Goal: Task Accomplishment & Management: Manage account settings

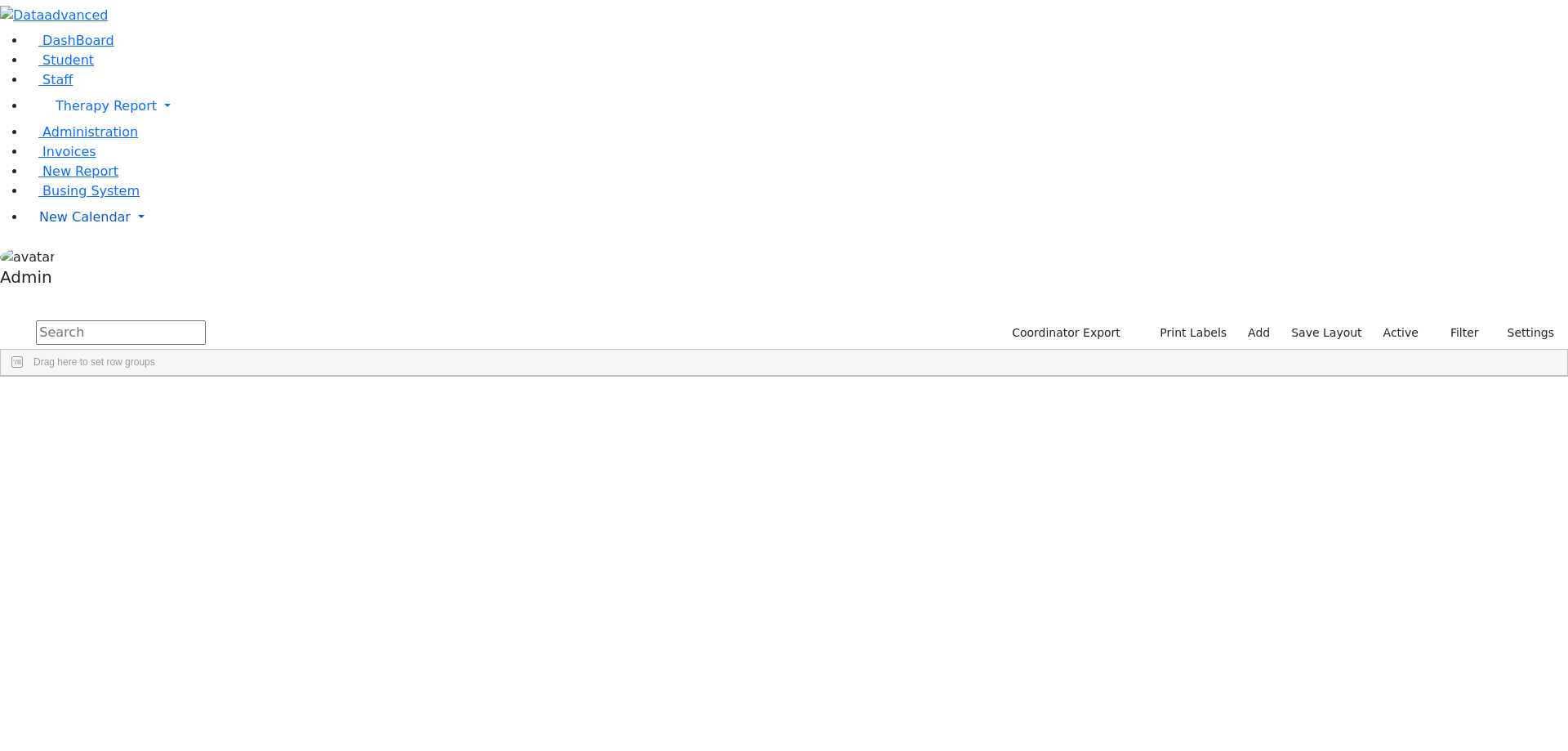
click at [77, 114] on span "New Calendar" at bounding box center [106, 105] width 101 height 15
click at [90, 258] on span "Calendar" at bounding box center [64, 249] width 59 height 15
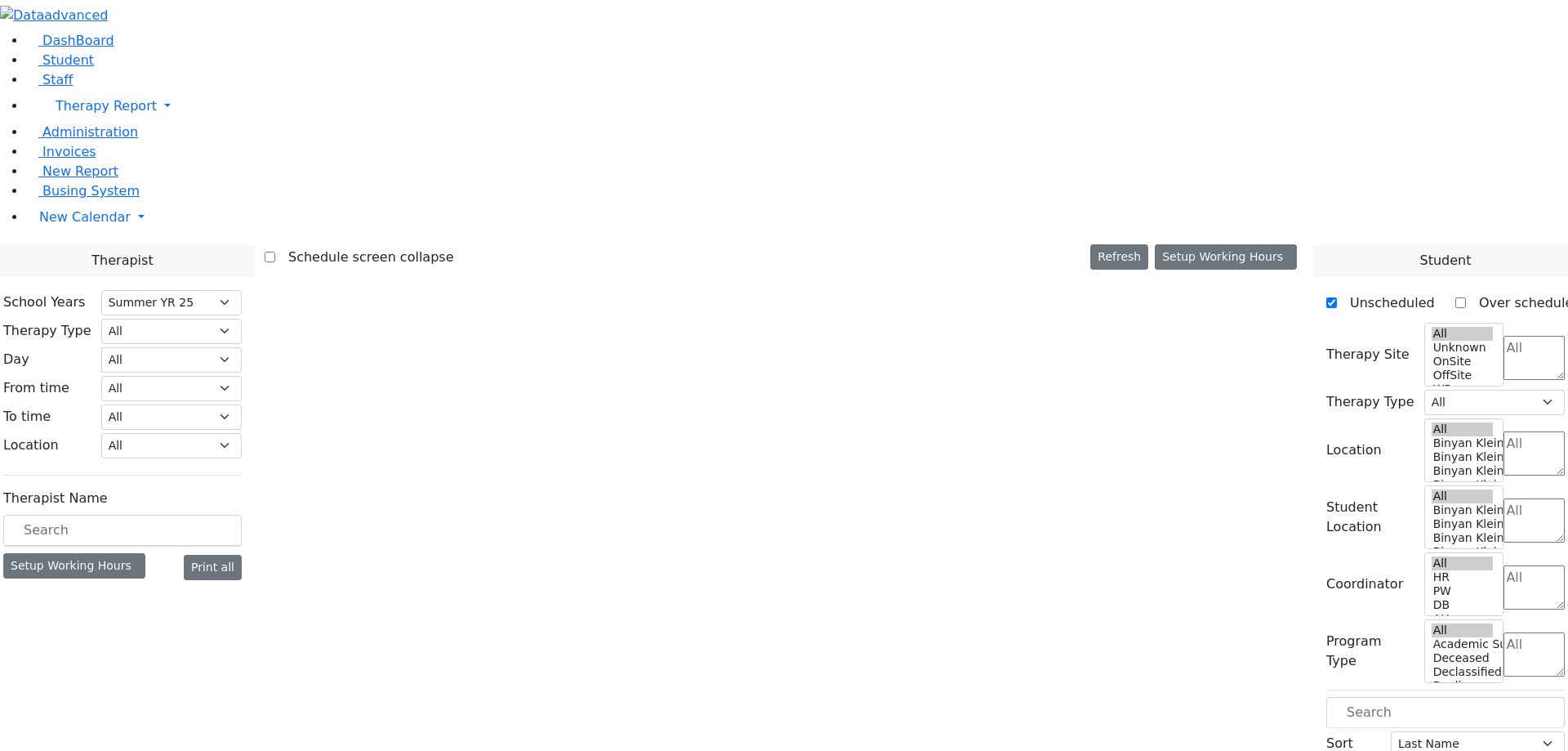
select select "211"
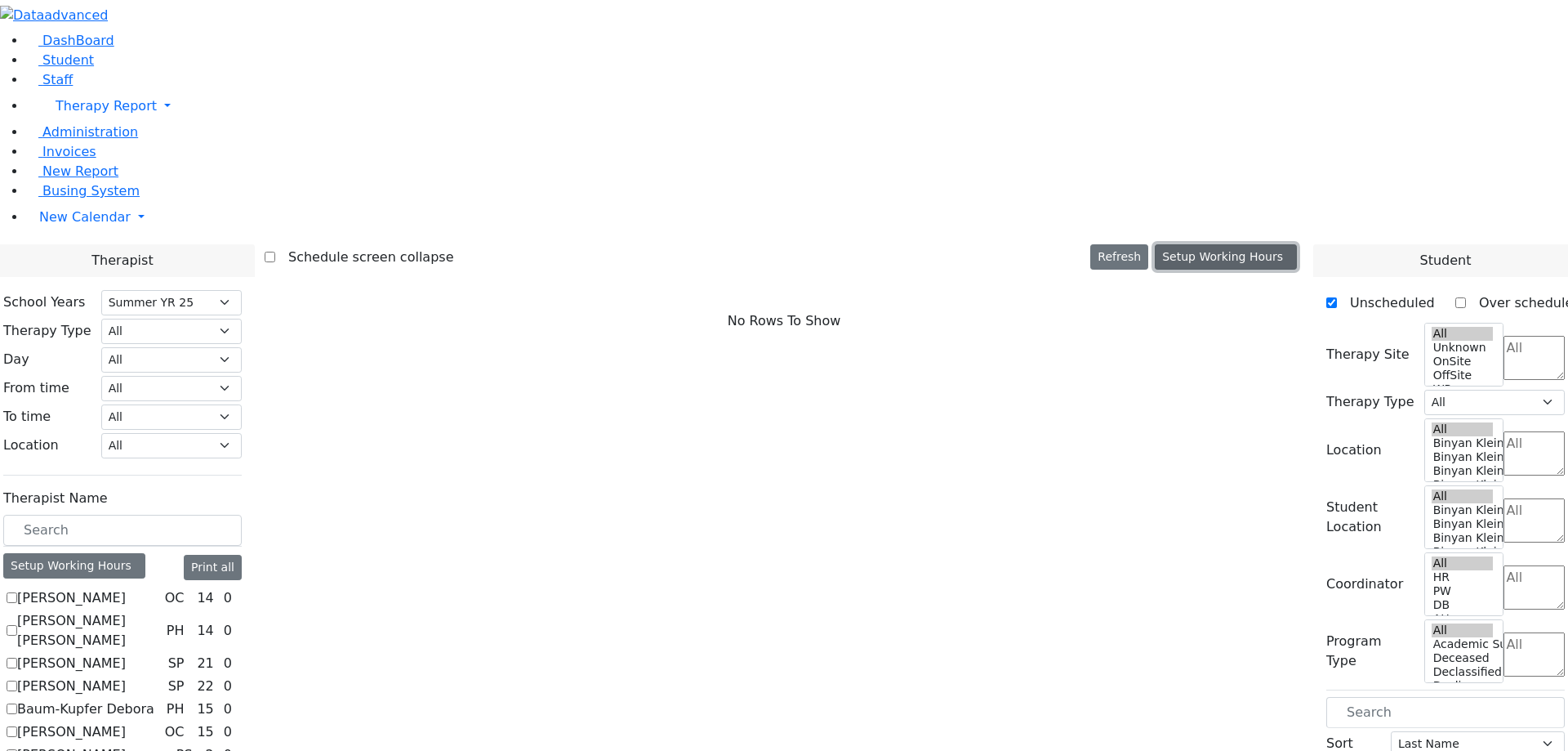
click at [1267, 244] on button "Setup Working Hours" at bounding box center [1225, 257] width 142 height 25
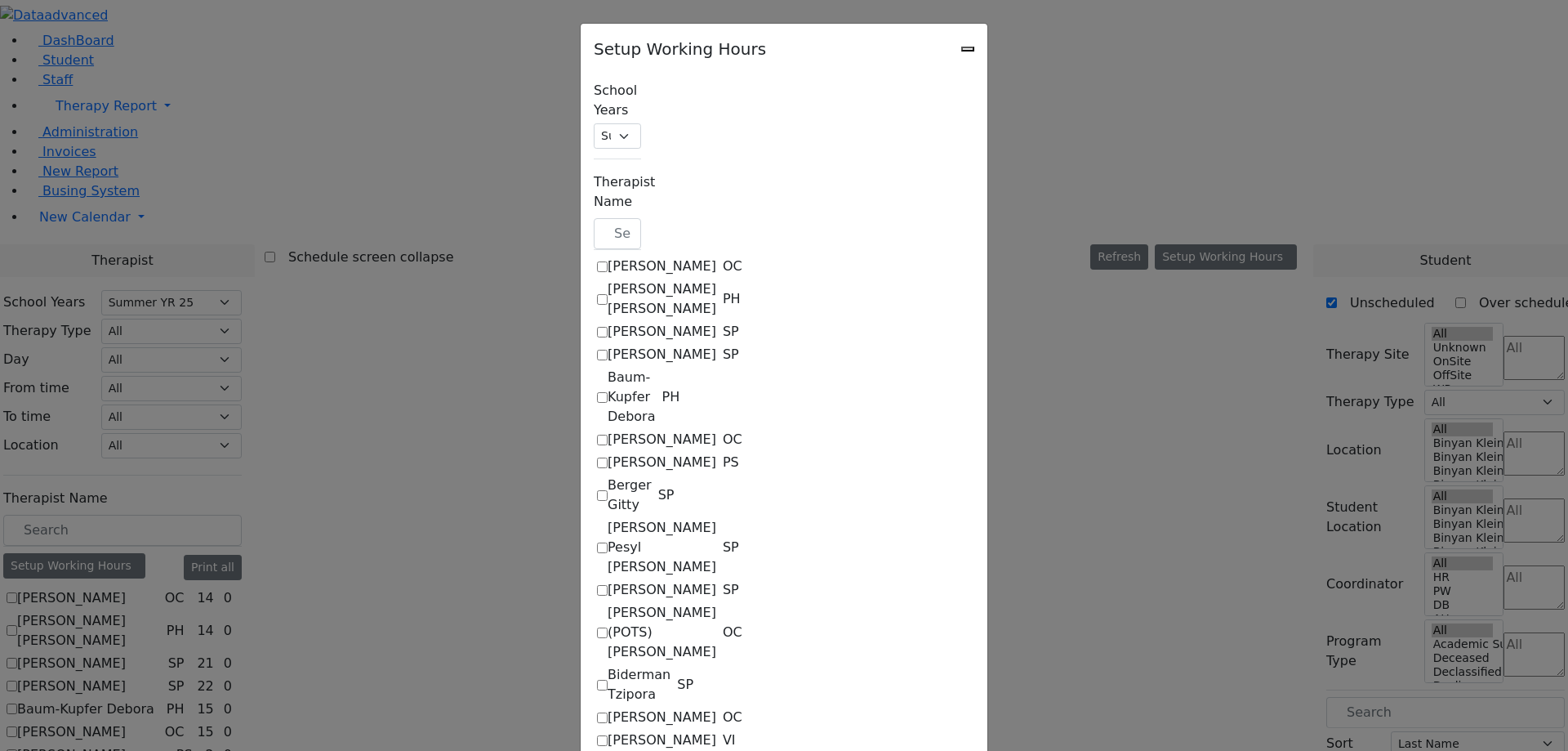
click at [968, 49] on icon "Close" at bounding box center [968, 49] width 0 height 0
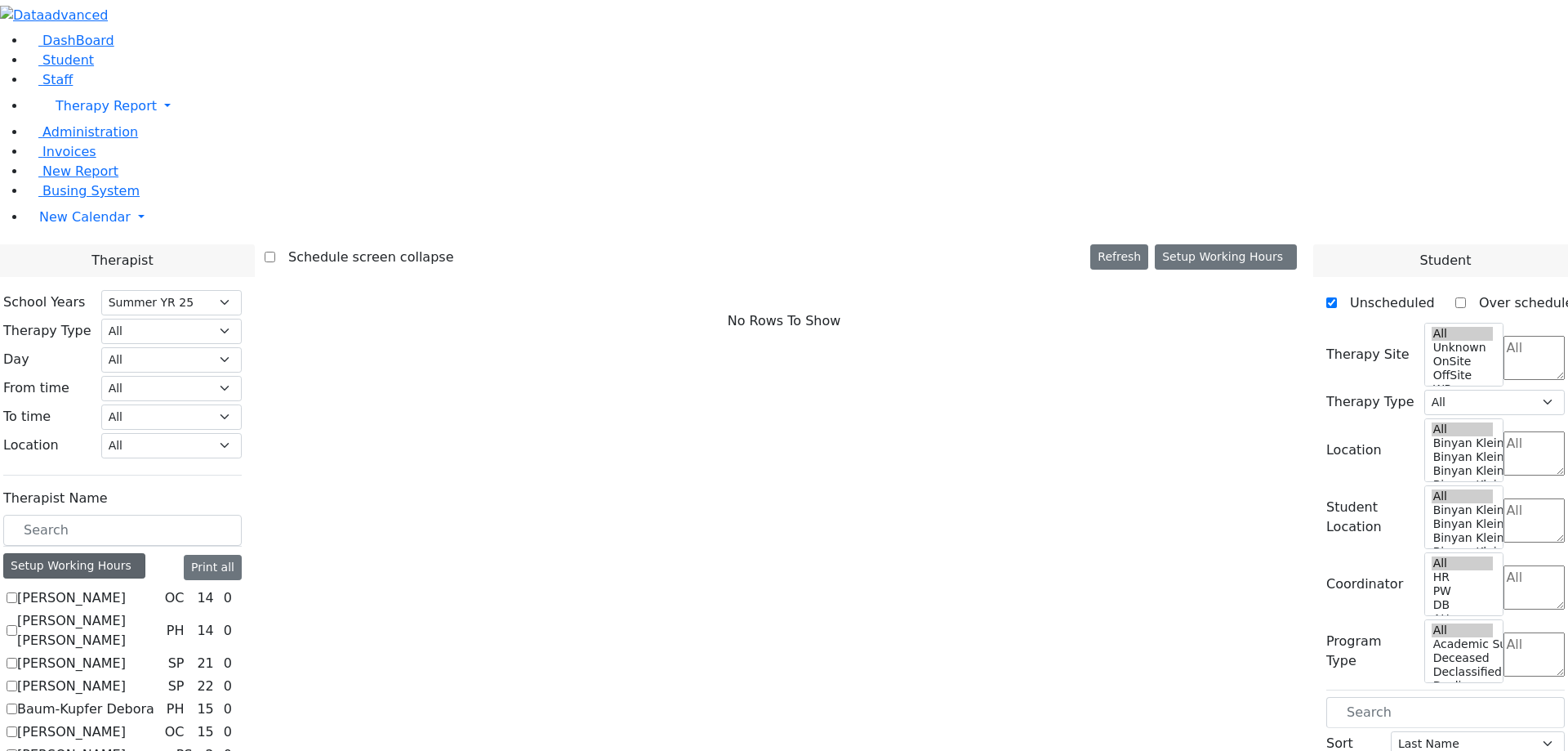
click at [135, 559] on icon at bounding box center [135, 566] width 0 height 13
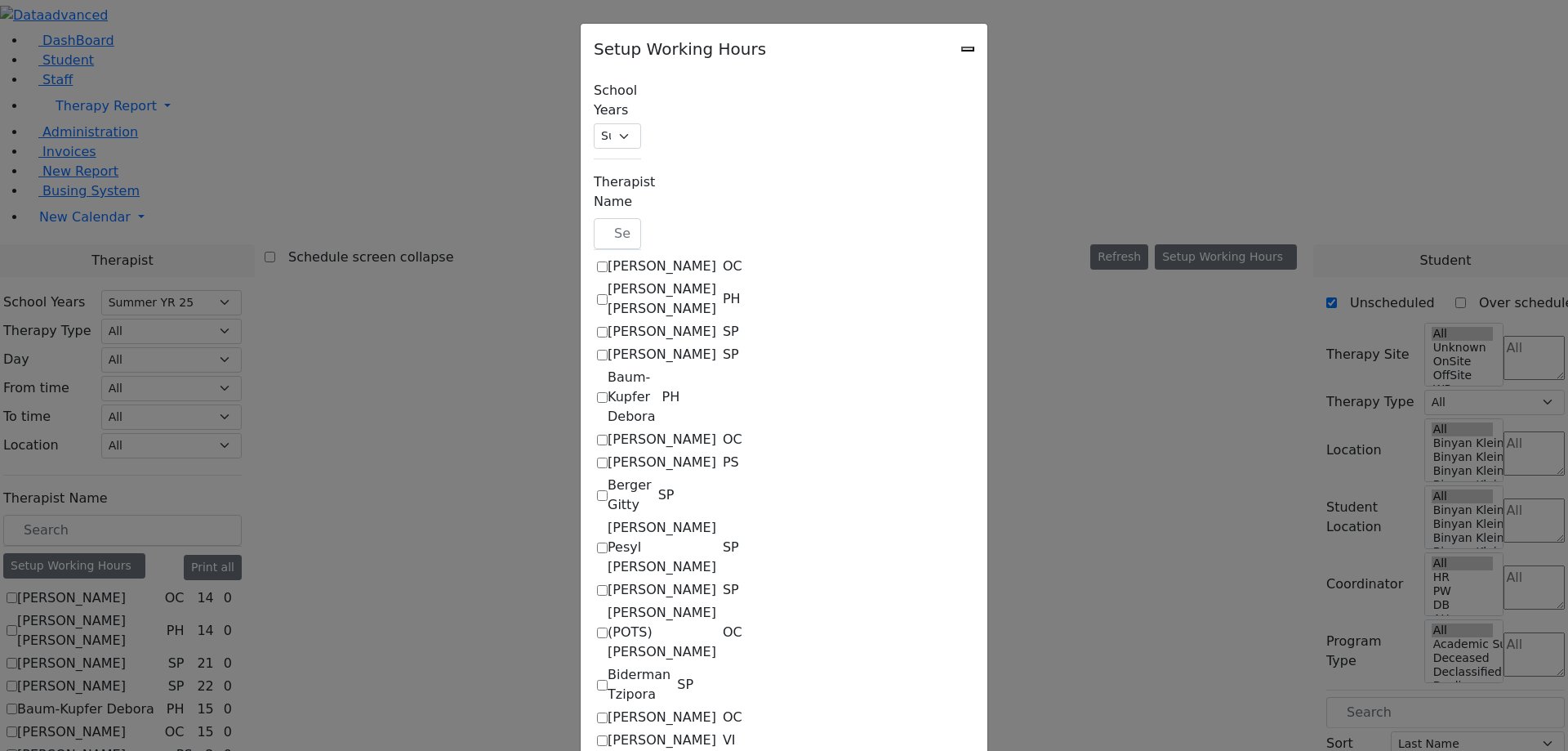
click at [608, 257] on label "[PERSON_NAME]" at bounding box center [662, 267] width 109 height 20
click at [597, 261] on input "[PERSON_NAME]" at bounding box center [602, 267] width 11 height 11
checkbox input "true"
select select "10:00:00"
select select "14:00:00"
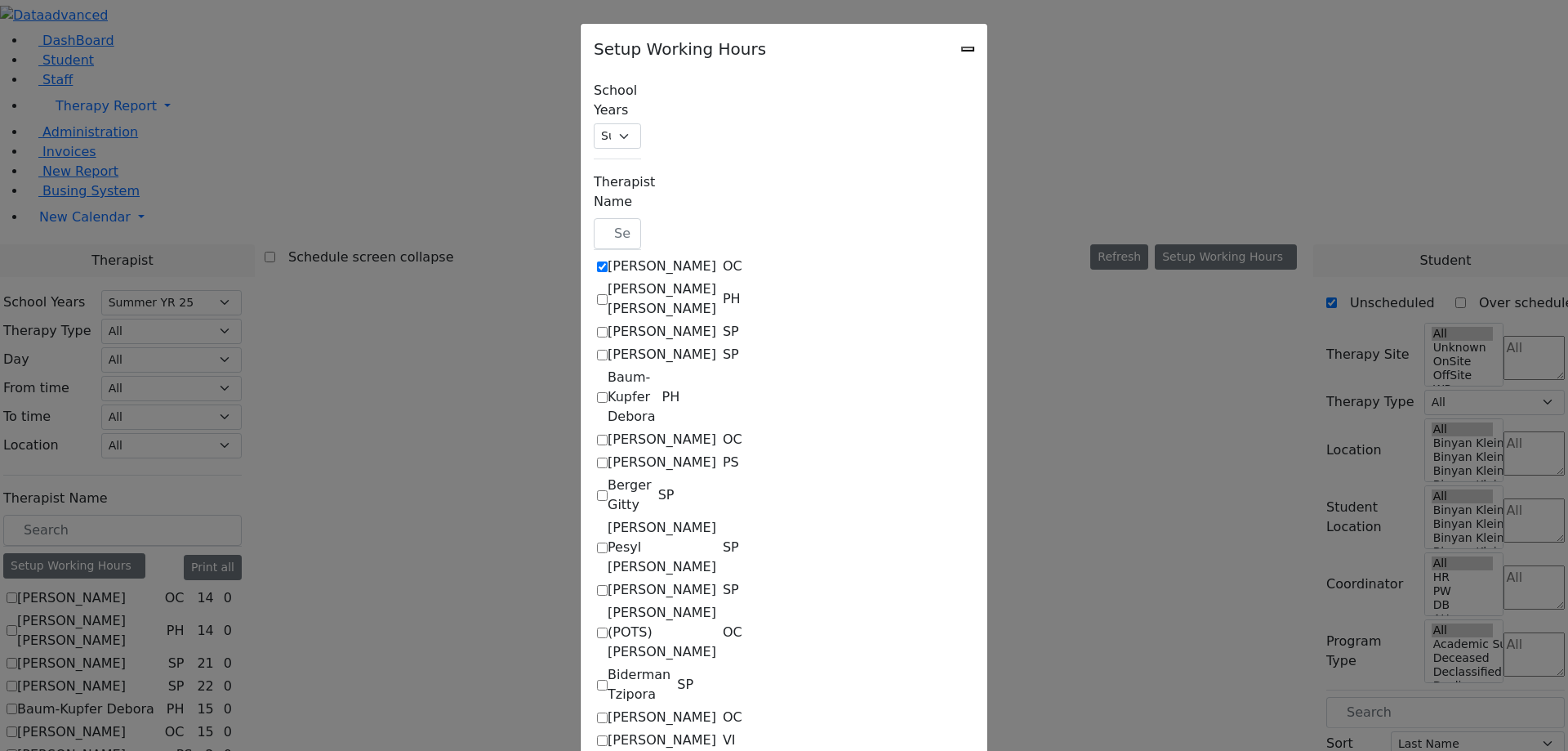
select select "33"
select select "15:00:00"
select select "10:00:00"
select select "14:00:00"
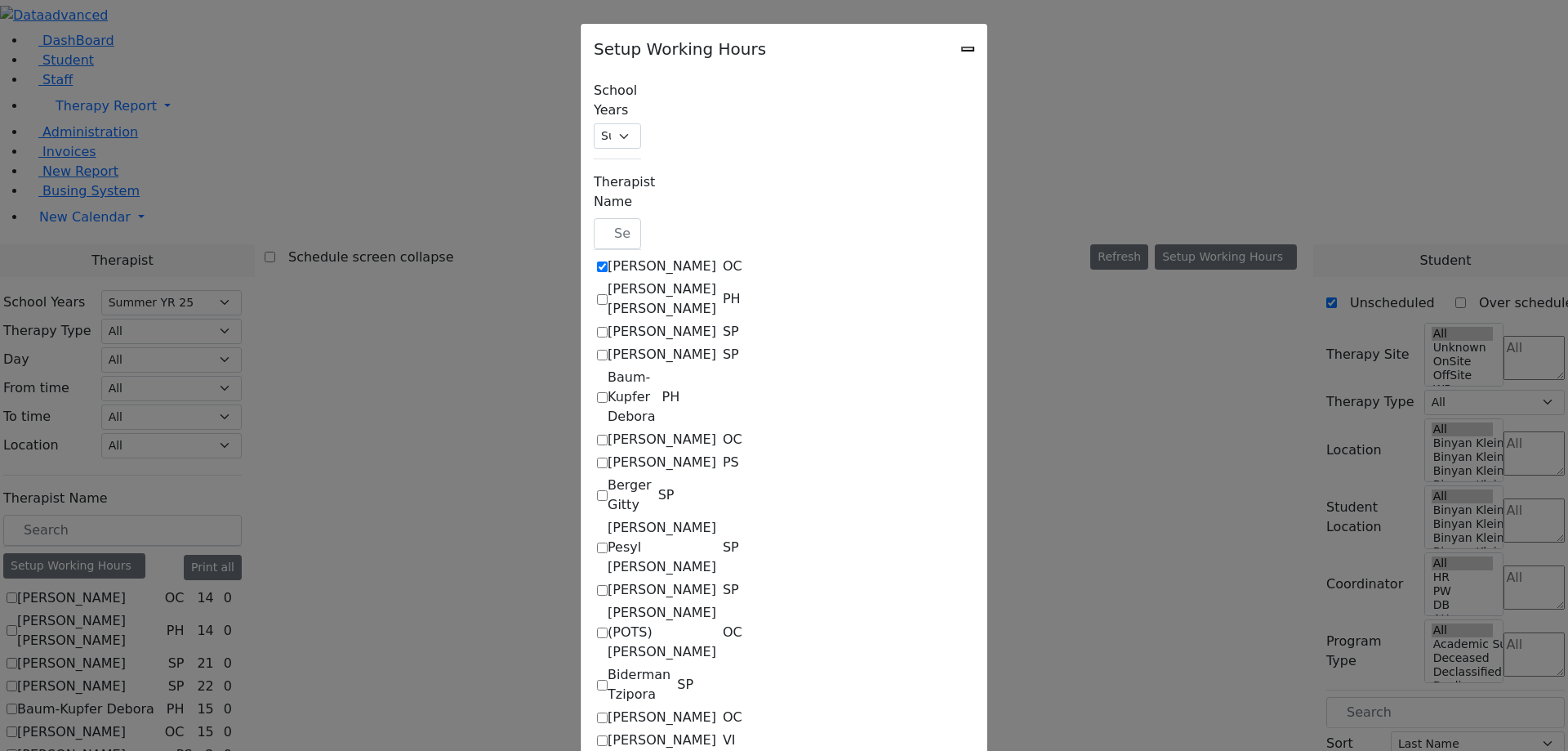
select select "33"
select select "15:00:00"
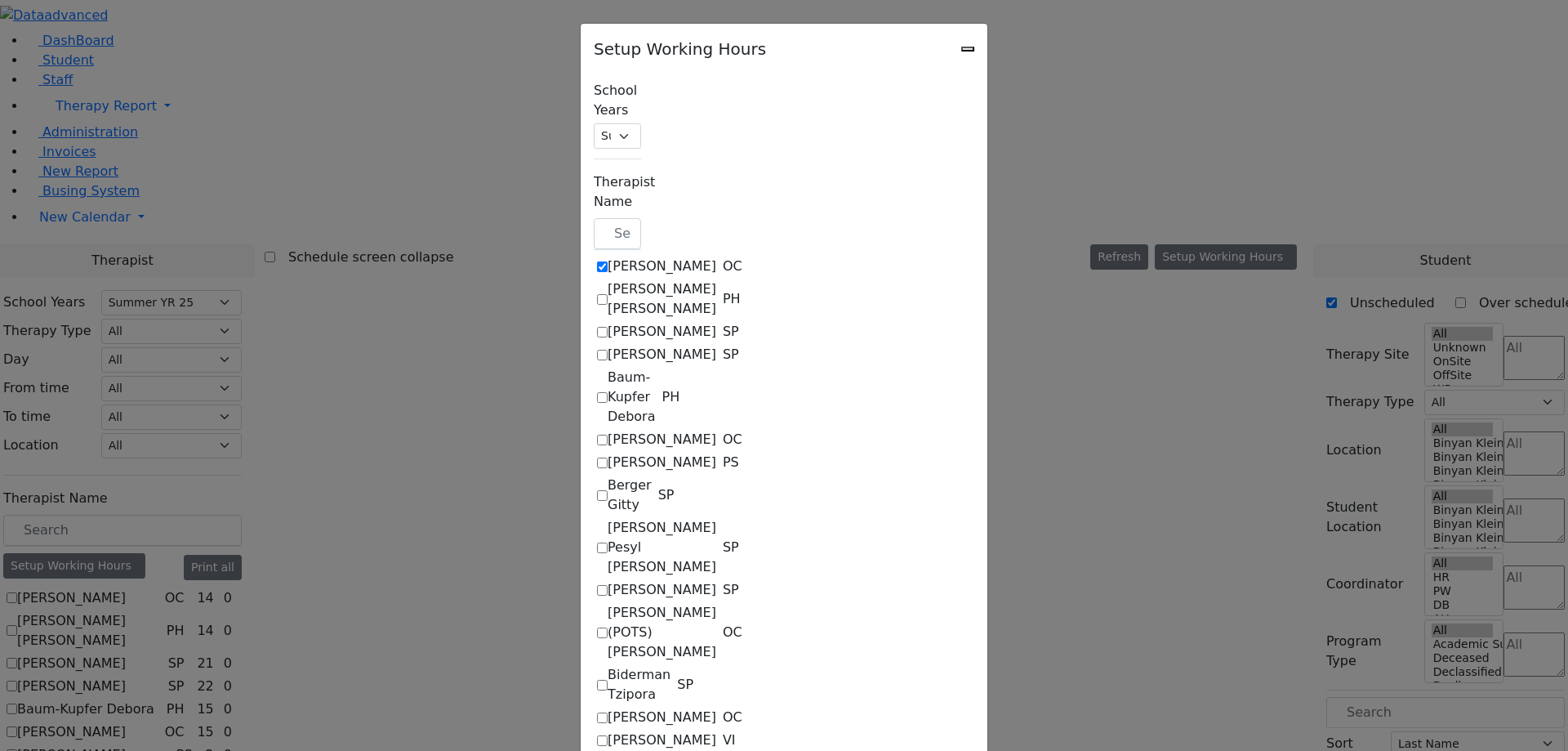
select select "15:00:00"
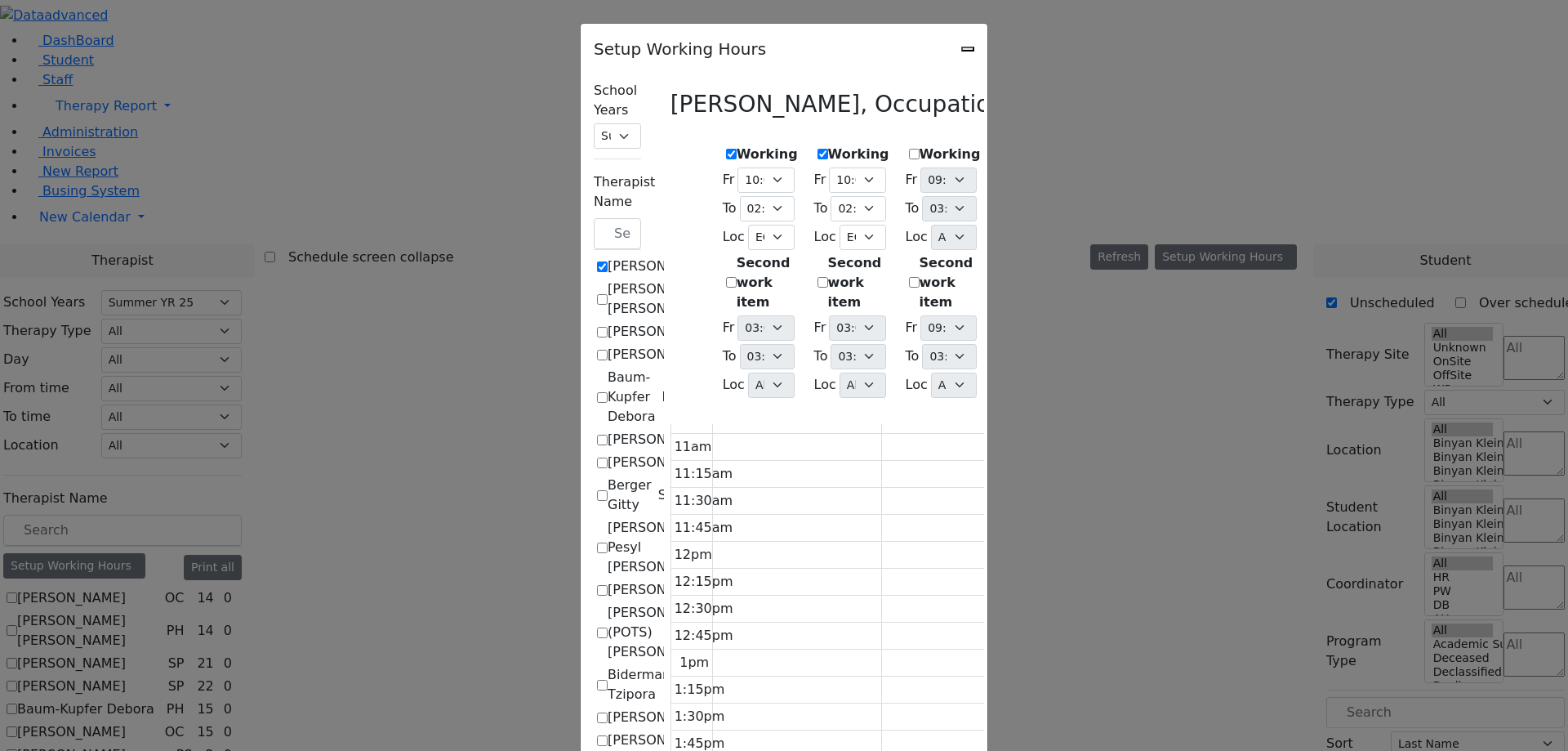
scroll to position [344, 0]
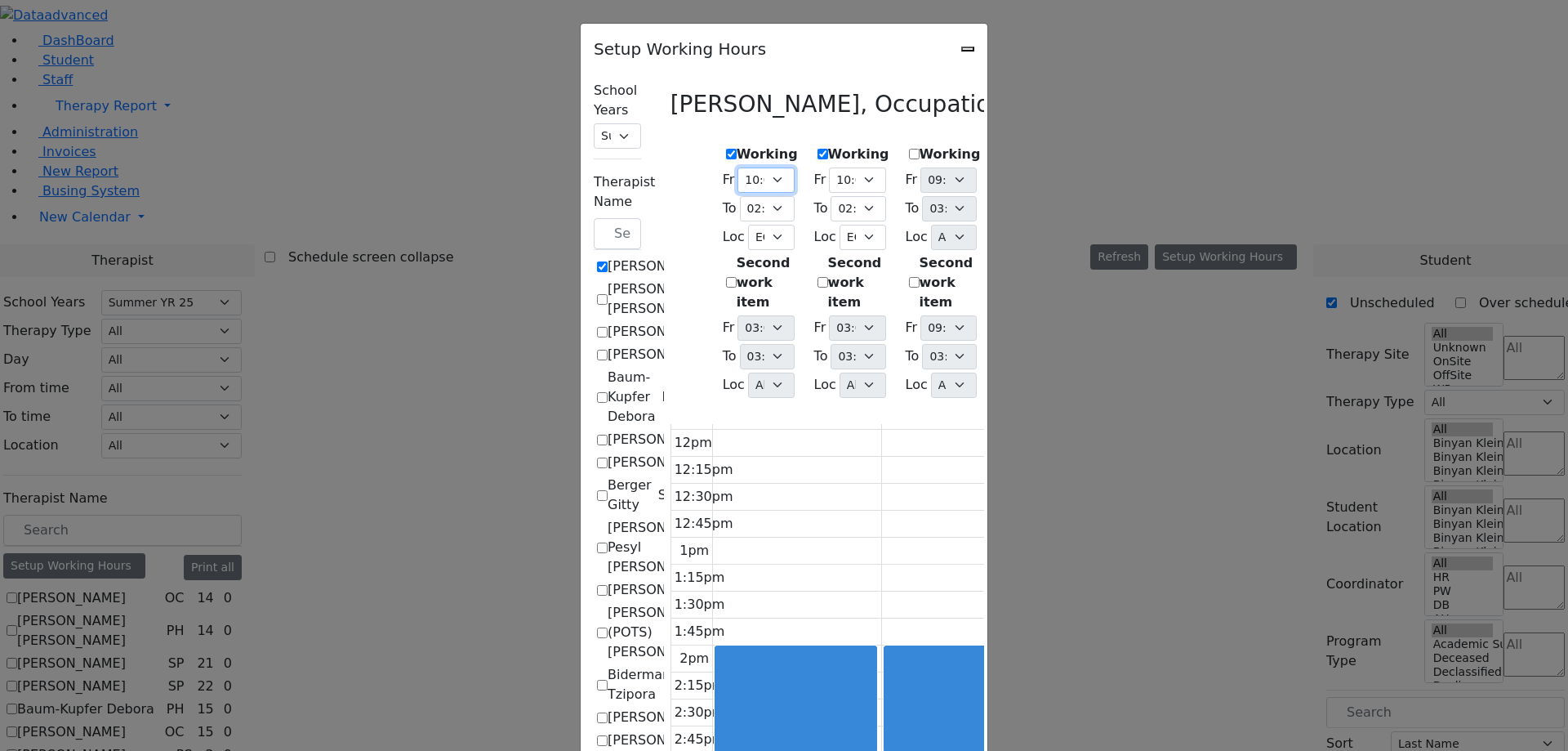
click at [738, 193] on select "09:00 AM 09:15 AM 09:30 AM 09:45 AM 10:00 AM 10:15 AM 10:30 AM 10:45 AM 11:00 A…" at bounding box center [766, 180] width 56 height 25
click at [968, 49] on icon "Close" at bounding box center [968, 49] width 0 height 0
checkbox input "false"
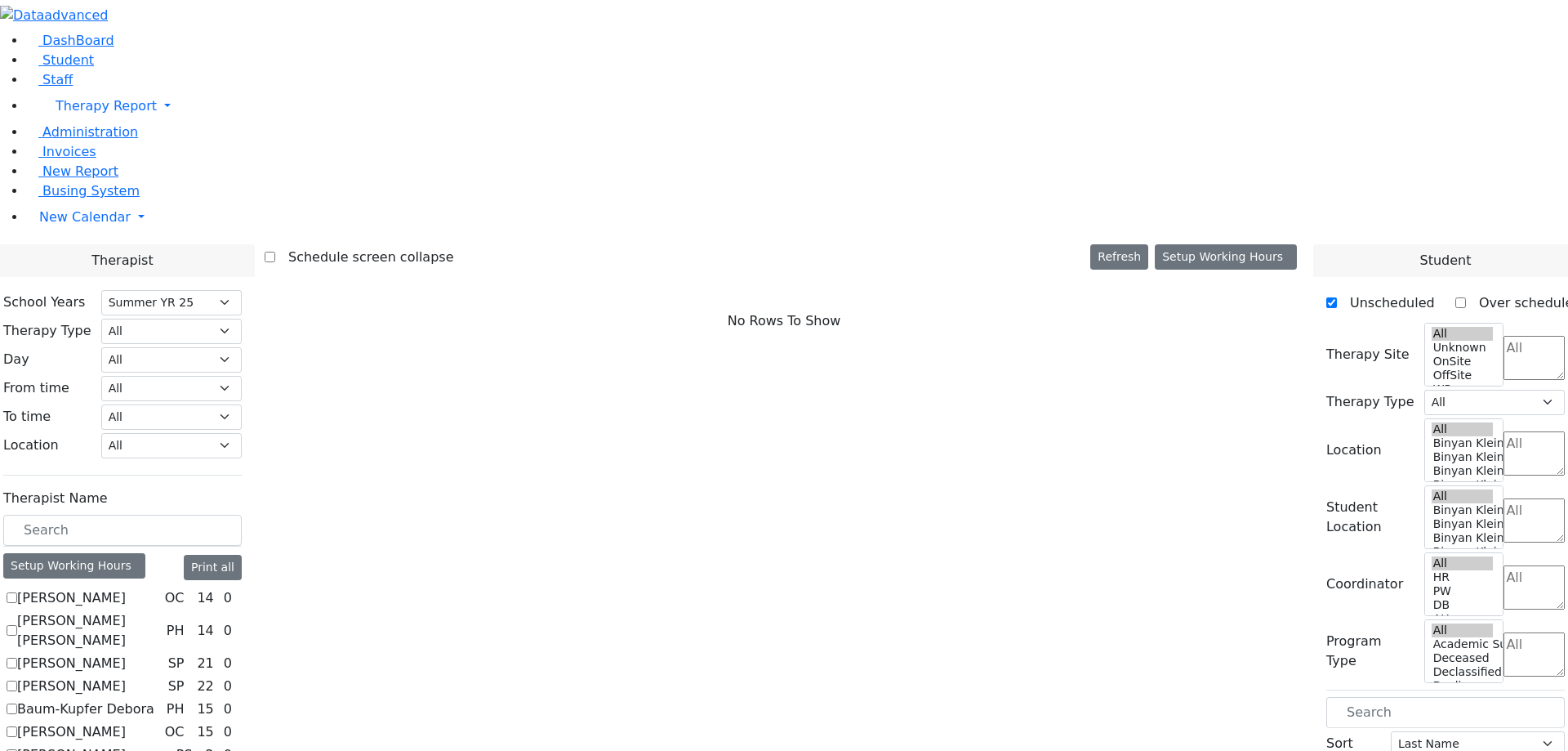
select select "211"
click at [1247, 244] on button "Setup Working Hours" at bounding box center [1225, 257] width 142 height 25
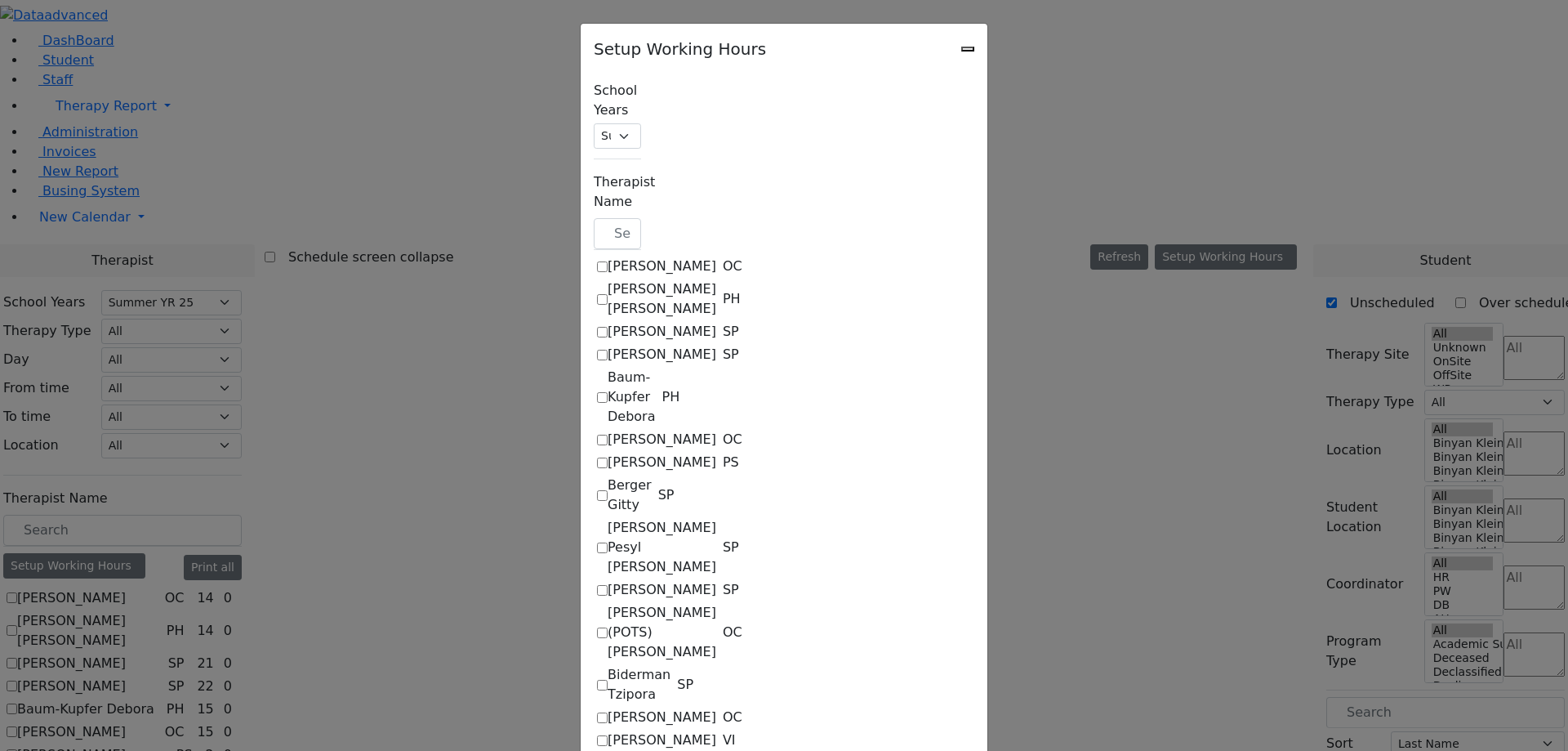
click at [608, 257] on label "[PERSON_NAME]" at bounding box center [662, 267] width 109 height 20
click at [597, 261] on input "[PERSON_NAME]" at bounding box center [602, 267] width 11 height 11
checkbox input "true"
select select "10:00:00"
select select "14:00:00"
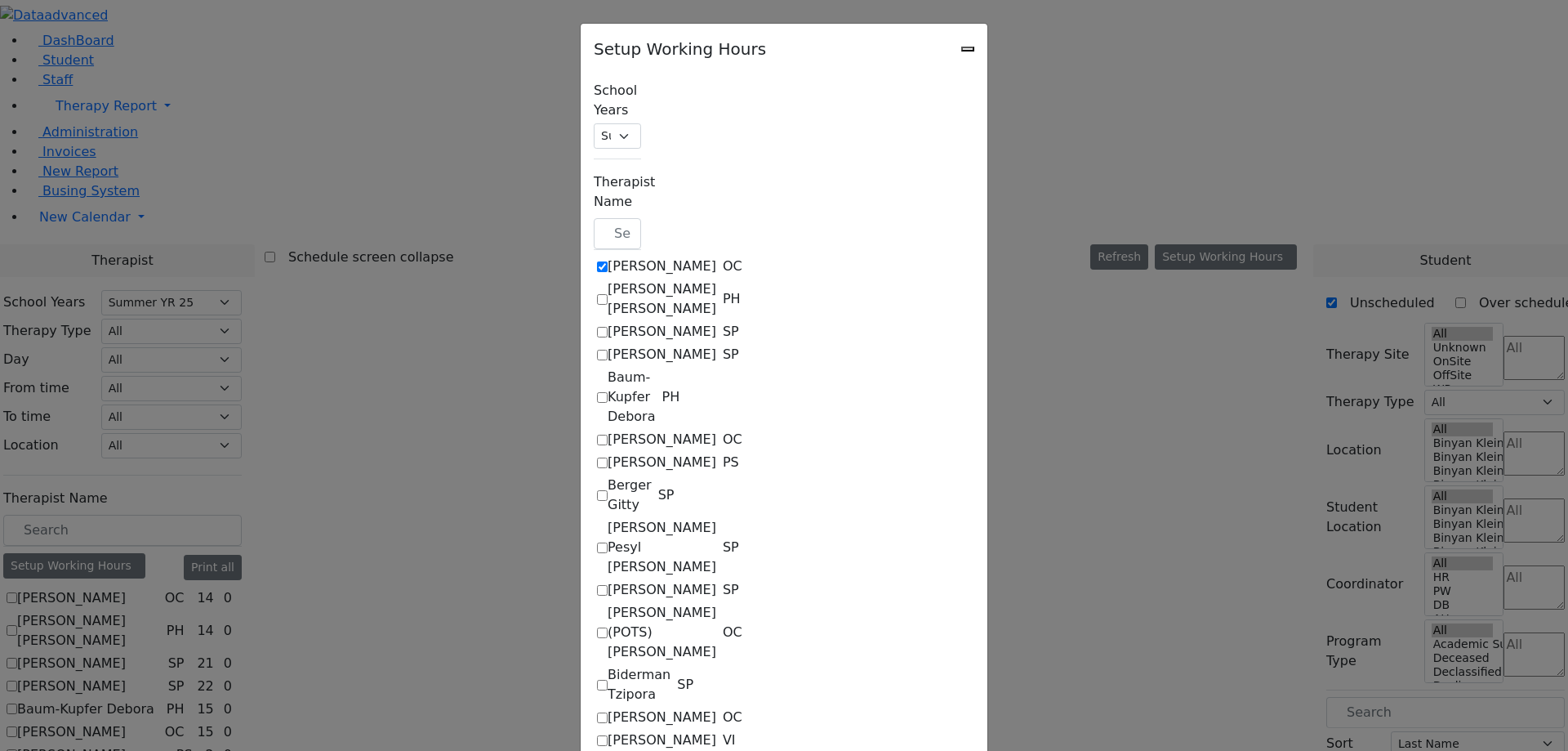
select select "33"
select select "15:00:00"
select select "10:00:00"
select select "14:00:00"
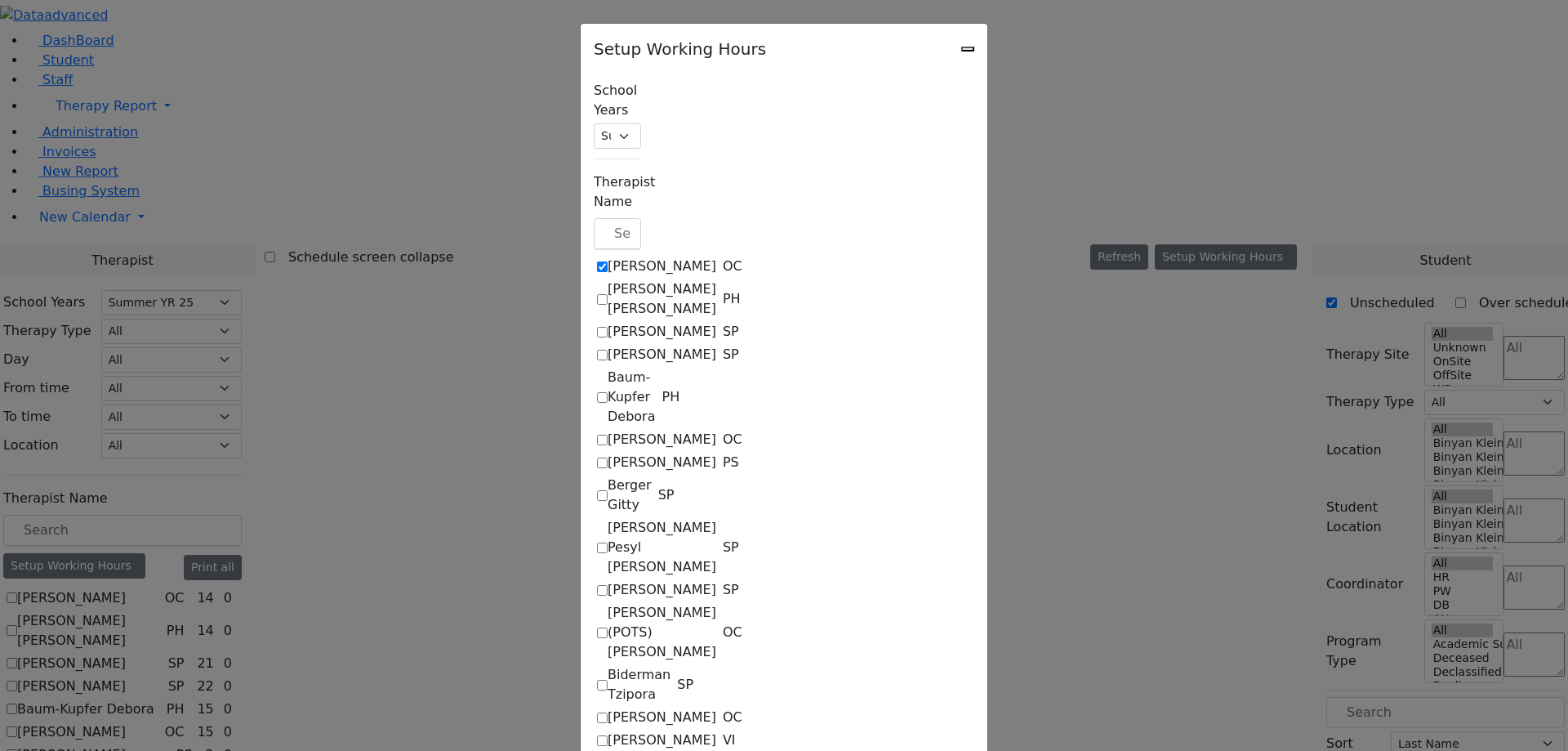
select select "33"
select select "15:00:00"
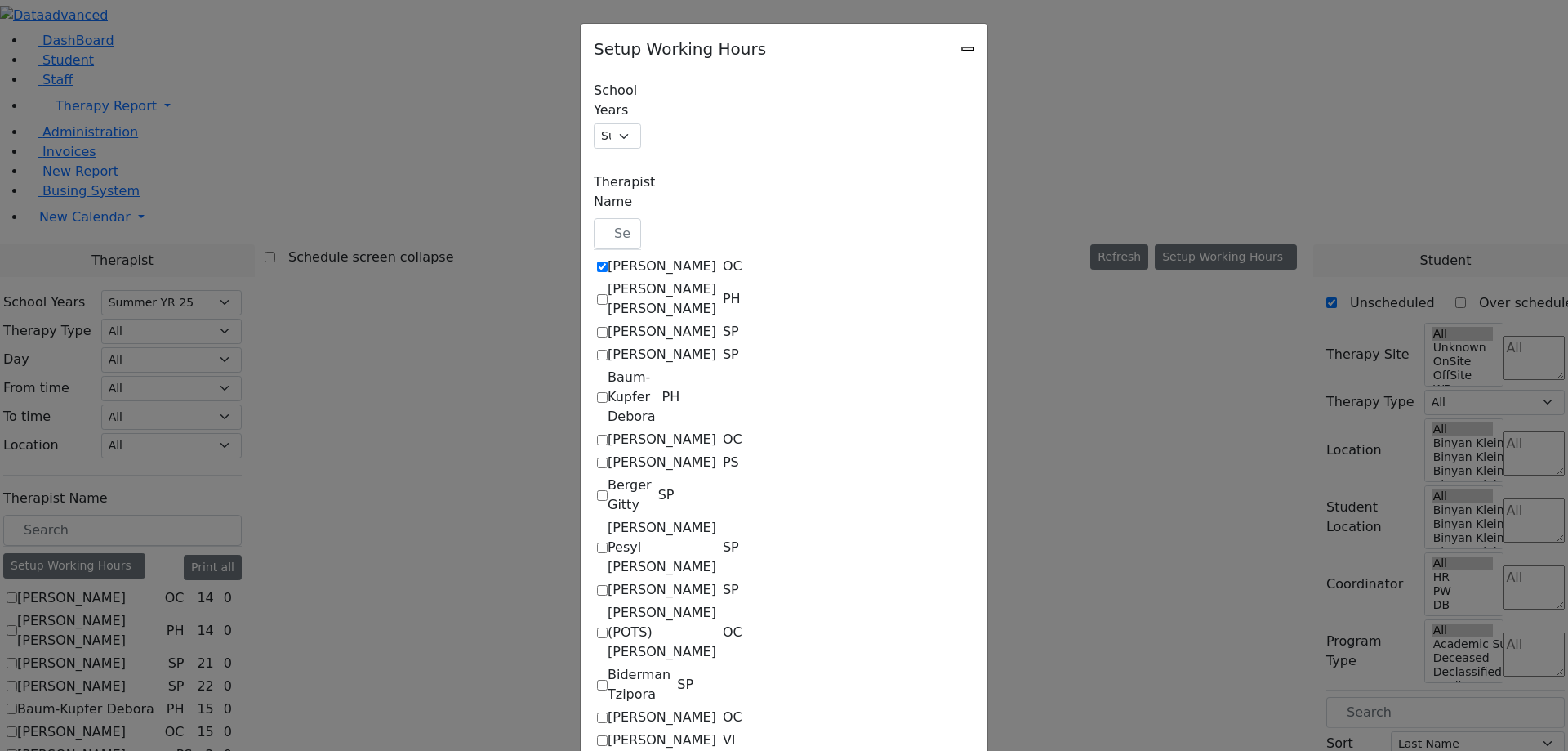
select select "15:00:00"
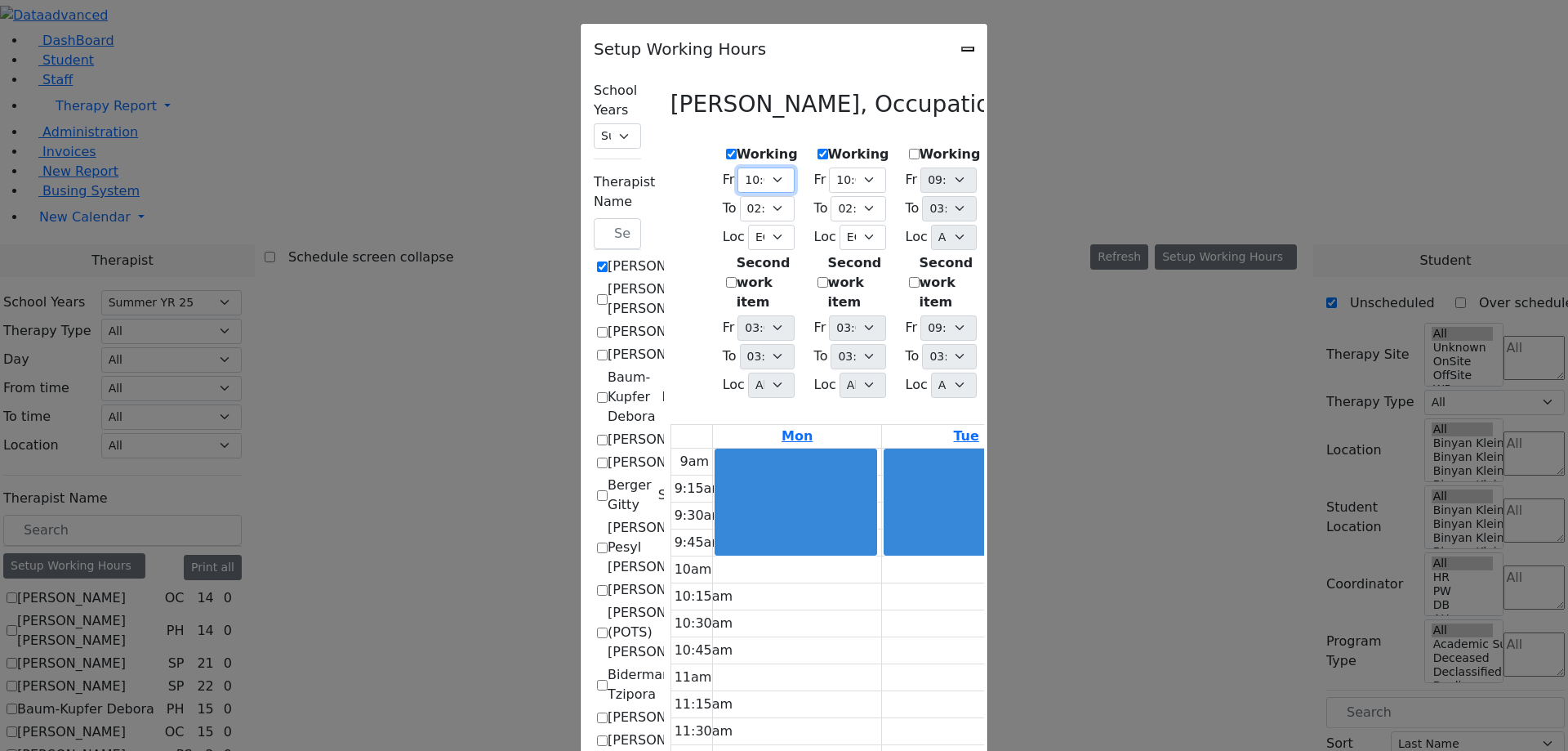
click at [738, 173] on select "09:00 AM 09:15 AM 09:30 AM 09:45 AM 10:00 AM 10:15 AM 10:30 AM 10:45 AM 11:00 A…" at bounding box center [766, 180] width 56 height 25
select select "13:45:00"
click at [738, 167] on select "09:00 AM 09:15 AM 09:30 AM 09:45 AM 10:00 AM 10:15 AM 10:30 AM 10:45 AM 11:00 A…" at bounding box center [766, 180] width 56 height 25
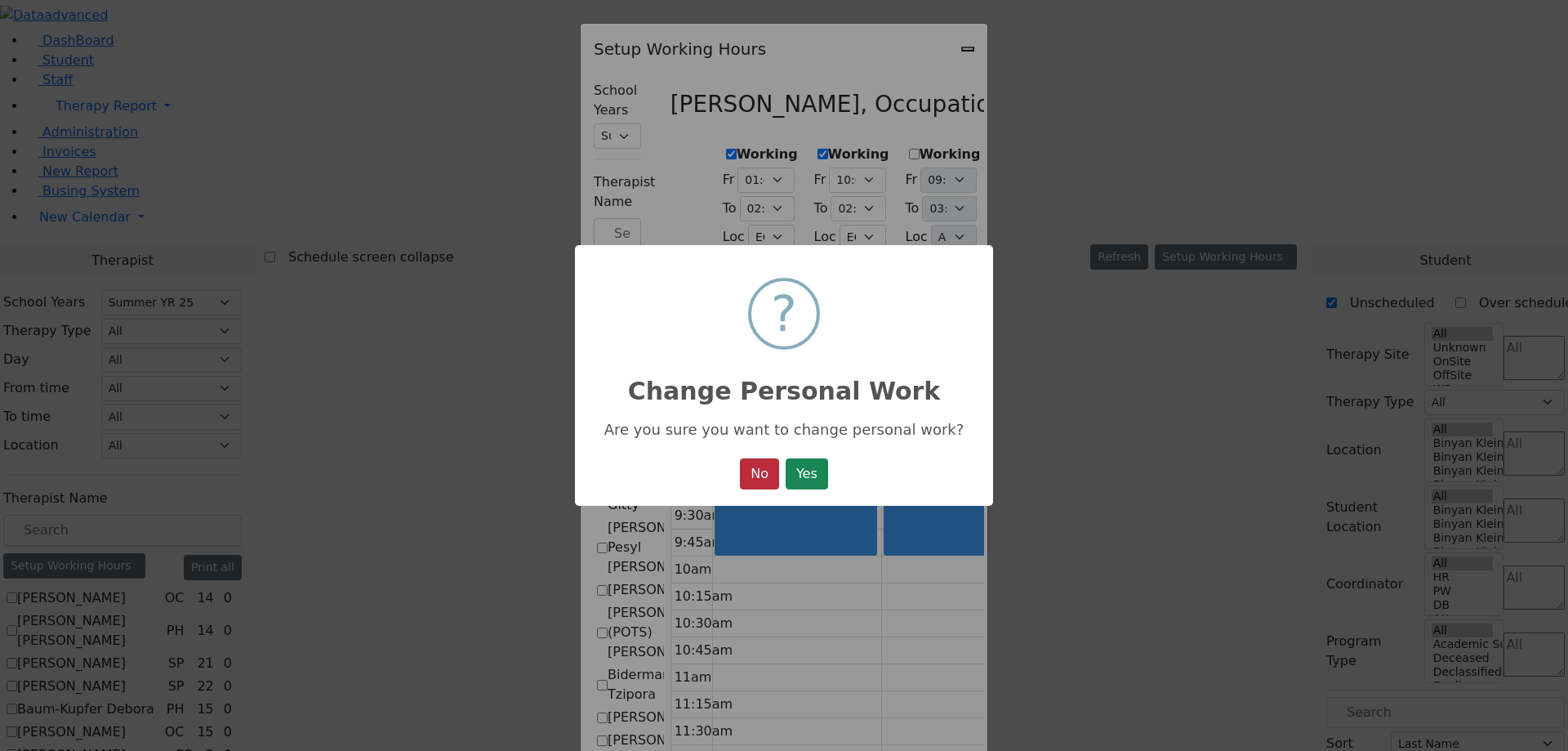
click at [756, 480] on button "No" at bounding box center [759, 474] width 39 height 31
select select "10:00:00"
select select "14:00:00"
select select "33"
select select "15:00:00"
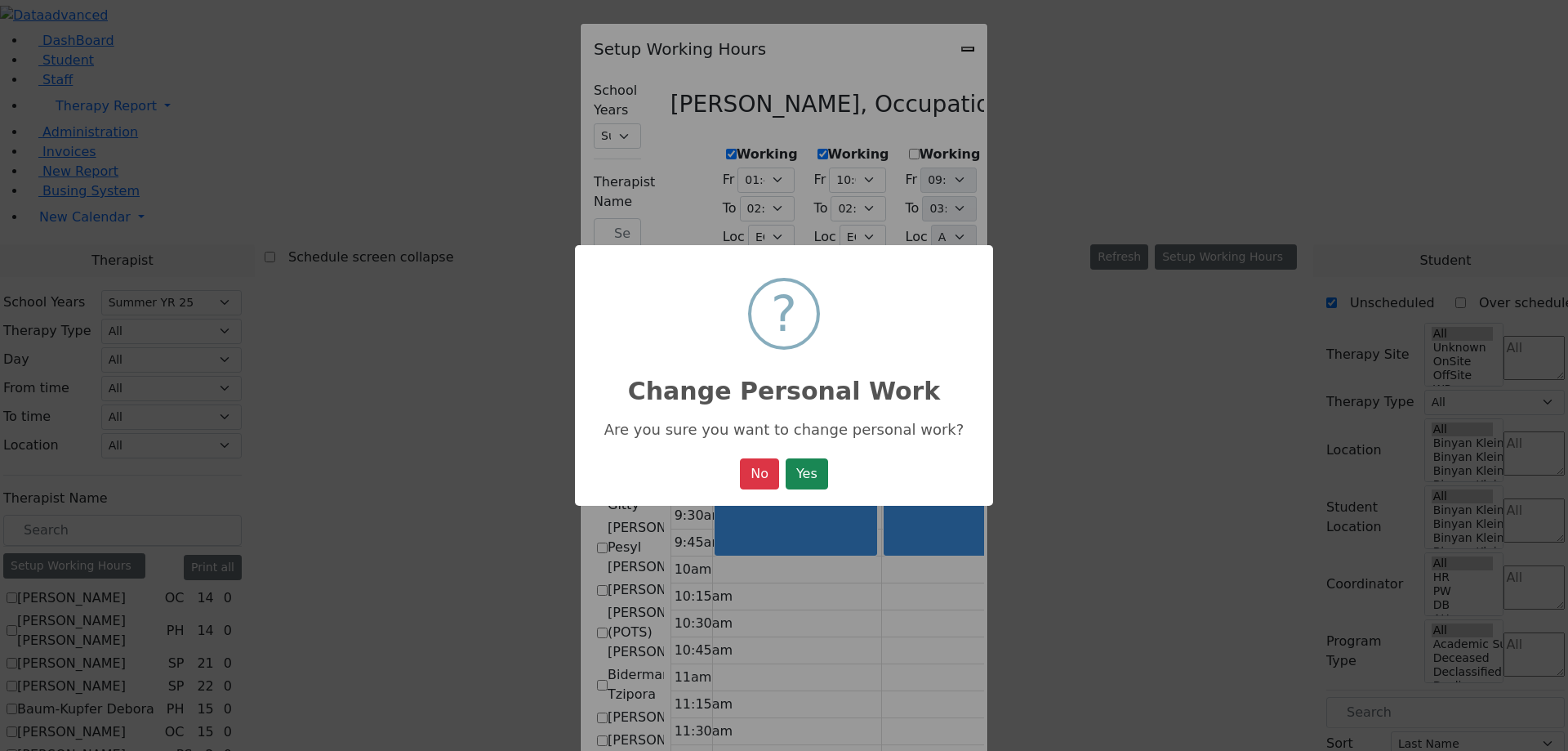
select select "15:00:00"
select select "10:00:00"
select select "14:00:00"
select select "33"
select select "15:00:00"
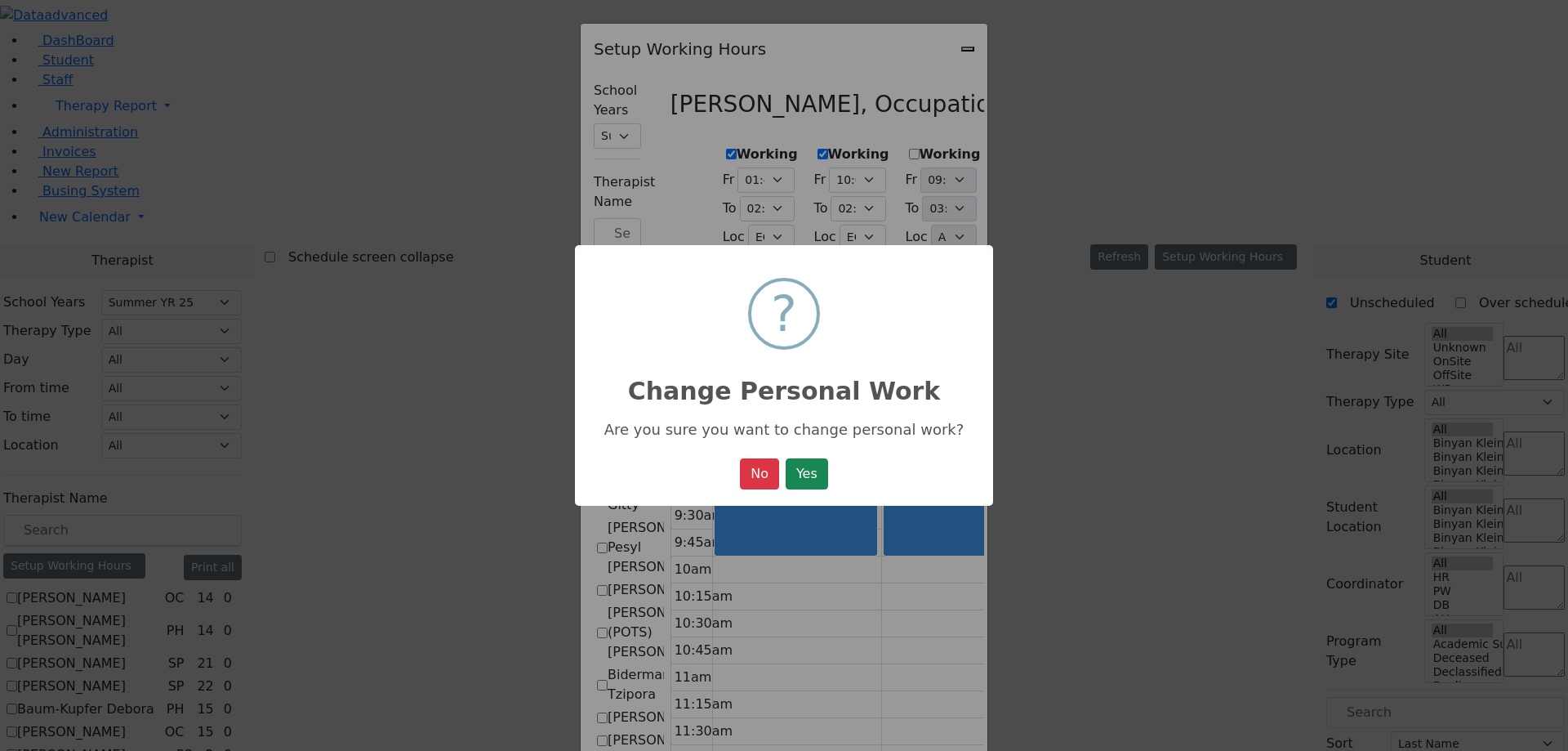
select select "15:00:00"
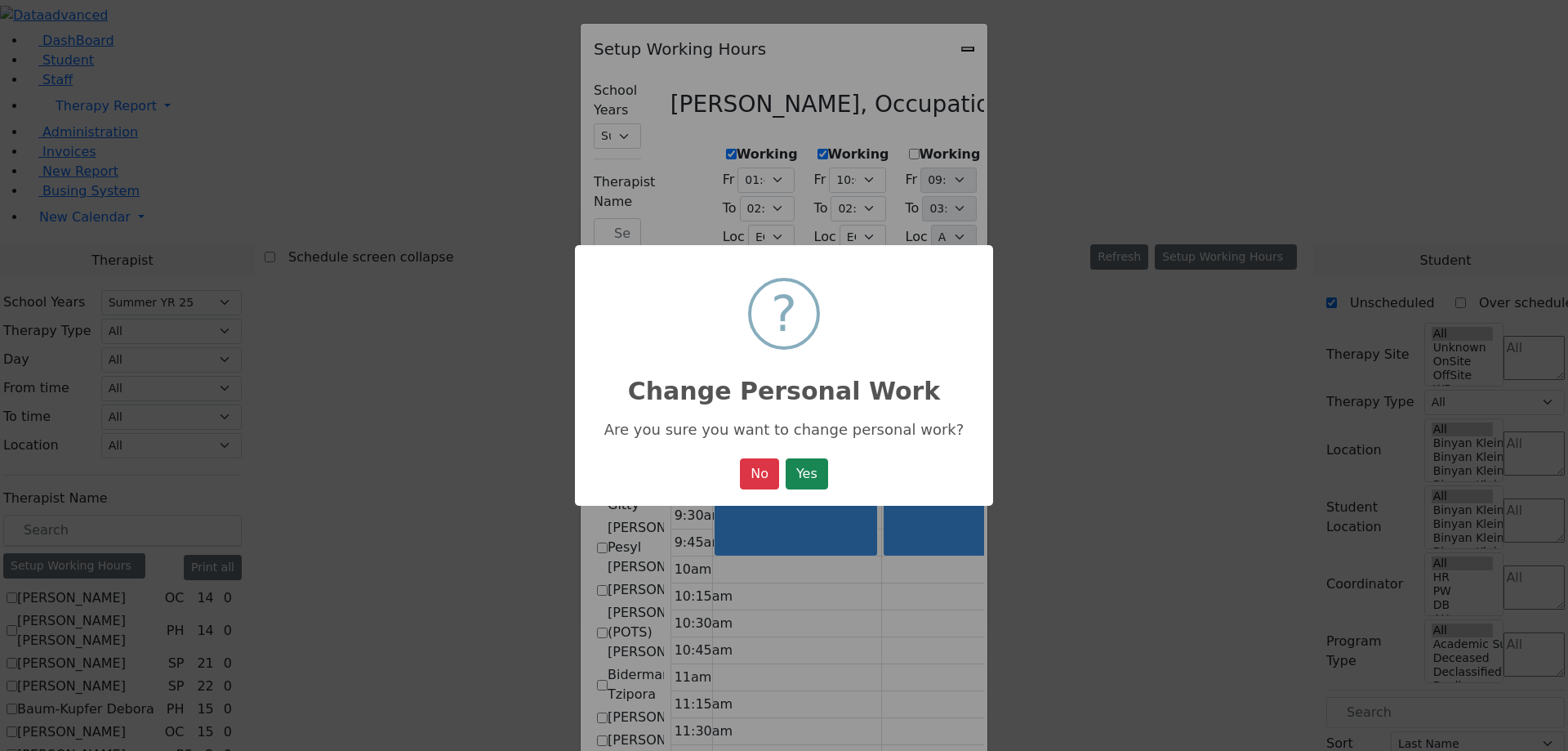
select select "15:00:00"
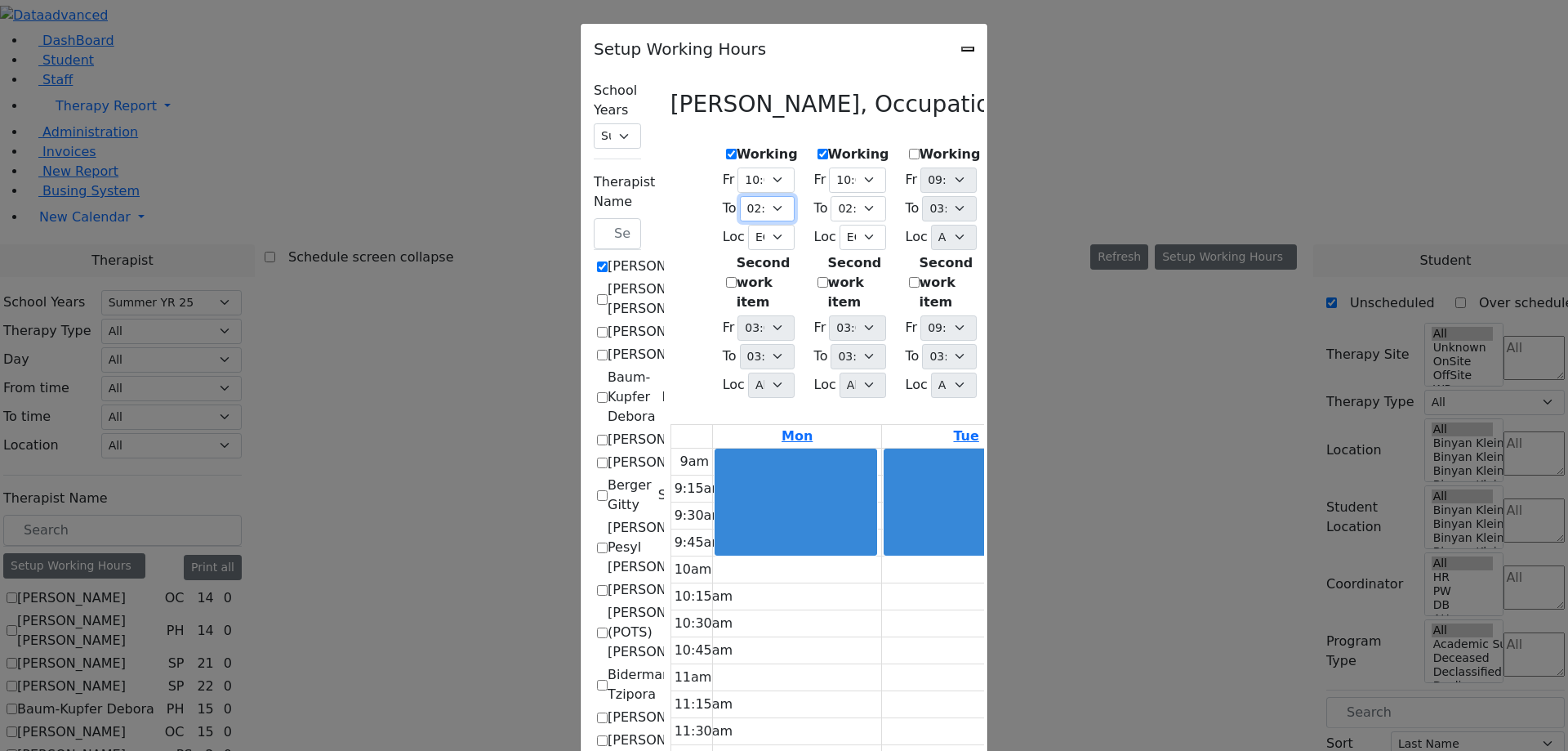
click at [740, 196] on select "09:15 AM 09:30 AM 09:45 AM 10:00 AM 10:15 AM 10:30 AM 10:45 AM 11:00 AM 11:15 A…" at bounding box center [767, 209] width 55 height 25
select select "12:15:00"
click at [740, 196] on select "09:15 AM 09:30 AM 09:45 AM 10:00 AM 10:15 AM 10:30 AM 10:45 AM 11:00 AM 11:15 A…" at bounding box center [767, 209] width 55 height 25
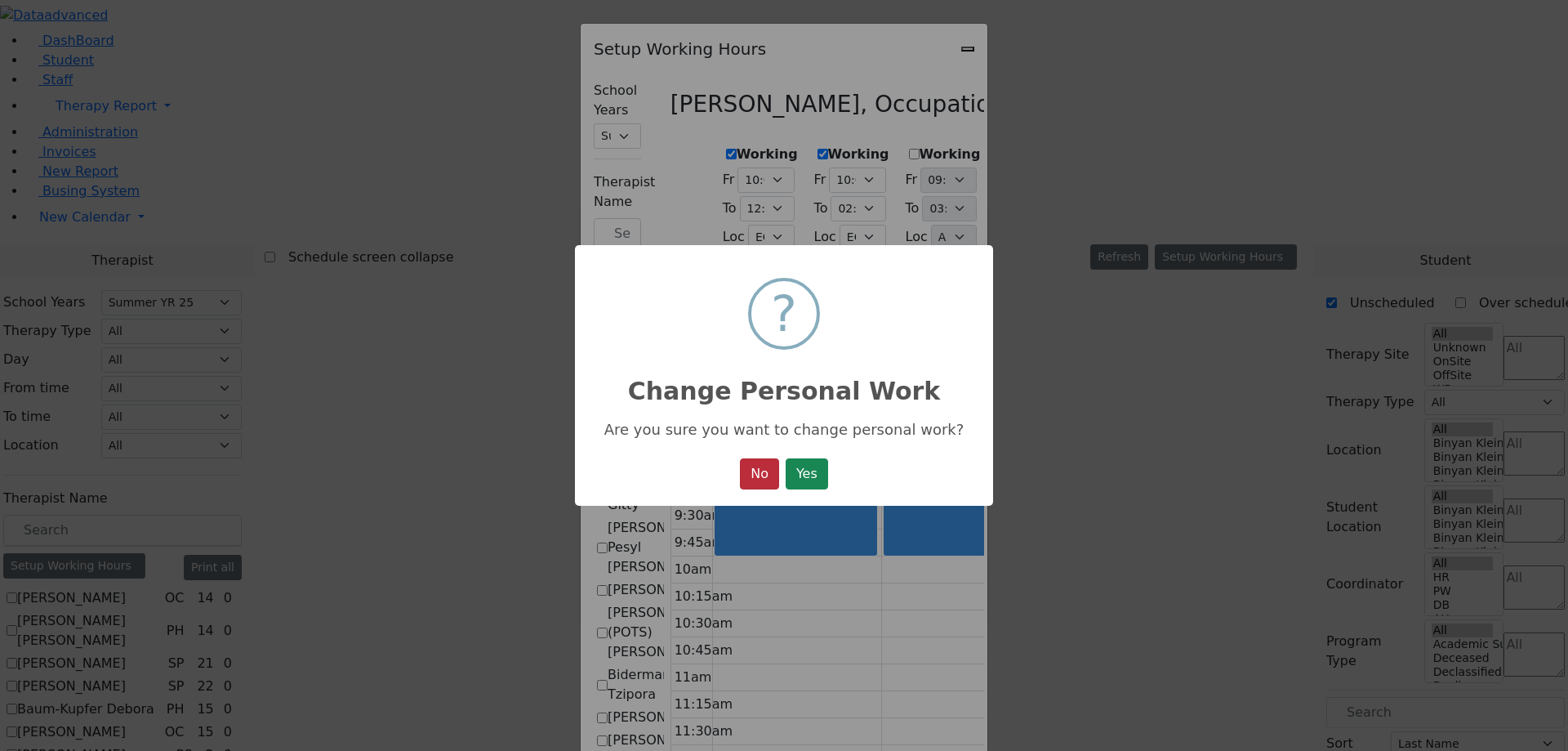
click at [760, 471] on button "No" at bounding box center [759, 474] width 39 height 31
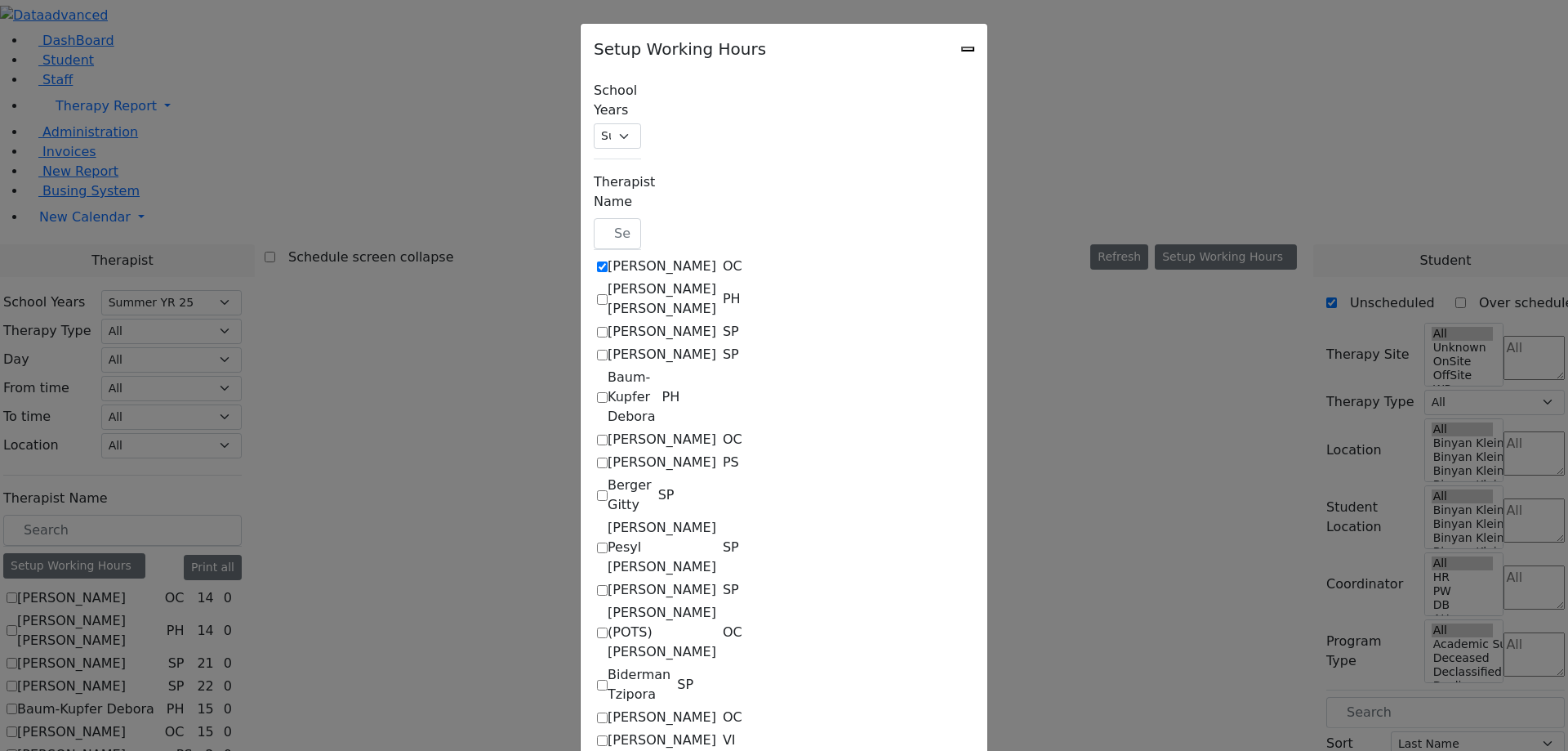
select select "10:00:00"
select select "14:00:00"
select select "33"
select select "15:00:00"
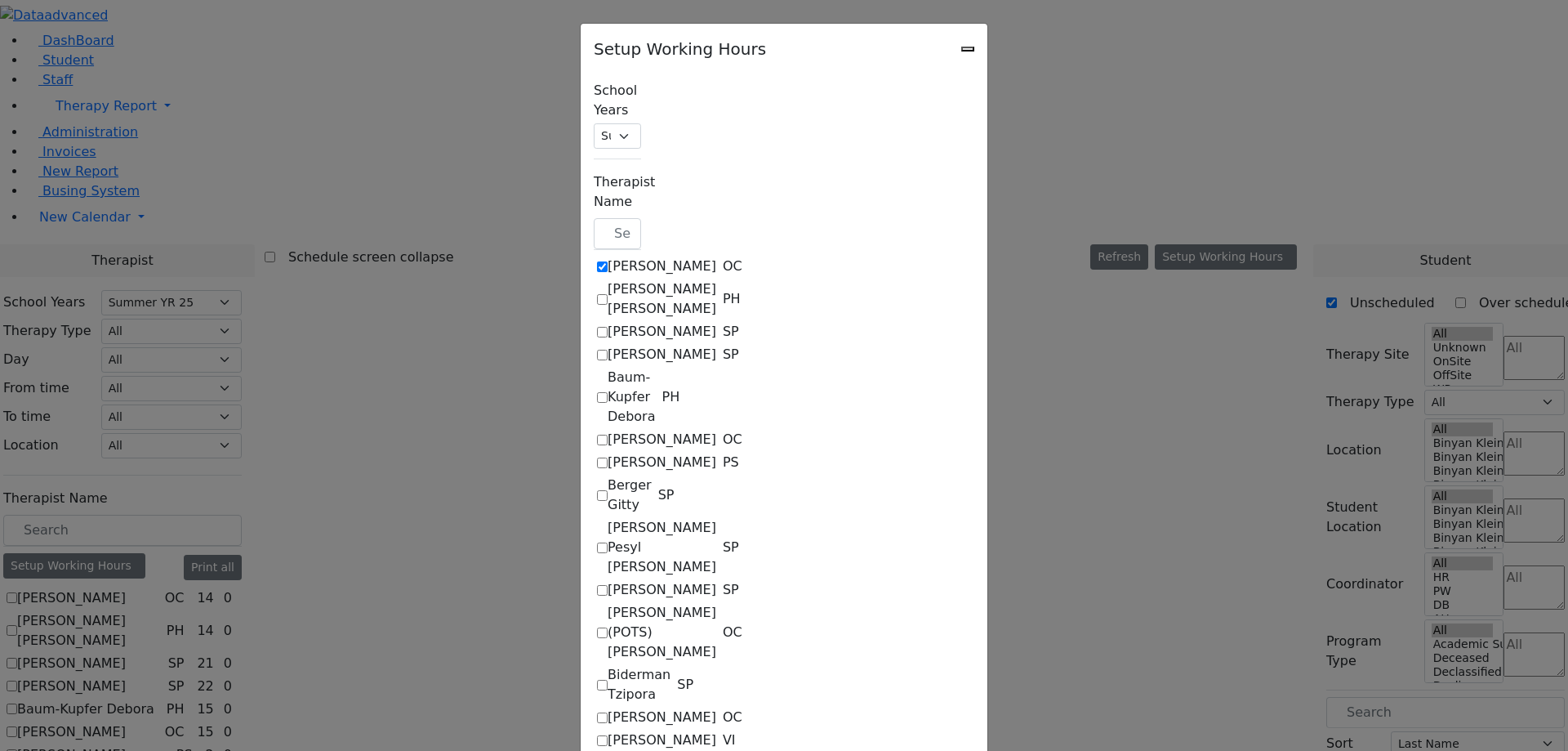
select select "10:00:00"
select select "14:00:00"
select select "33"
select select "15:00:00"
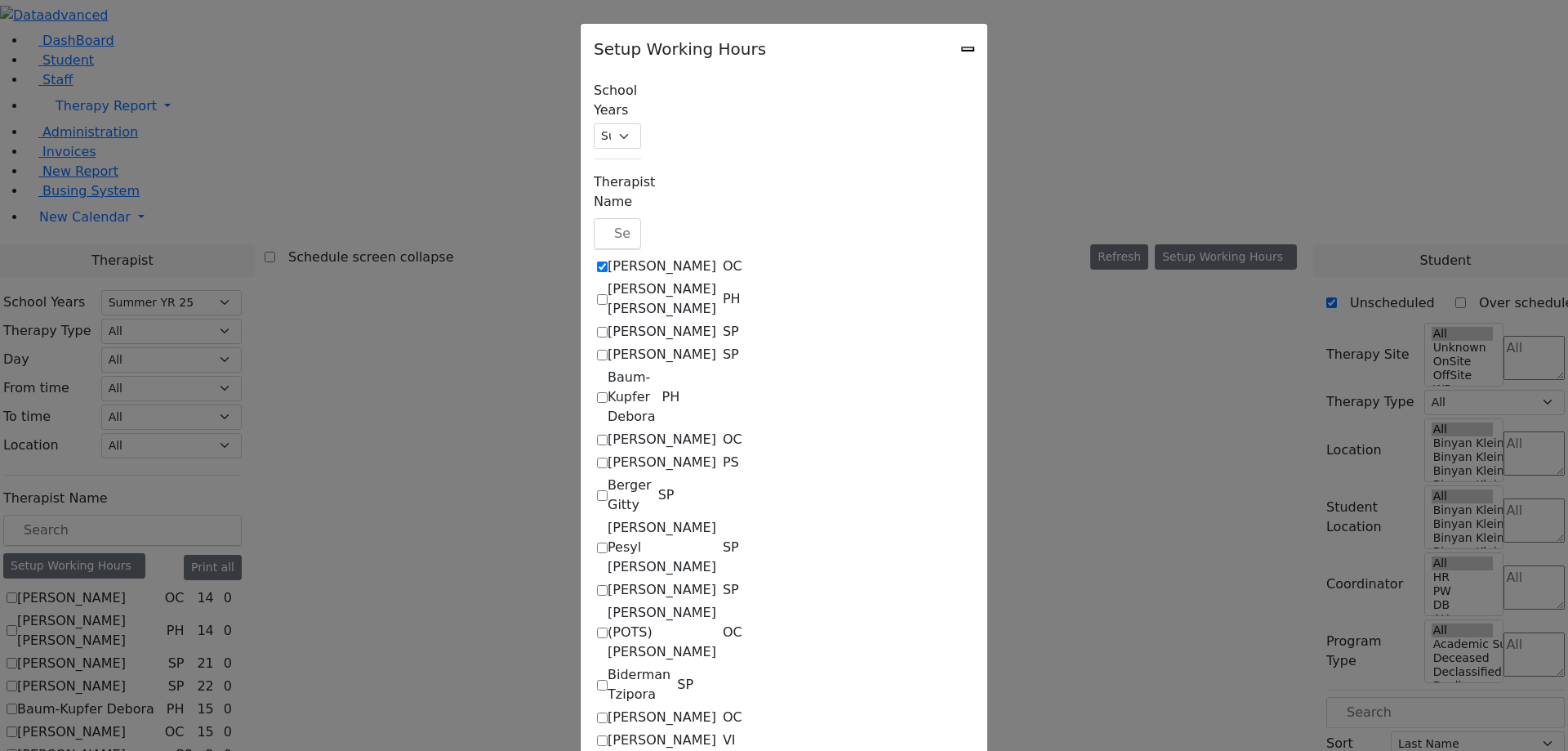
select select "15:00:00"
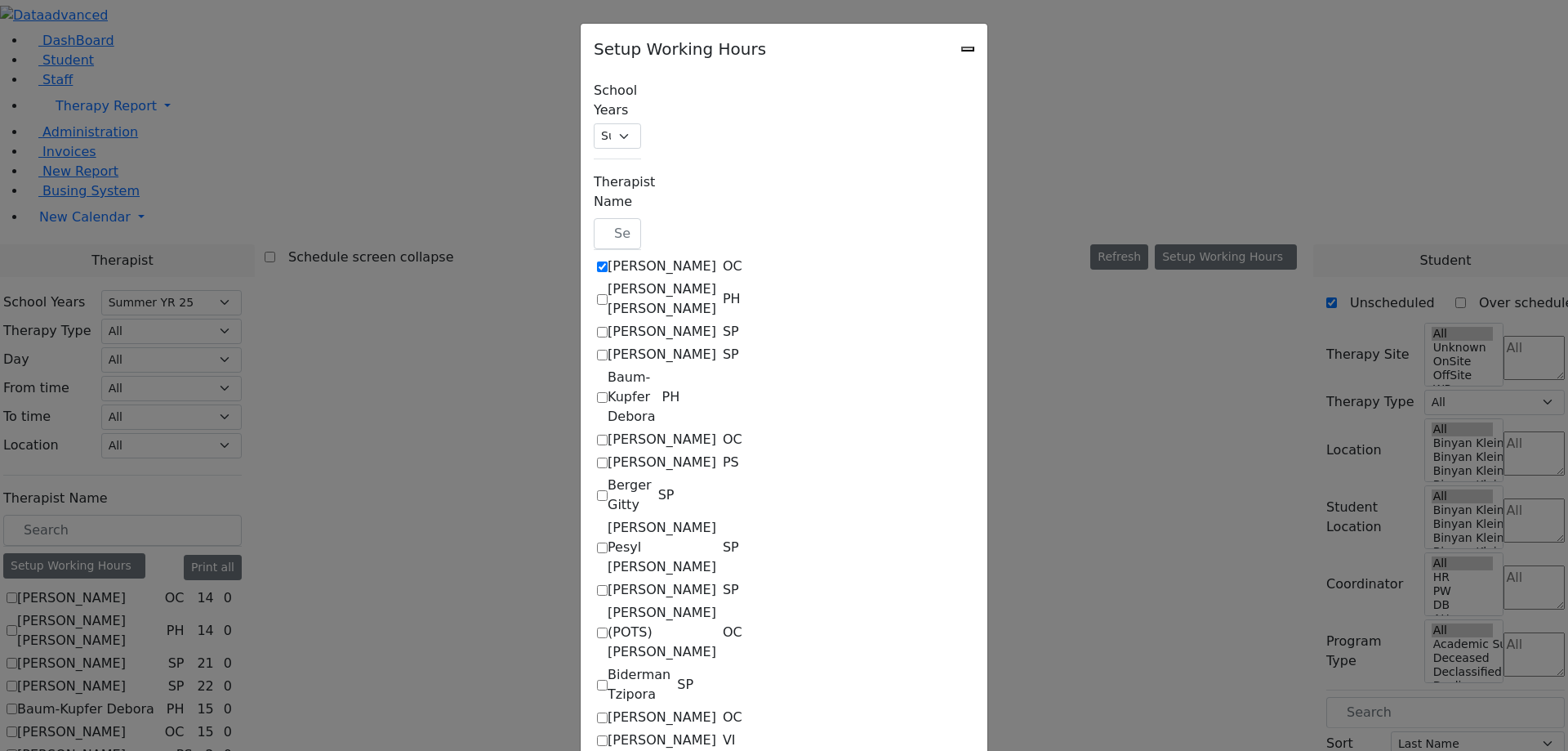
select select "15:00:00"
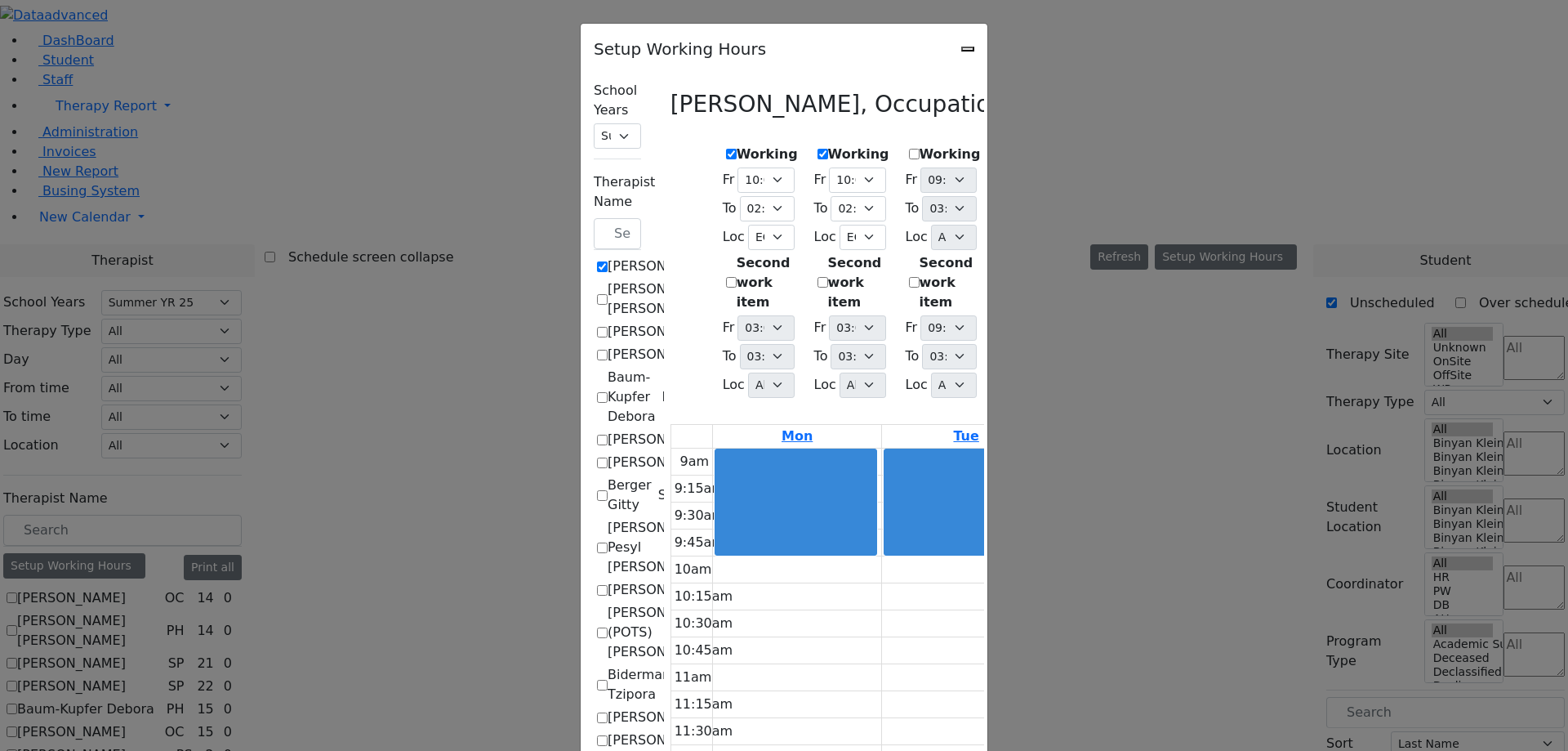
click at [968, 49] on icon "Close" at bounding box center [968, 49] width 0 height 0
checkbox input "false"
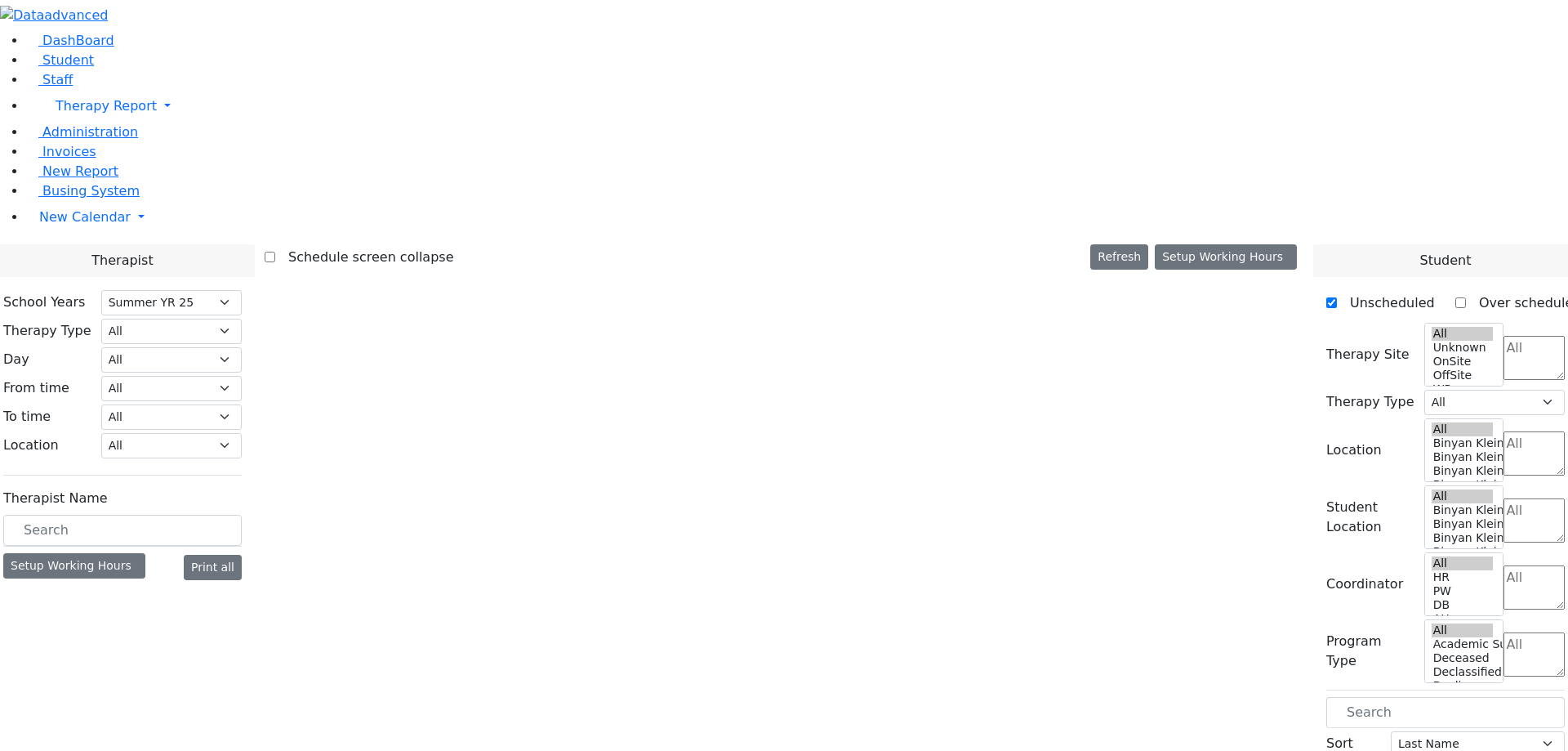
select select "211"
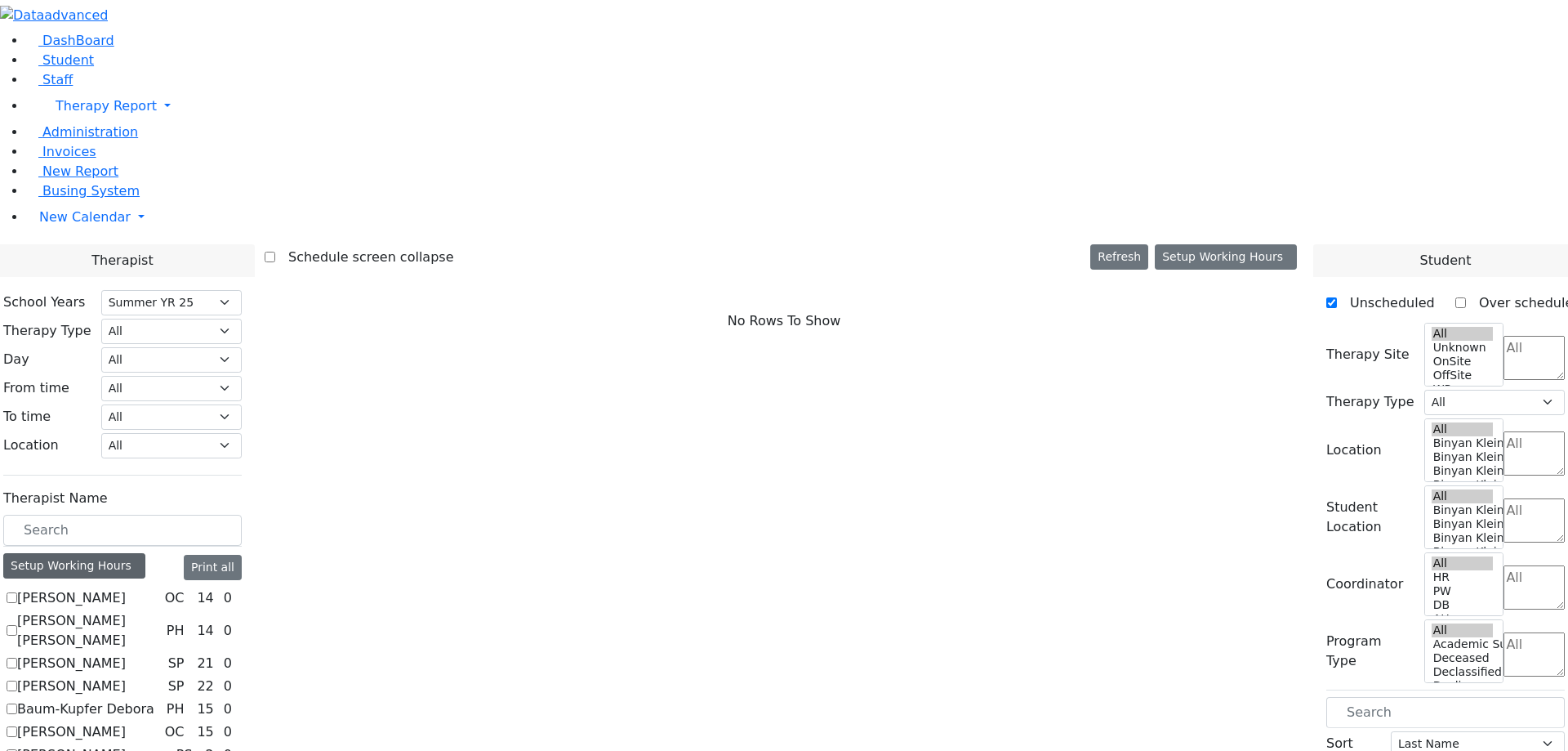
click at [146, 553] on div "Setup Working Hours" at bounding box center [74, 566] width 142 height 25
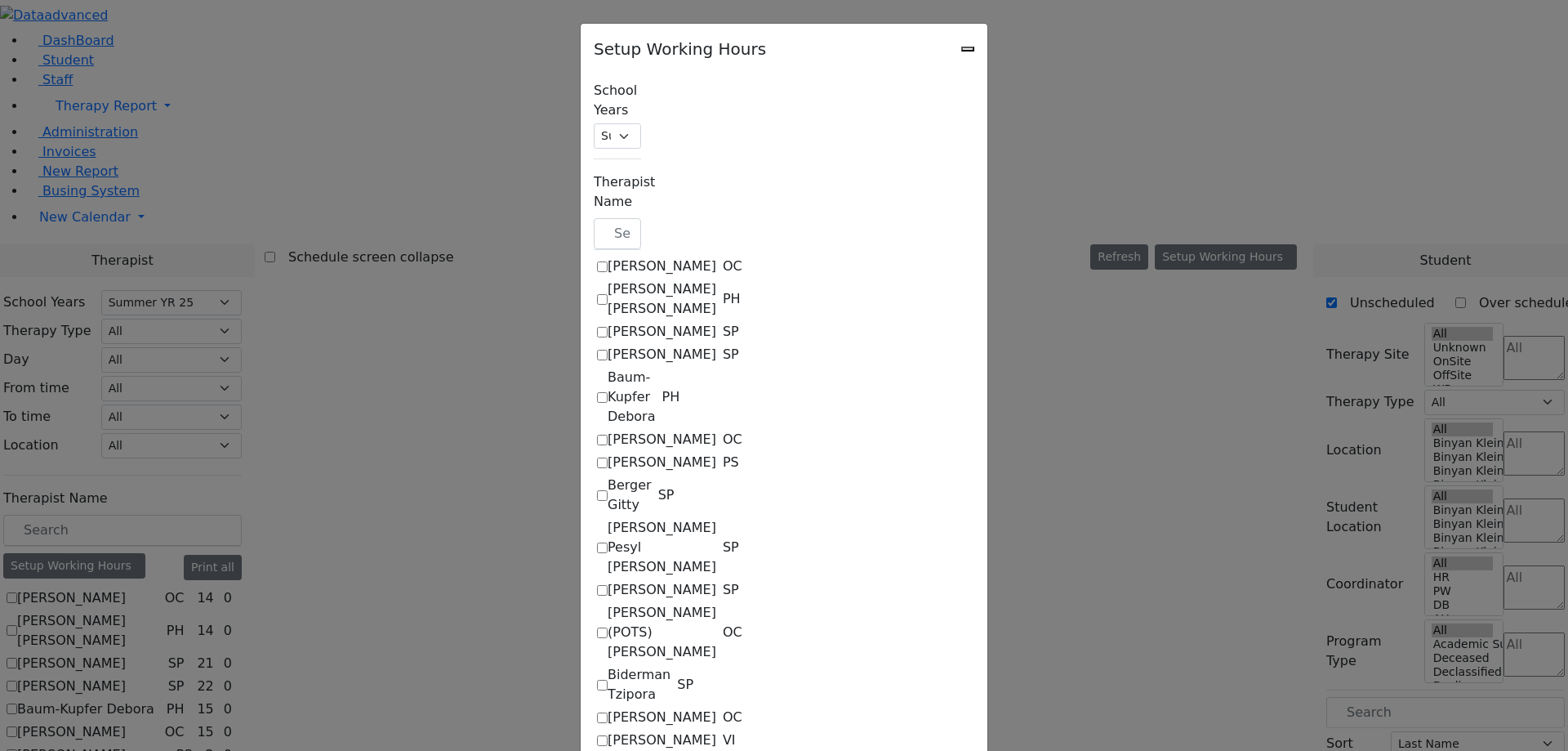
click at [608, 257] on label "[PERSON_NAME]" at bounding box center [662, 267] width 109 height 20
click at [597, 261] on input "[PERSON_NAME]" at bounding box center [602, 267] width 11 height 11
checkbox input "true"
select select "10:00:00"
select select "14:00:00"
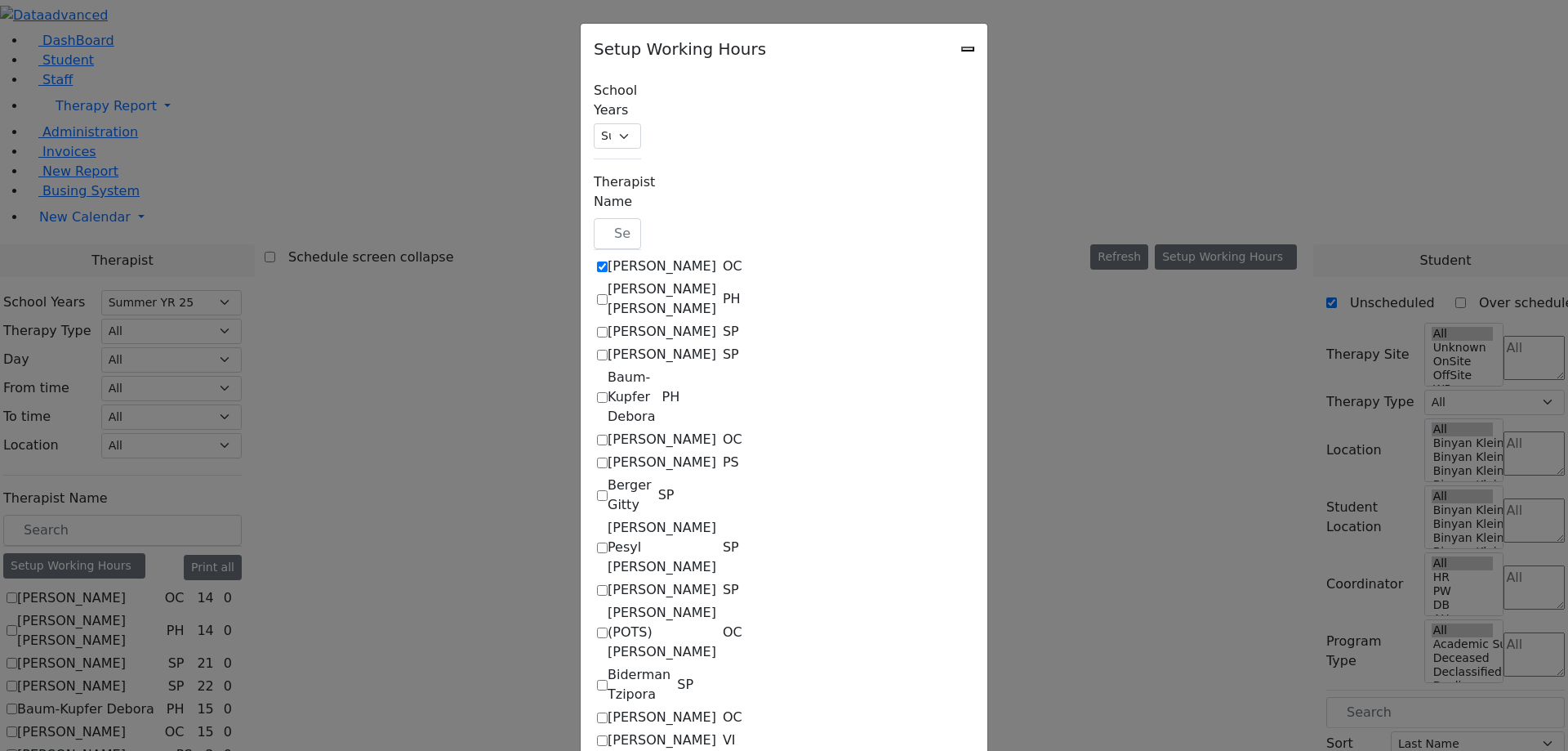
select select "33"
select select "15:00:00"
select select "10:00:00"
select select "14:00:00"
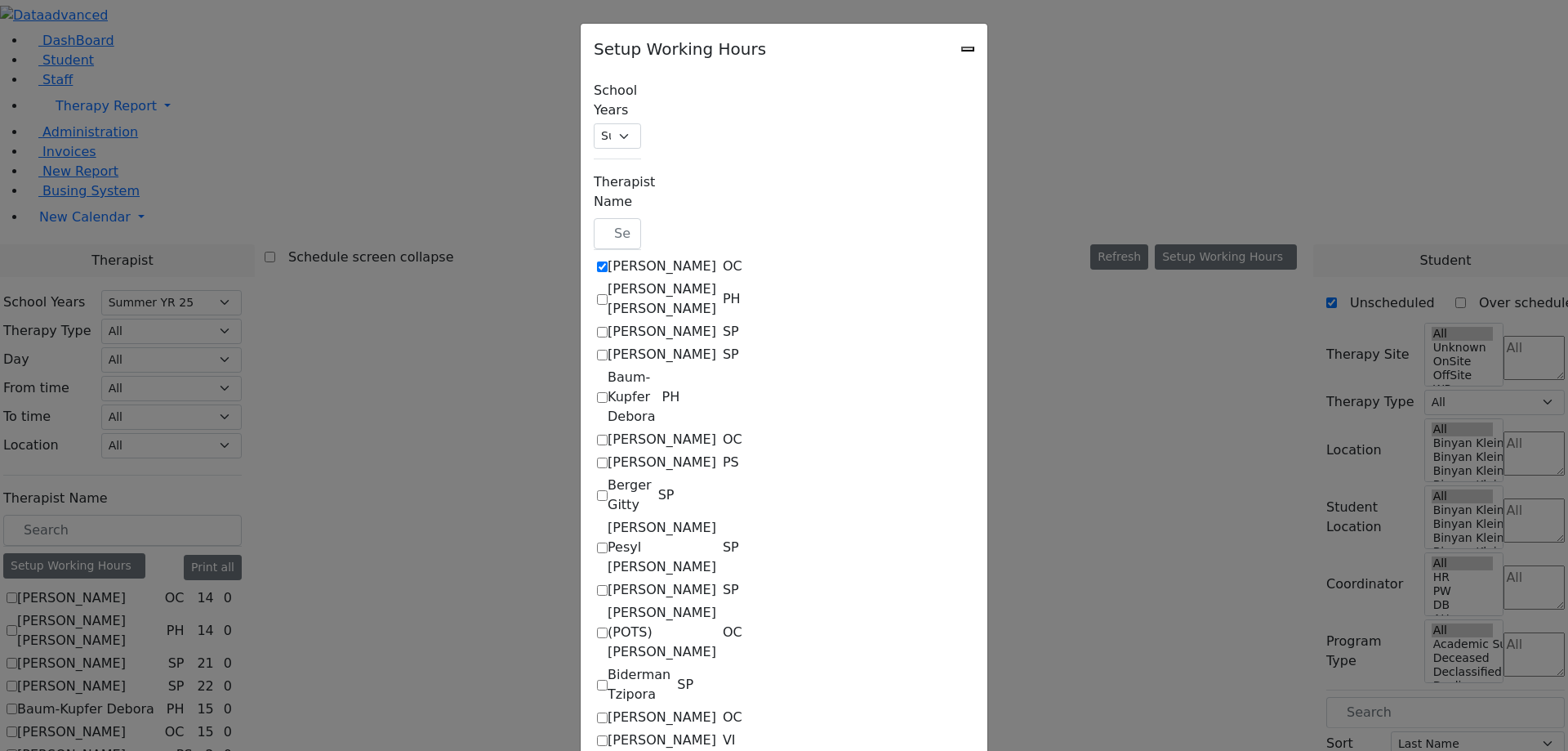
select select "33"
select select "15:00:00"
select select "17:00:00"
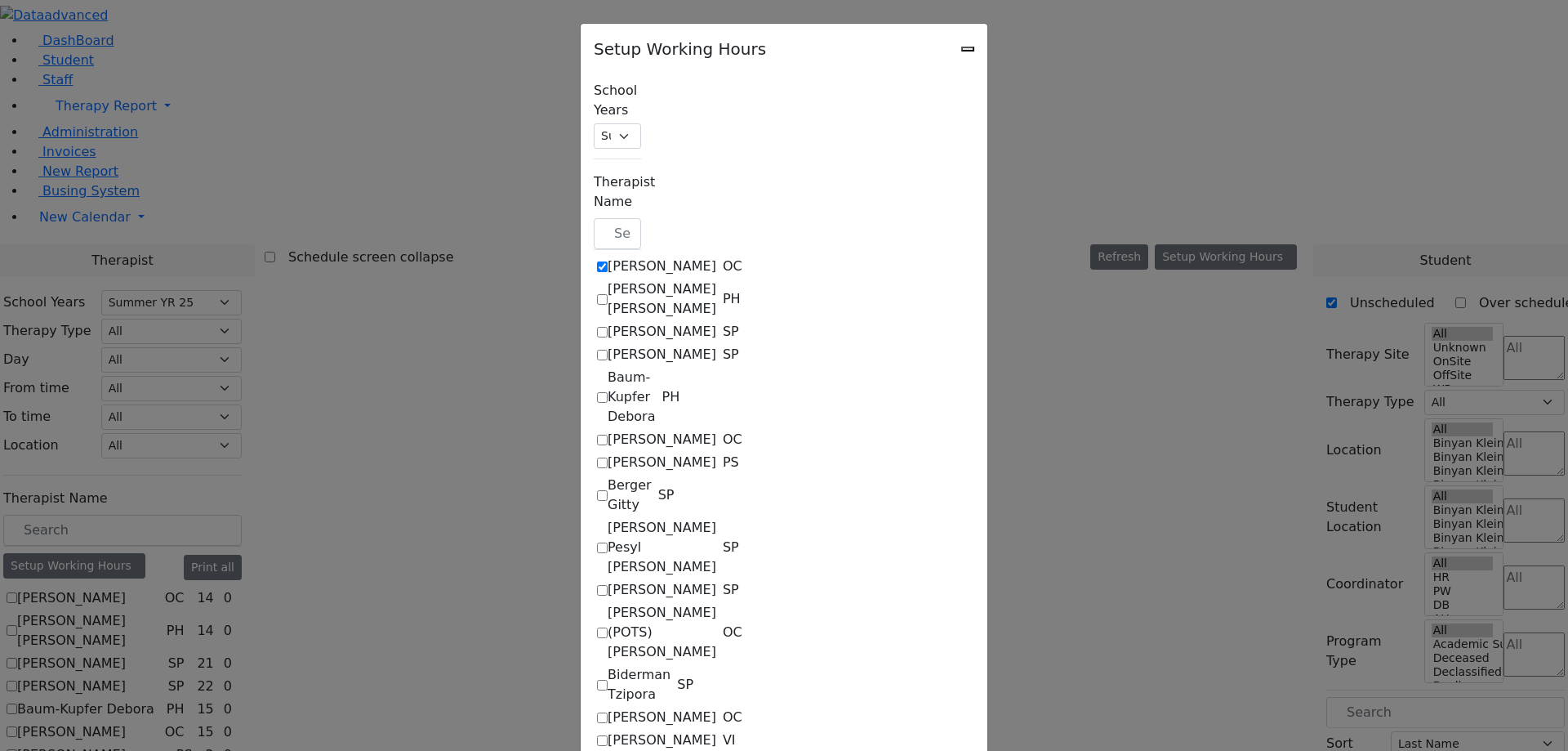
select select "17:00:00"
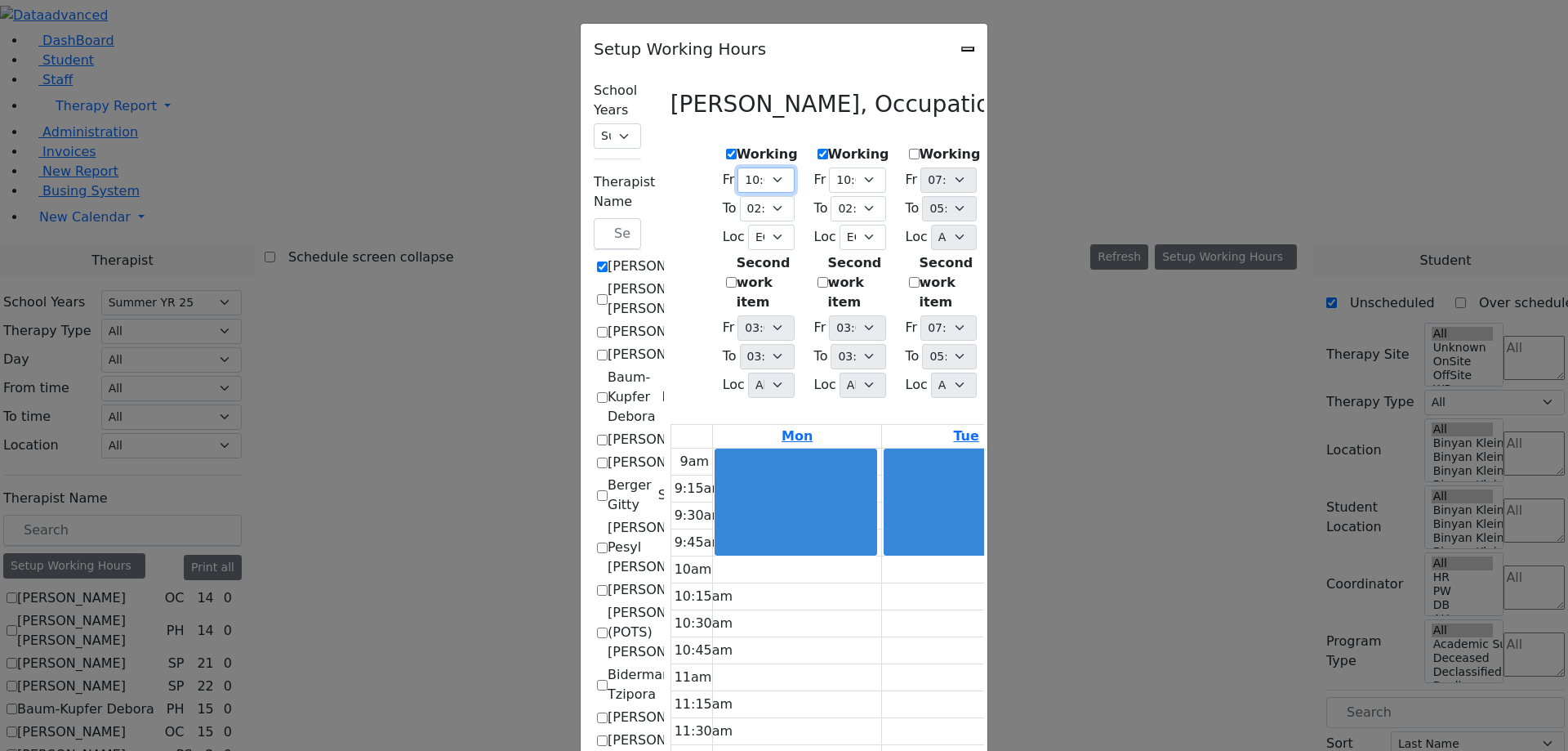
click at [738, 170] on select "07:00 AM 07:15 AM 07:30 AM 07:45 AM 08:00 AM 08:15 AM 08:30 AM 08:45 AM 09:00 A…" at bounding box center [766, 180] width 56 height 25
select select "07:00:00"
click at [738, 167] on select "07:00 AM 07:15 AM 07:30 AM 07:45 AM 08:00 AM 08:15 AM 08:30 AM 08:45 AM 09:00 A…" at bounding box center [766, 180] width 56 height 25
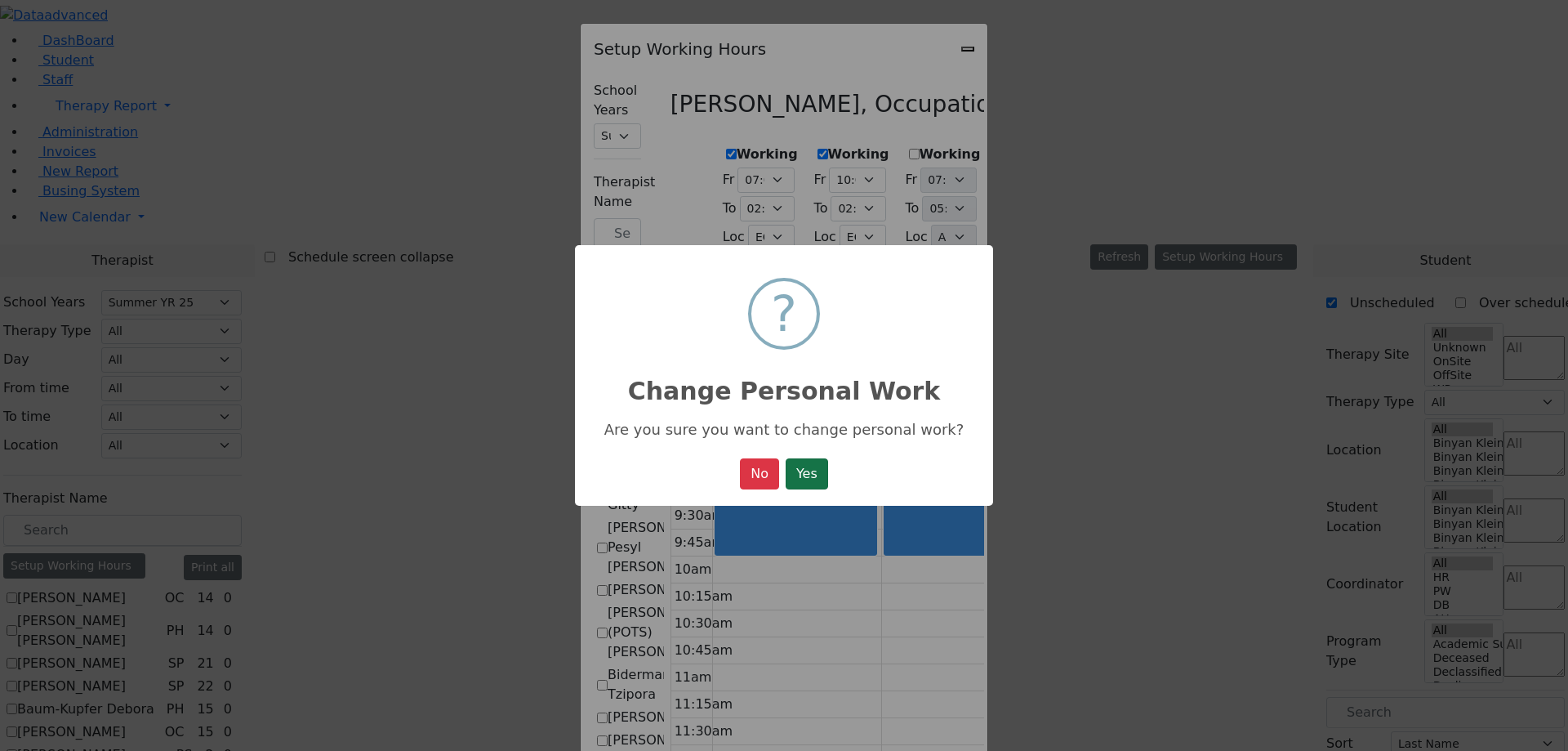
click at [801, 470] on button "Yes" at bounding box center [807, 474] width 43 height 31
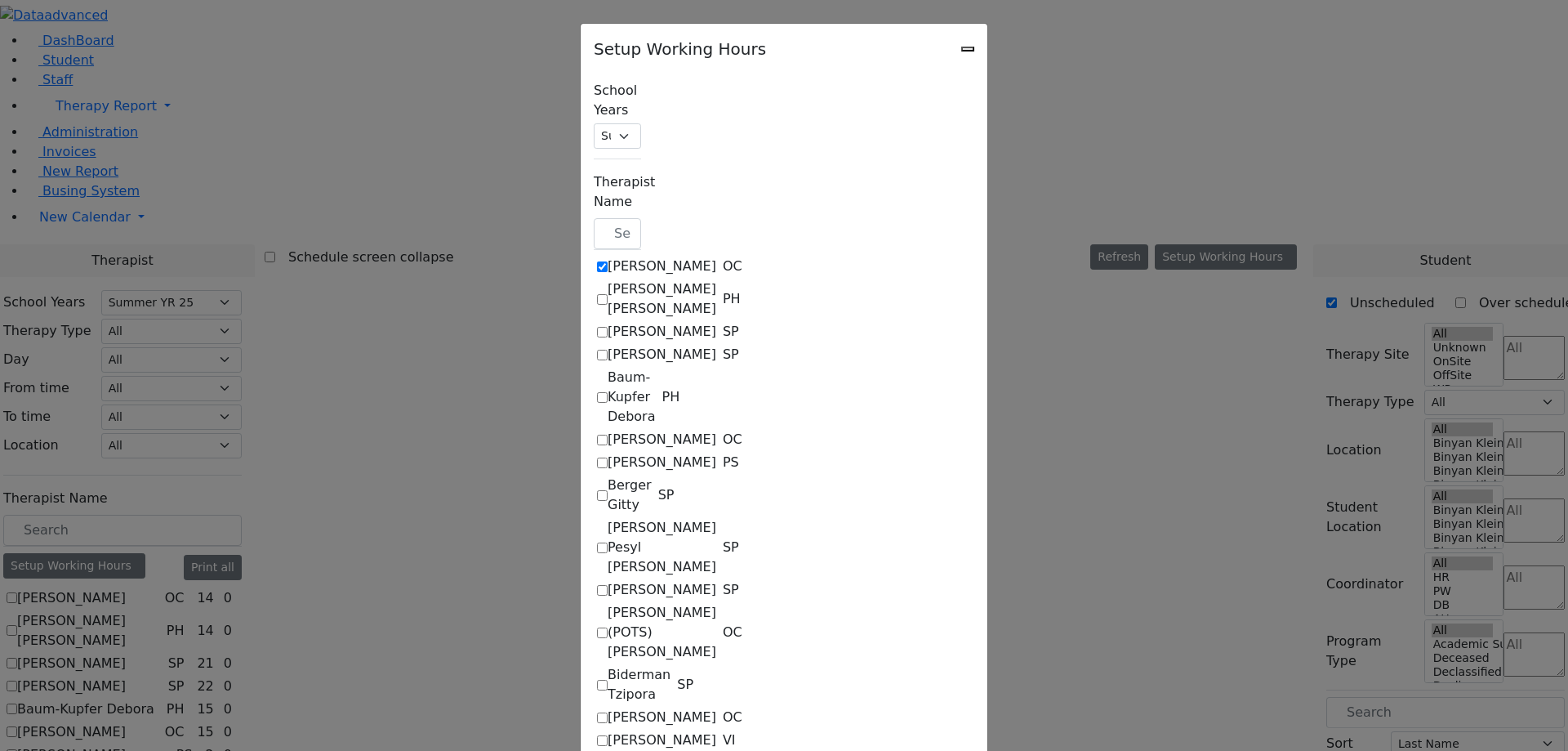
select select "14:00:00"
select select "33"
select select "15:00:00"
select select "10:00:00"
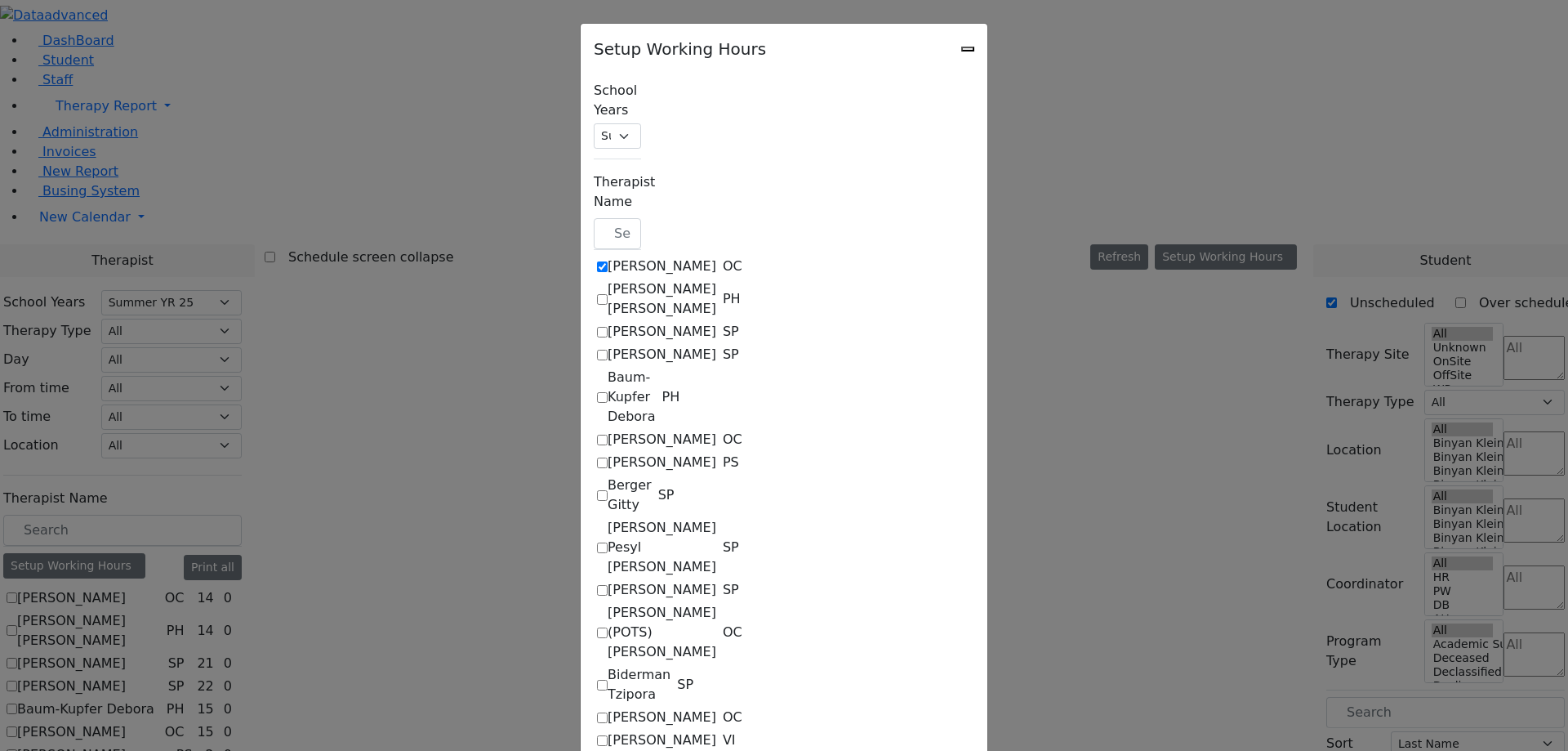
select select "14:00:00"
select select "33"
select select "15:00:00"
select select "17:00:00"
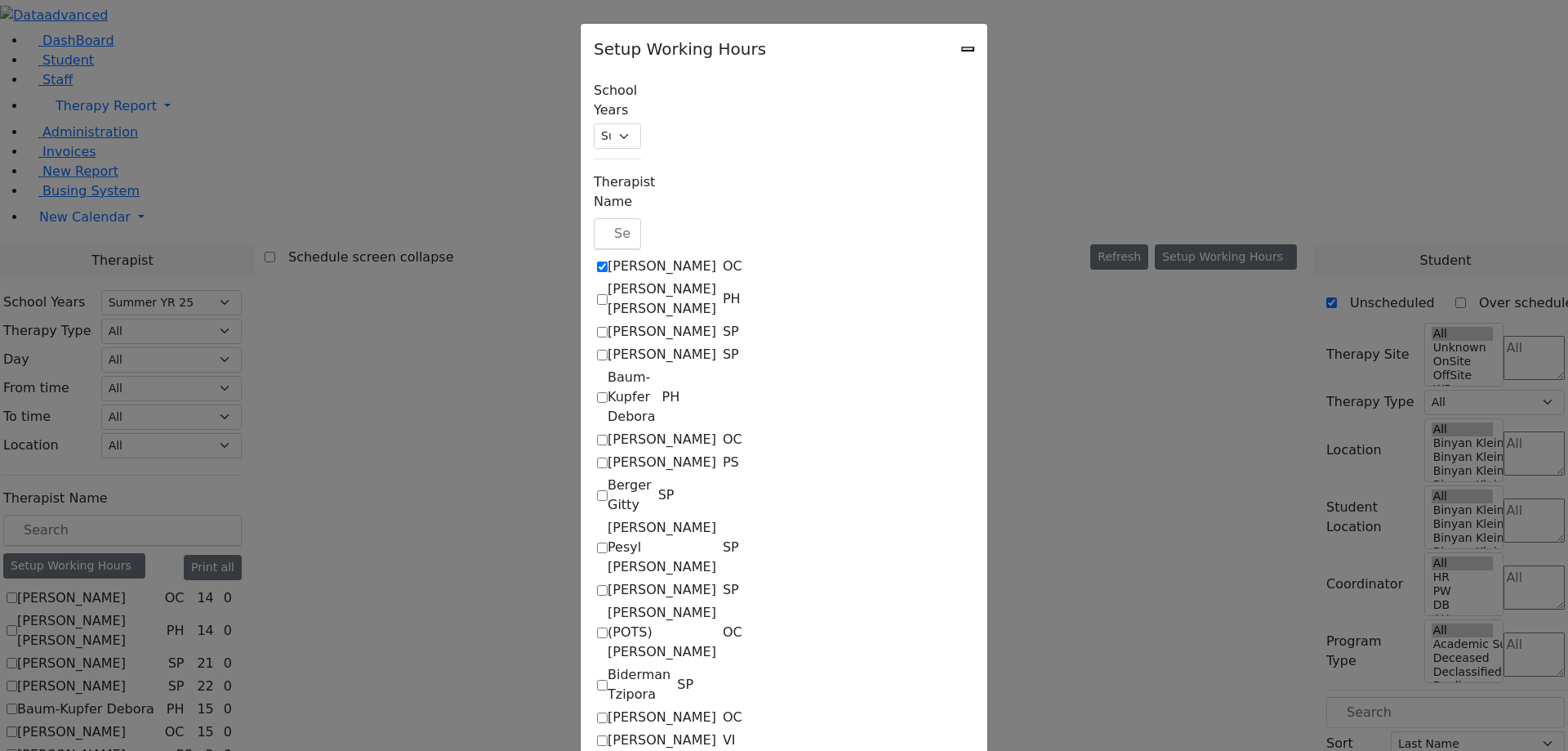
select select "17:00:00"
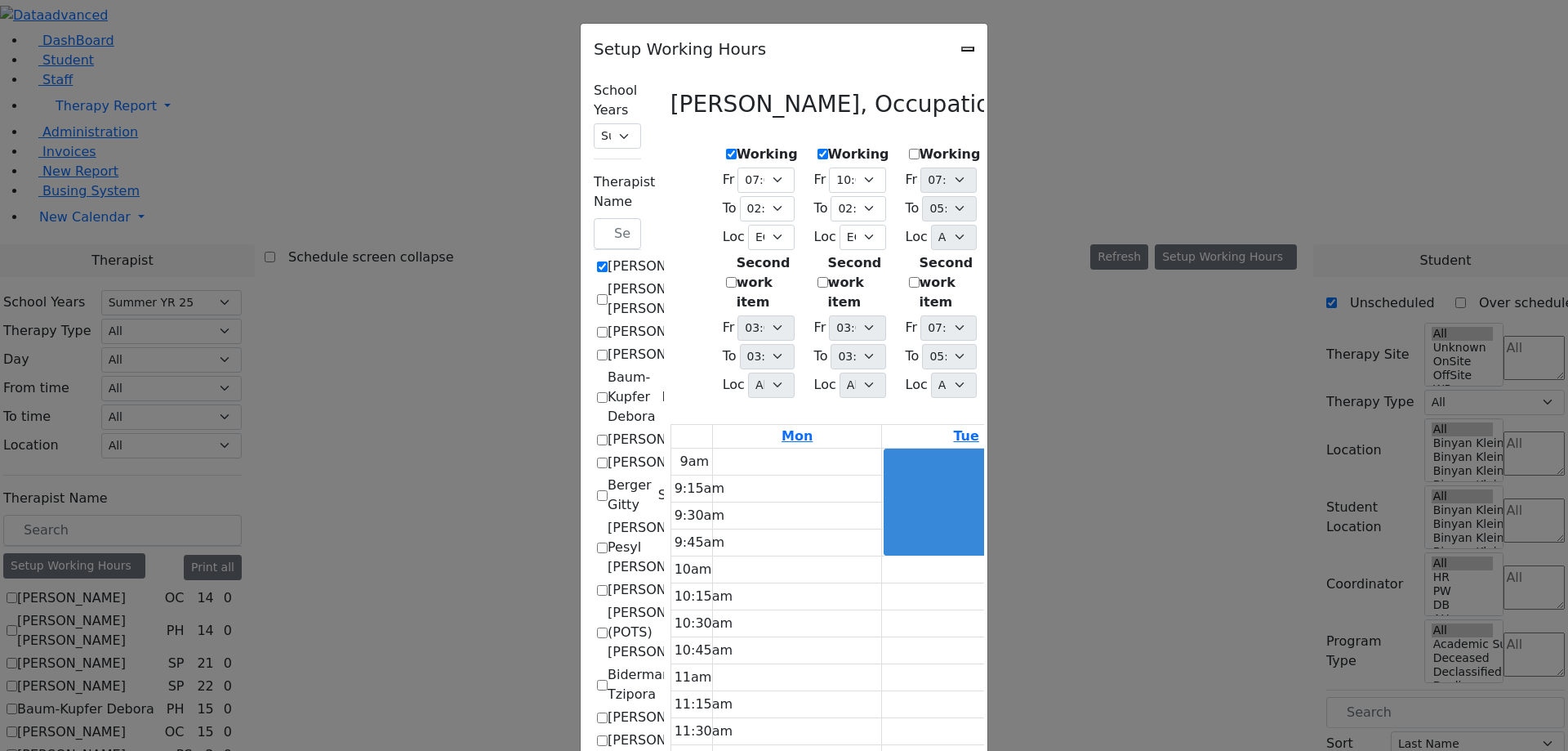
click at [737, 253] on label "Second work item" at bounding box center [768, 282] width 61 height 59
click at [726, 277] on input "Second work item" at bounding box center [732, 282] width 11 height 11
checkbox input "true"
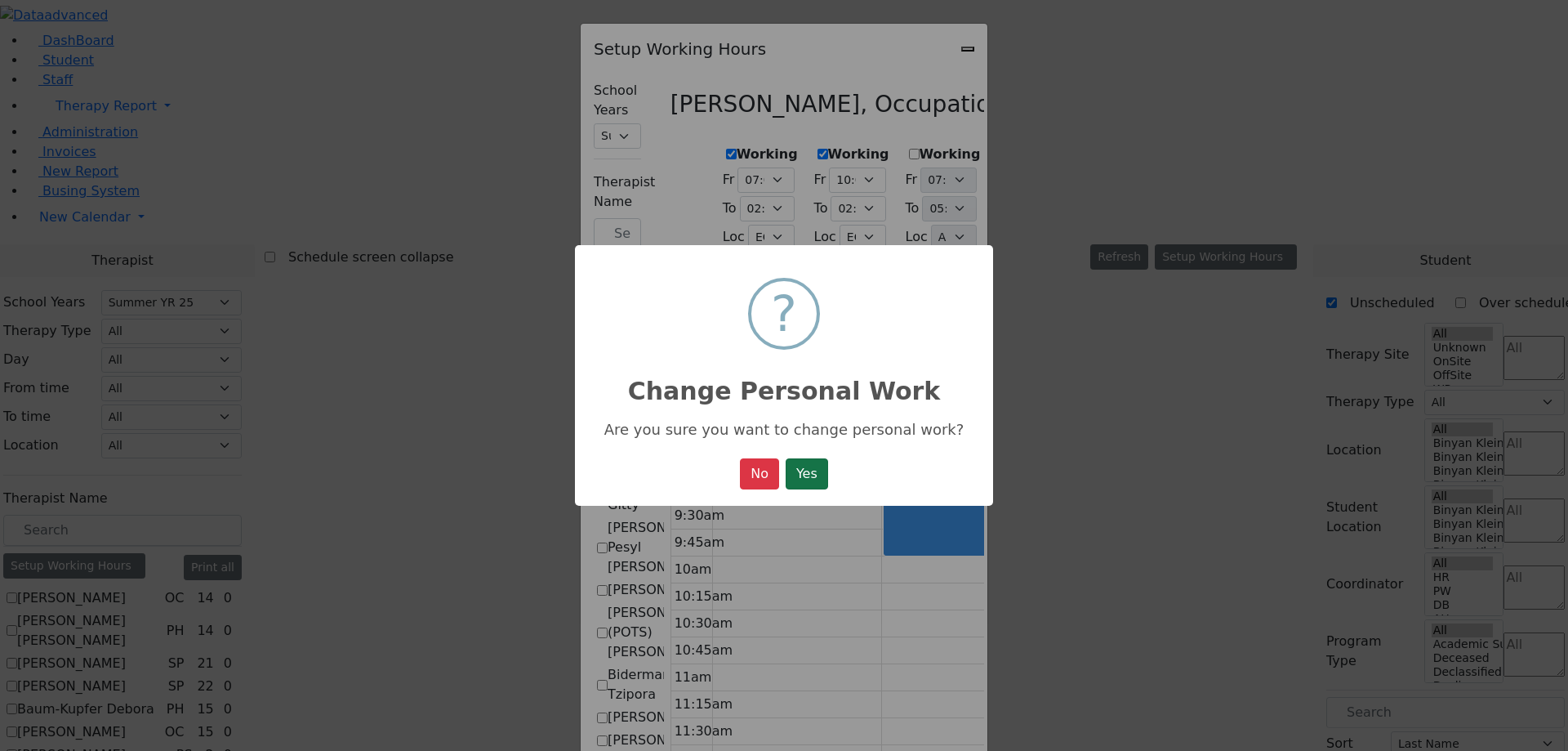
click at [823, 483] on button "Yes" at bounding box center [807, 474] width 43 height 31
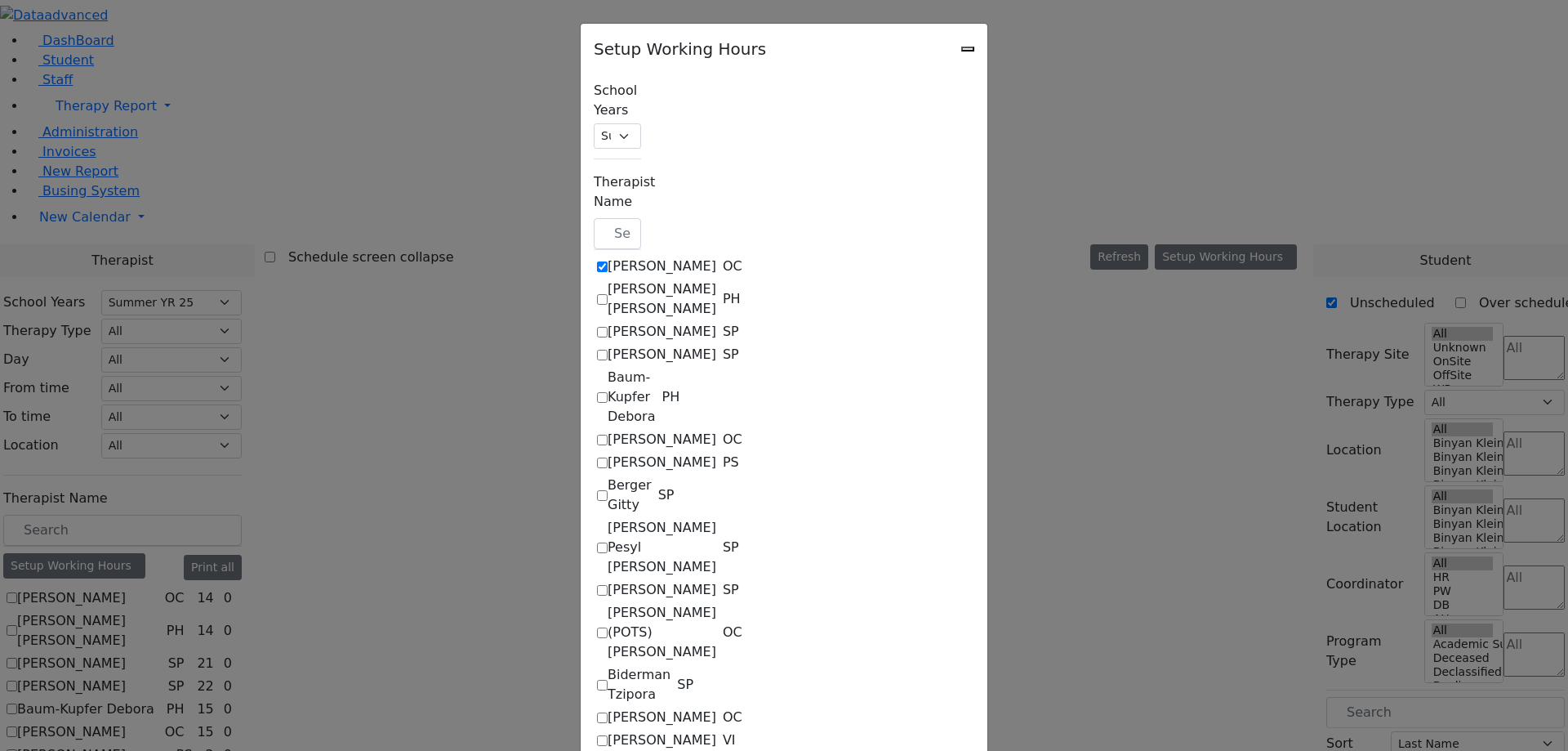
select select "14:00:00"
select select "33"
select select "15:00:00"
select select "1"
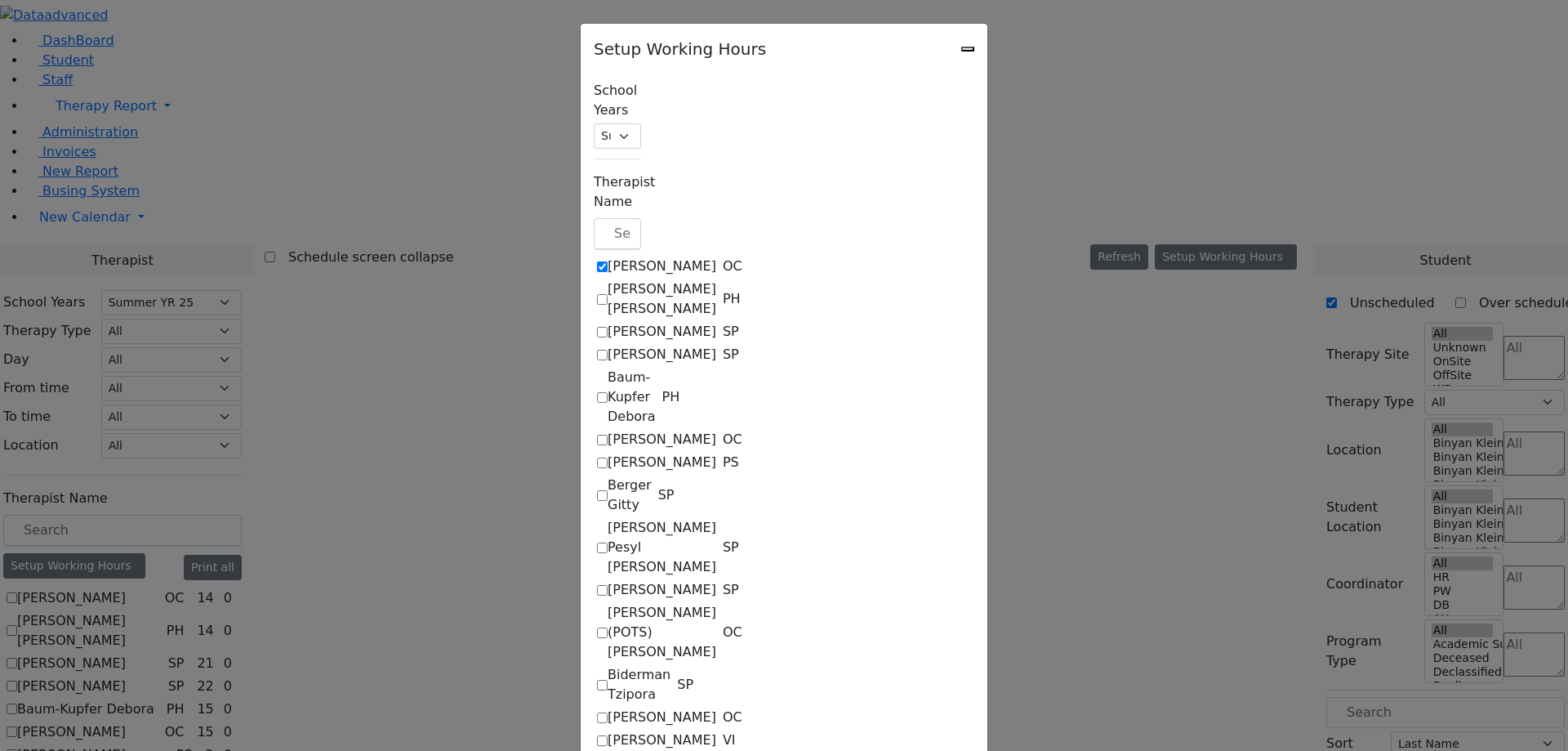
select select "10:00:00"
select select "14:00:00"
select select "33"
select select "15:00:00"
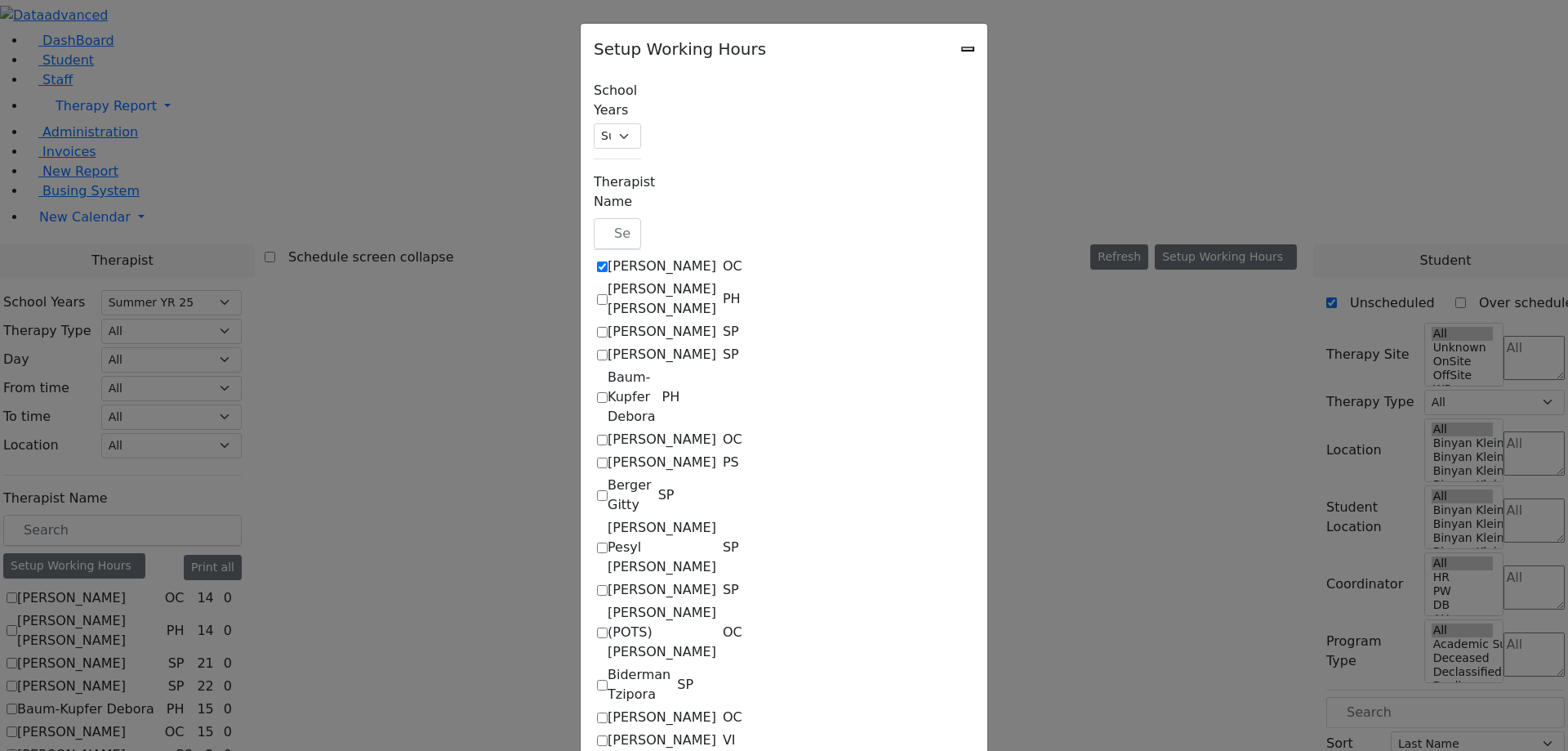
select select "17:00:00"
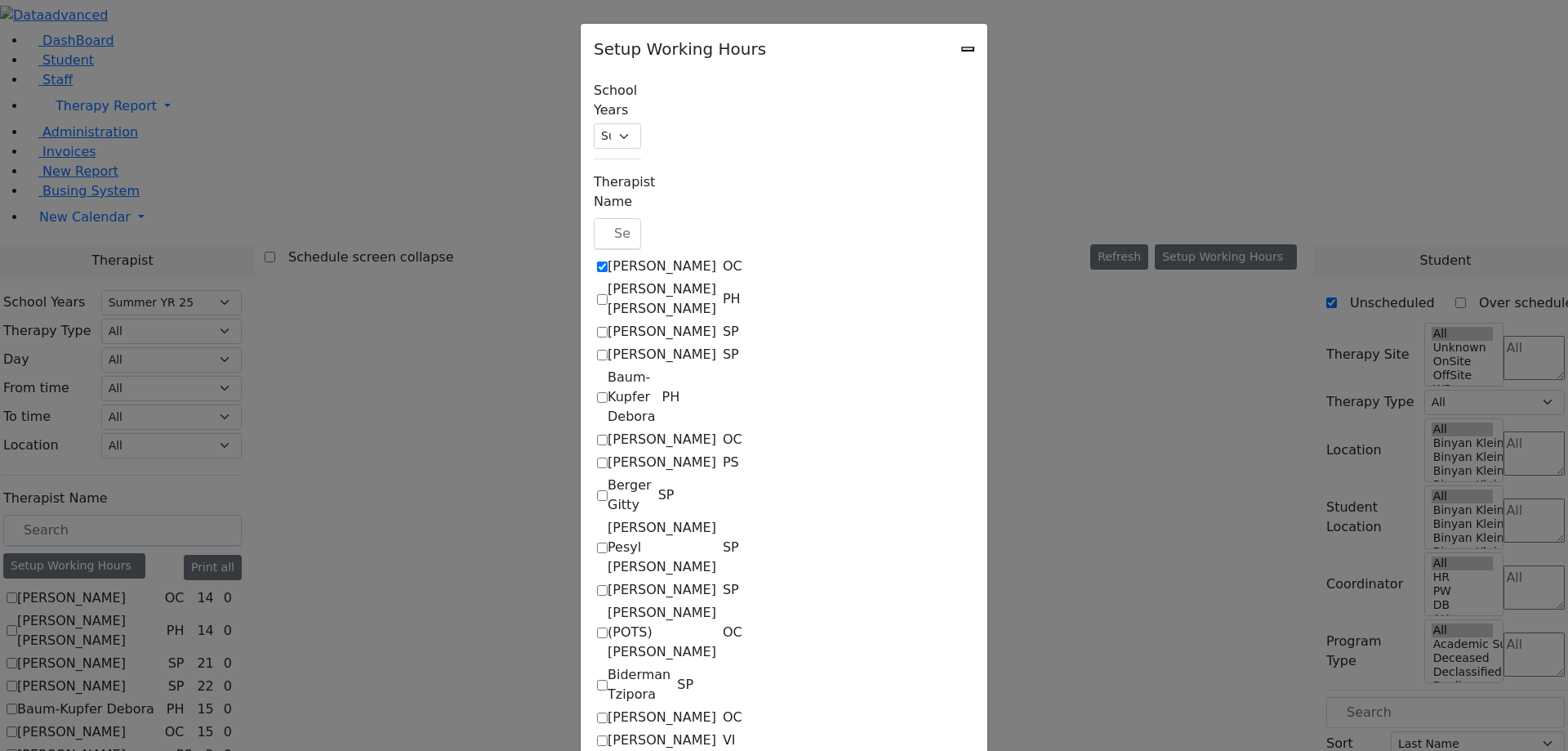
select select "17:00:00"
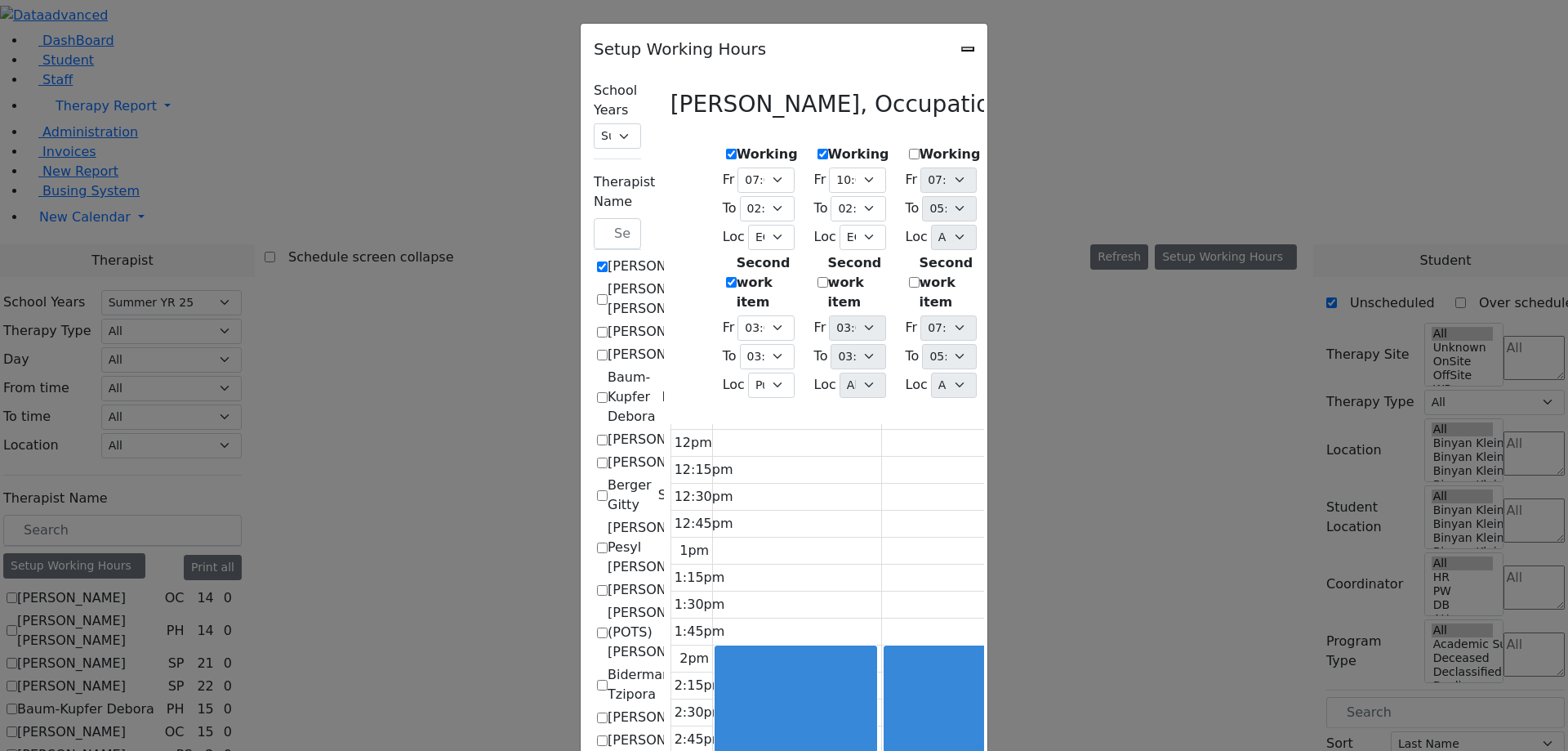
scroll to position [15, 0]
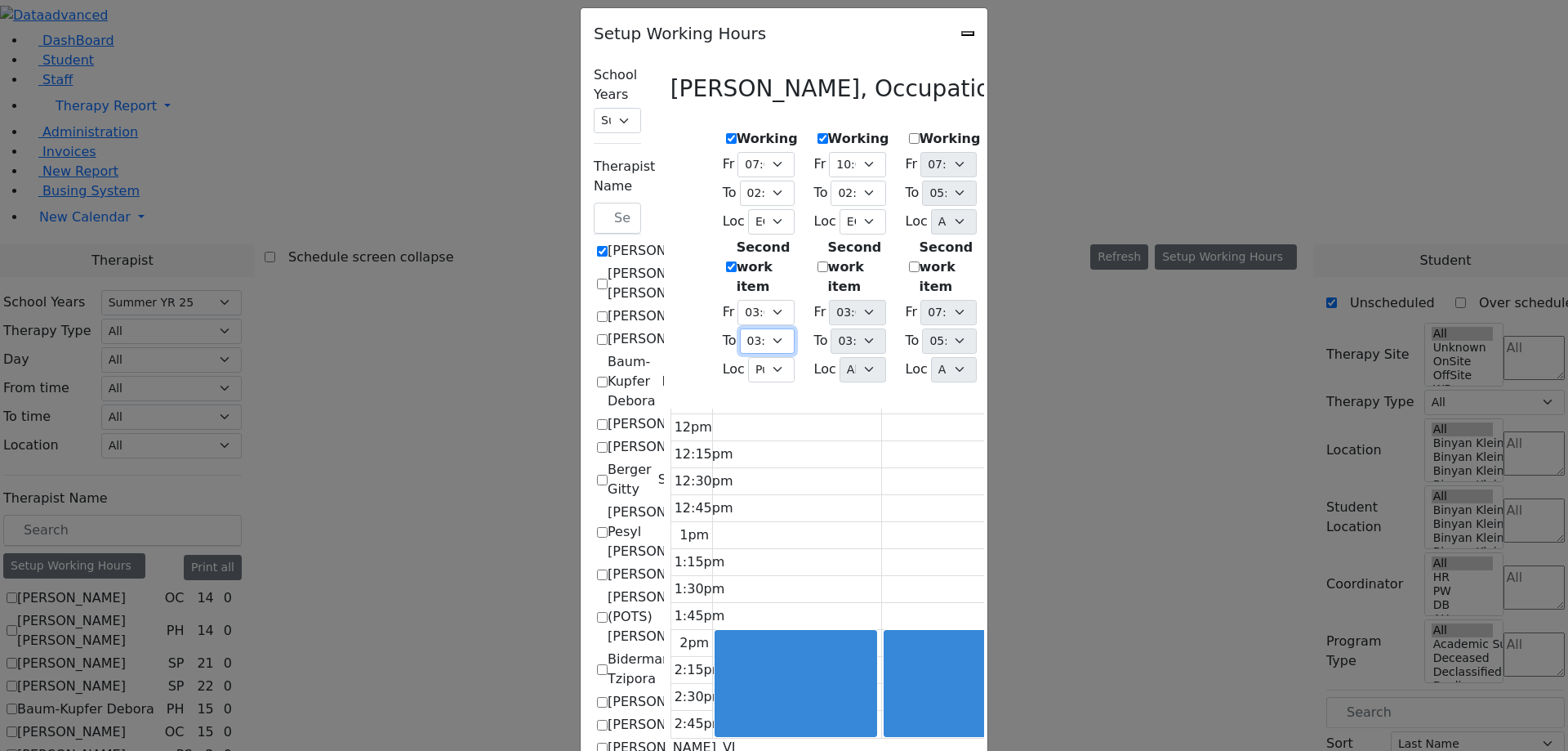
click at [740, 328] on select "07:15 AM 07:30 AM 07:45 AM 08:00 AM 08:15 AM 08:30 AM 08:45 AM 09:00 AM 09:15 A…" at bounding box center [767, 341] width 55 height 25
select select "17:00:00"
click at [740, 328] on select "07:15 AM 07:30 AM 07:45 AM 08:00 AM 08:15 AM 08:30 AM 08:45 AM 09:00 AM 09:15 A…" at bounding box center [767, 341] width 55 height 25
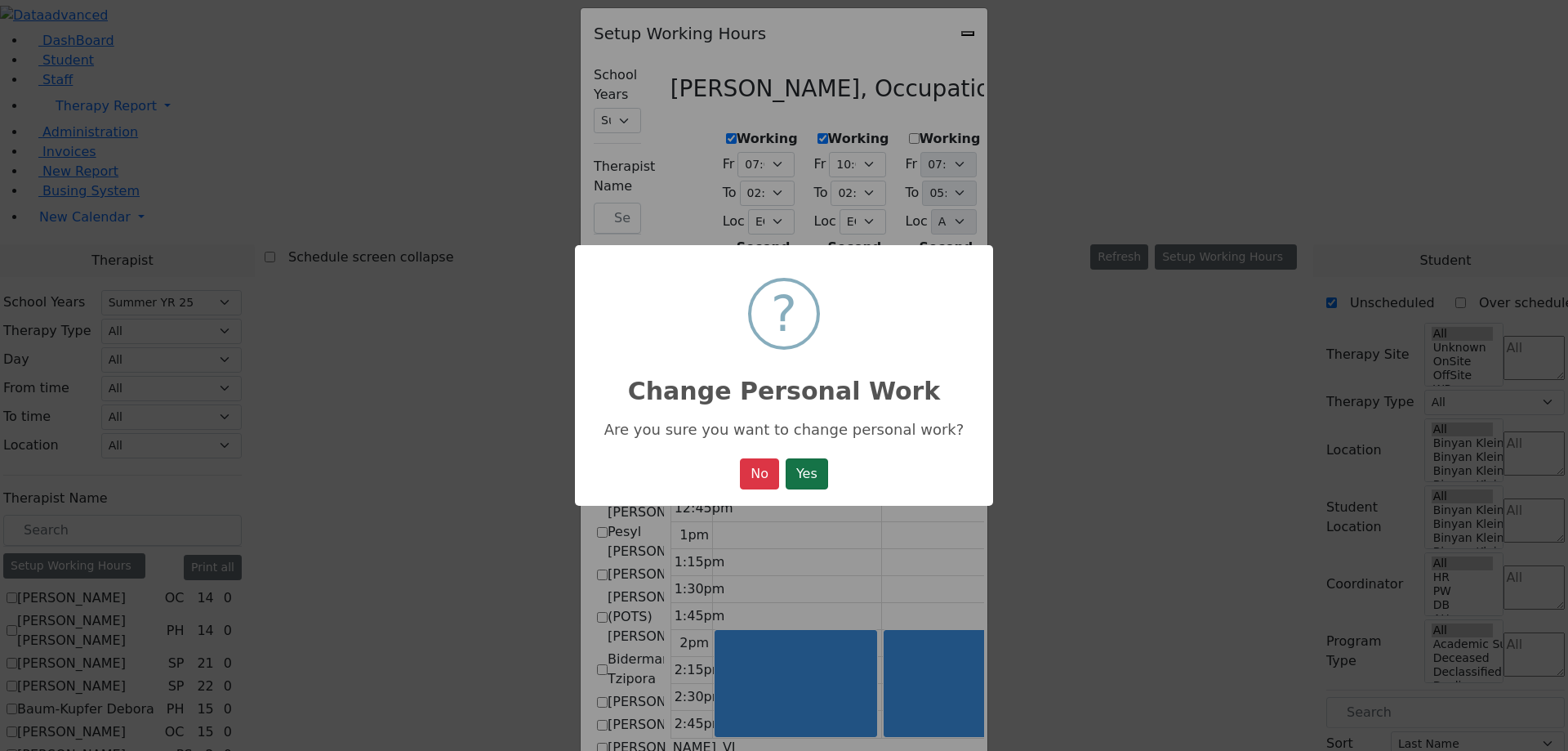
click at [823, 477] on button "Yes" at bounding box center [807, 474] width 43 height 31
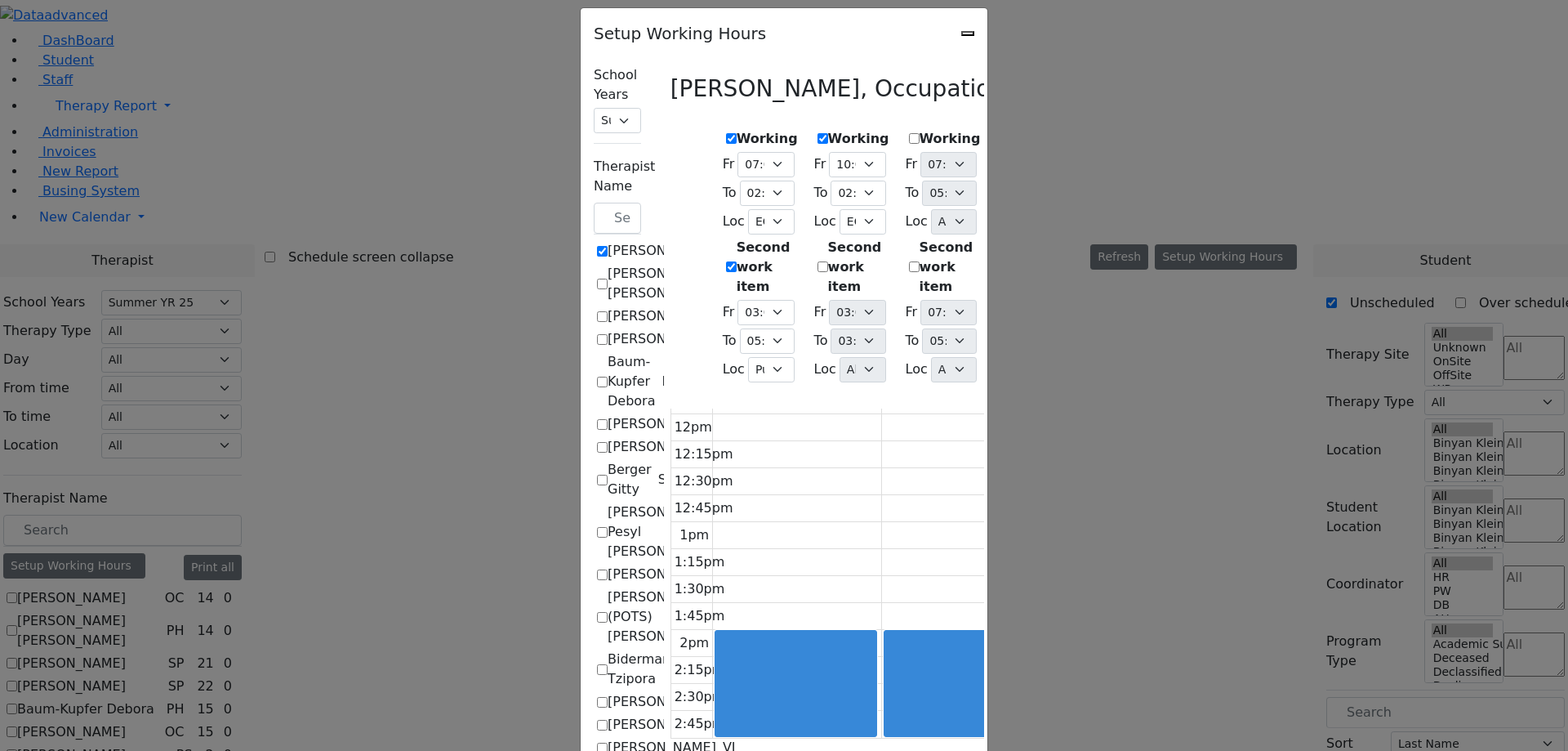
select select "14:00:00"
select select "33"
select select "15:00:00"
select select "17:00:00"
select select "1"
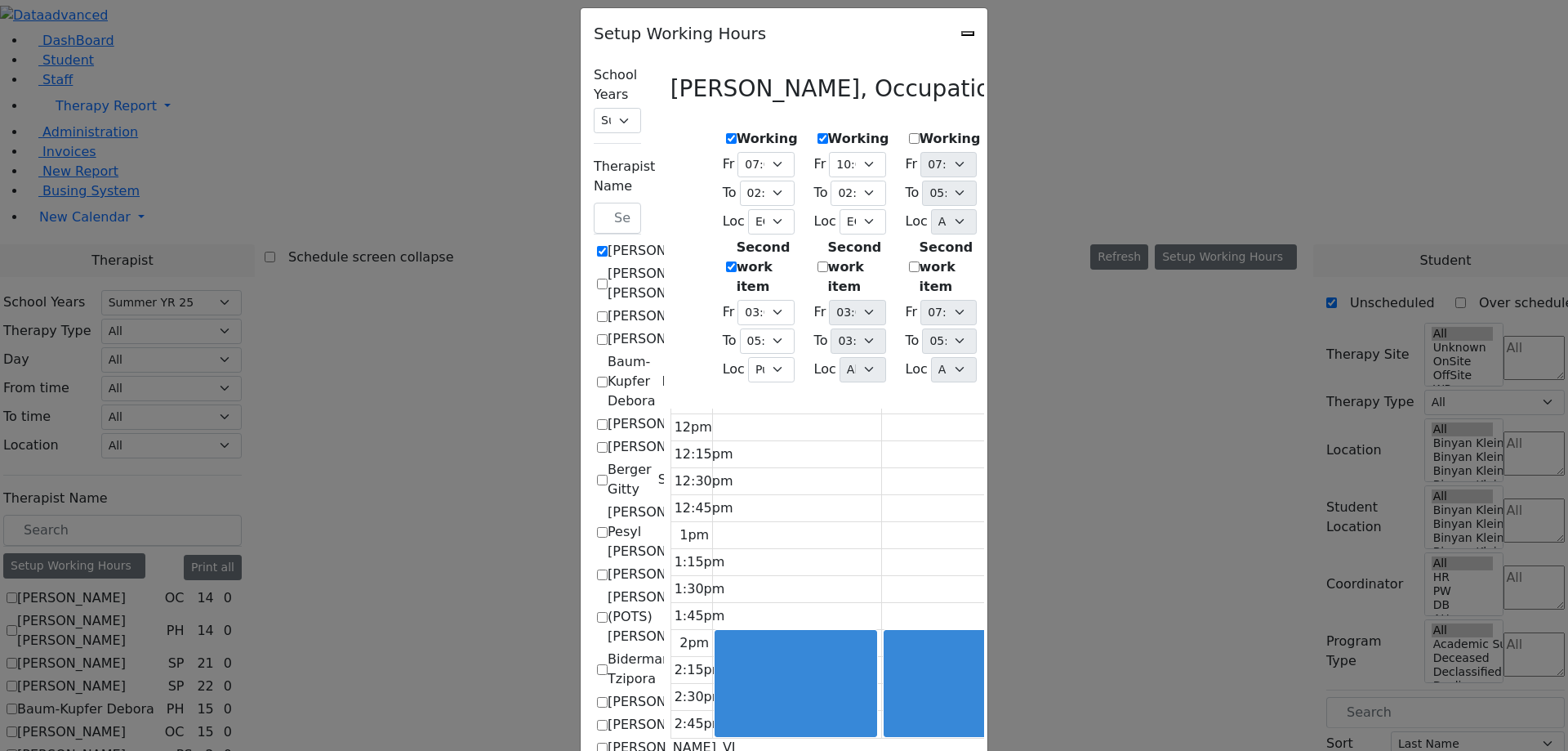
select select "10:00:00"
select select "14:00:00"
select select "33"
select select "15:00:00"
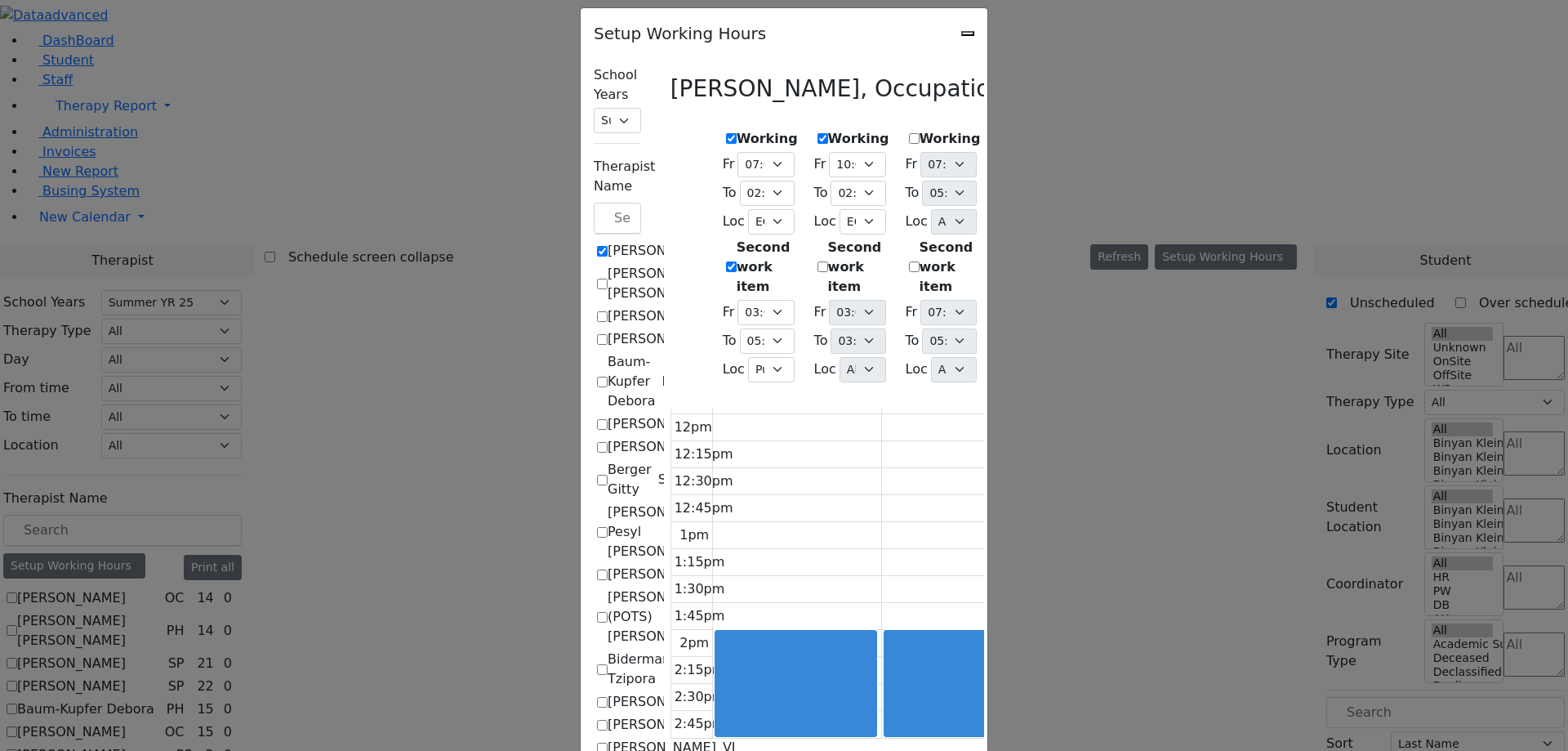
select select "17:00:00"
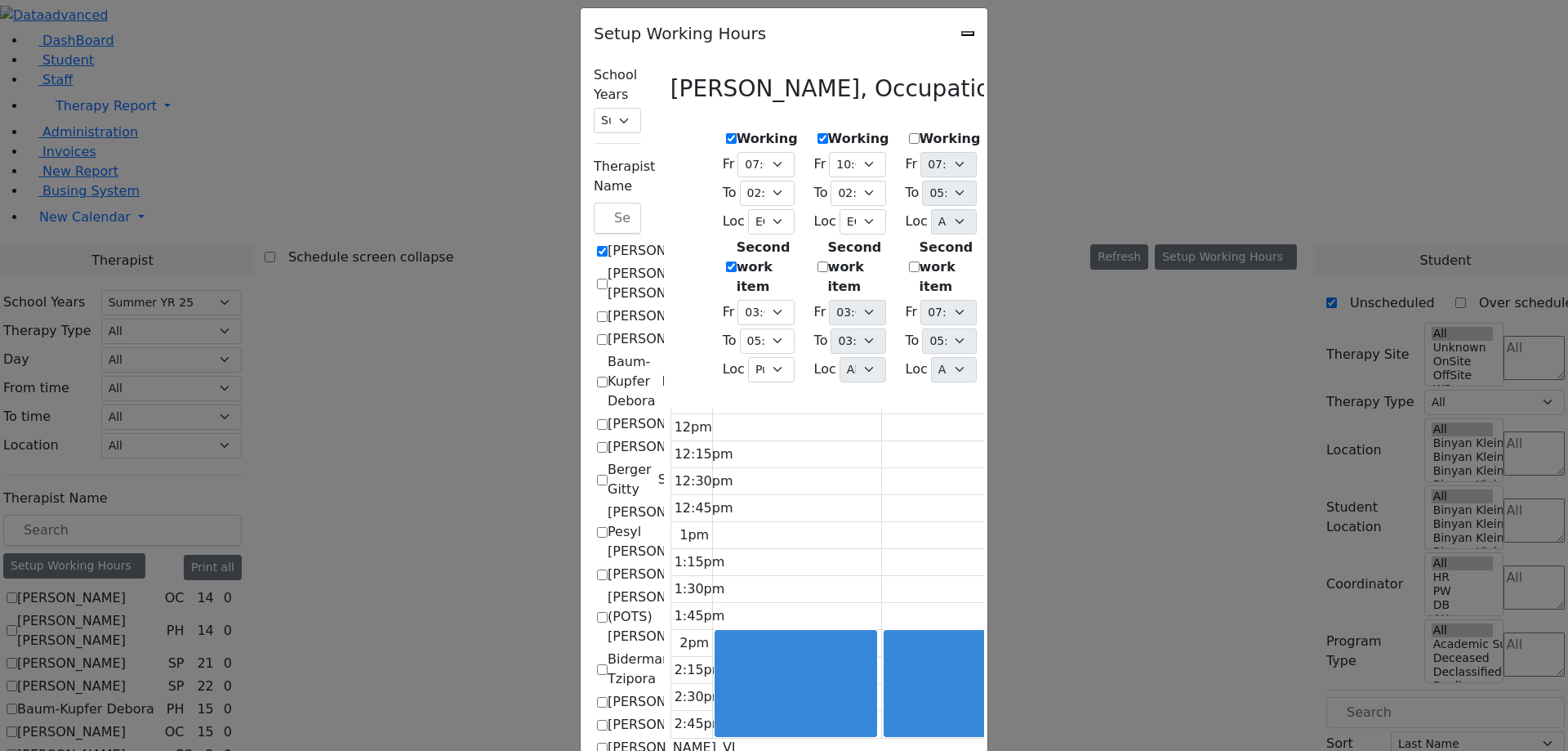
select select "17:00:00"
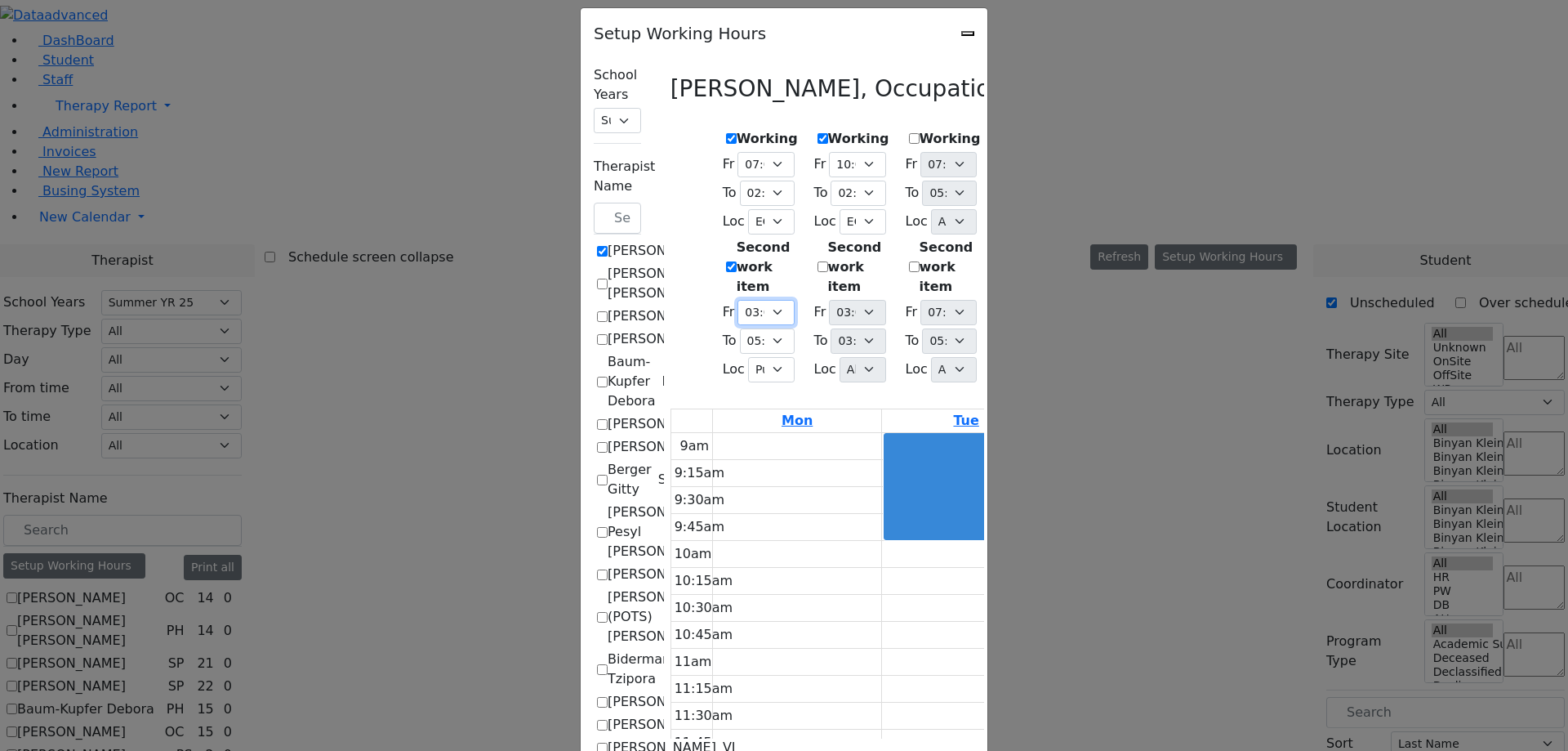
click at [738, 299] on select "07:00 AM 07:15 AM 07:30 AM 07:45 AM 08:00 AM 08:15 AM 08:30 AM 08:45 AM 09:00 A…" at bounding box center [766, 312] width 56 height 25
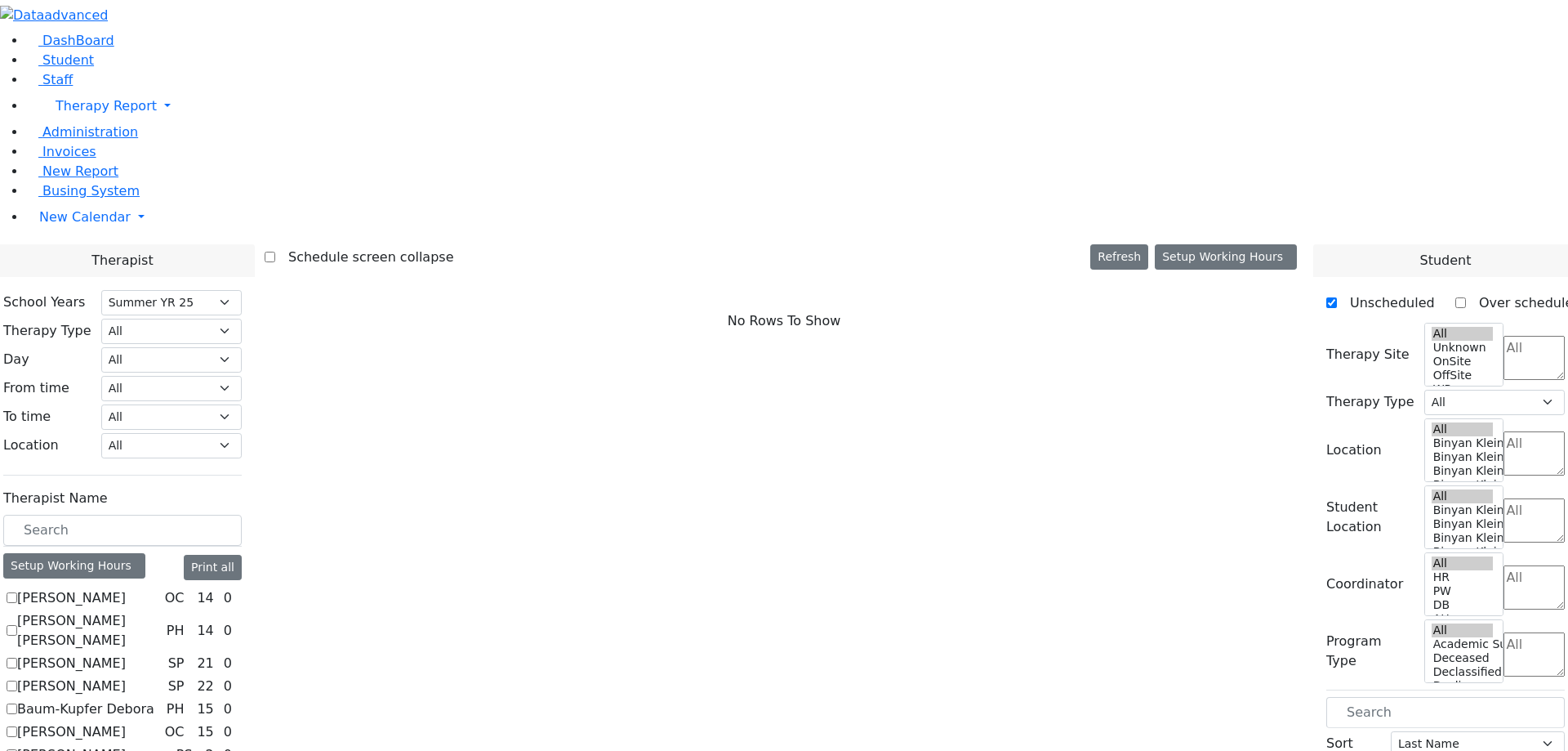
select select "211"
click at [146, 553] on div "Setup Working Hours" at bounding box center [74, 566] width 142 height 25
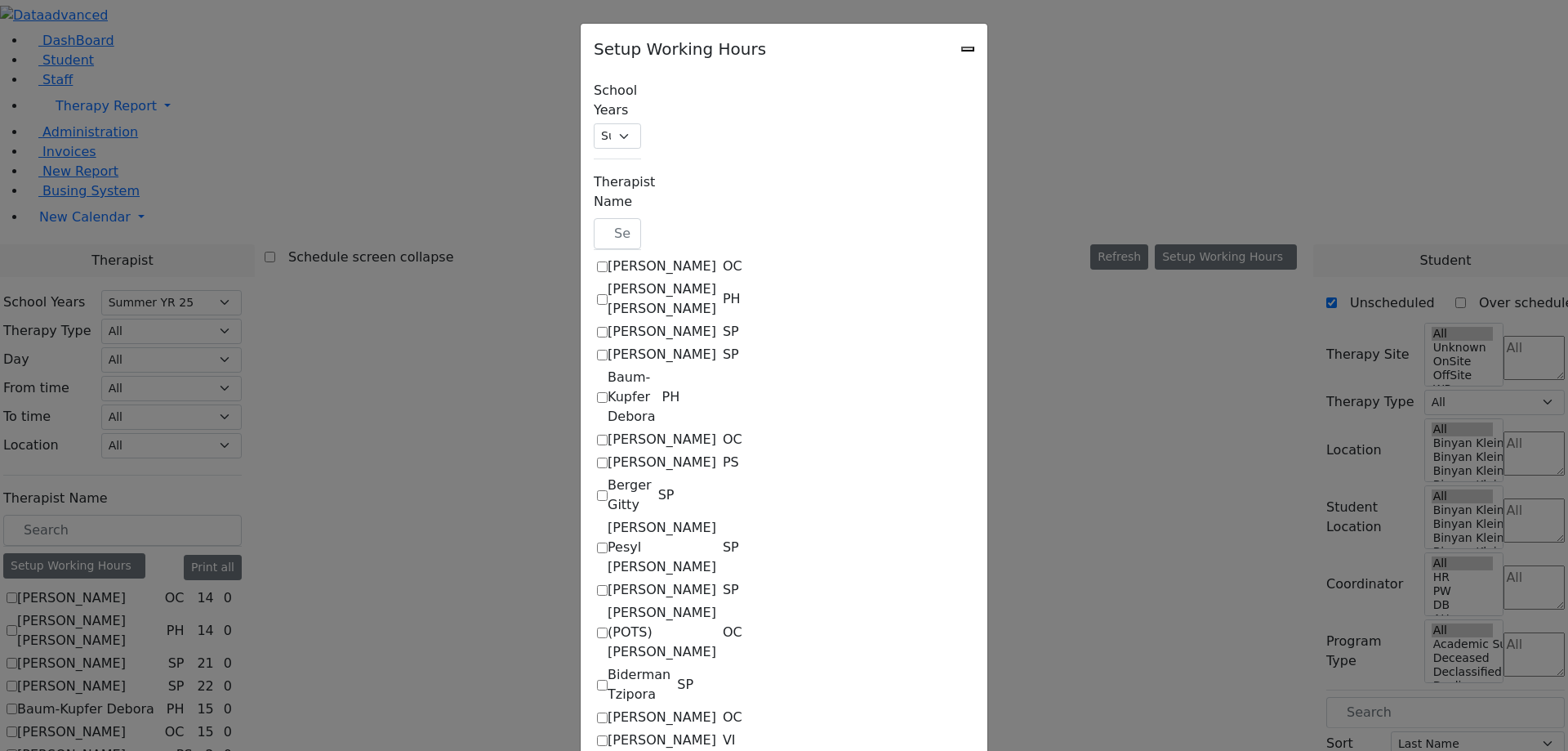
click at [608, 257] on label "[PERSON_NAME]" at bounding box center [662, 267] width 109 height 20
click at [597, 261] on input "[PERSON_NAME]" at bounding box center [602, 267] width 11 height 11
checkbox input "true"
select select "14:00:00"
select select "33"
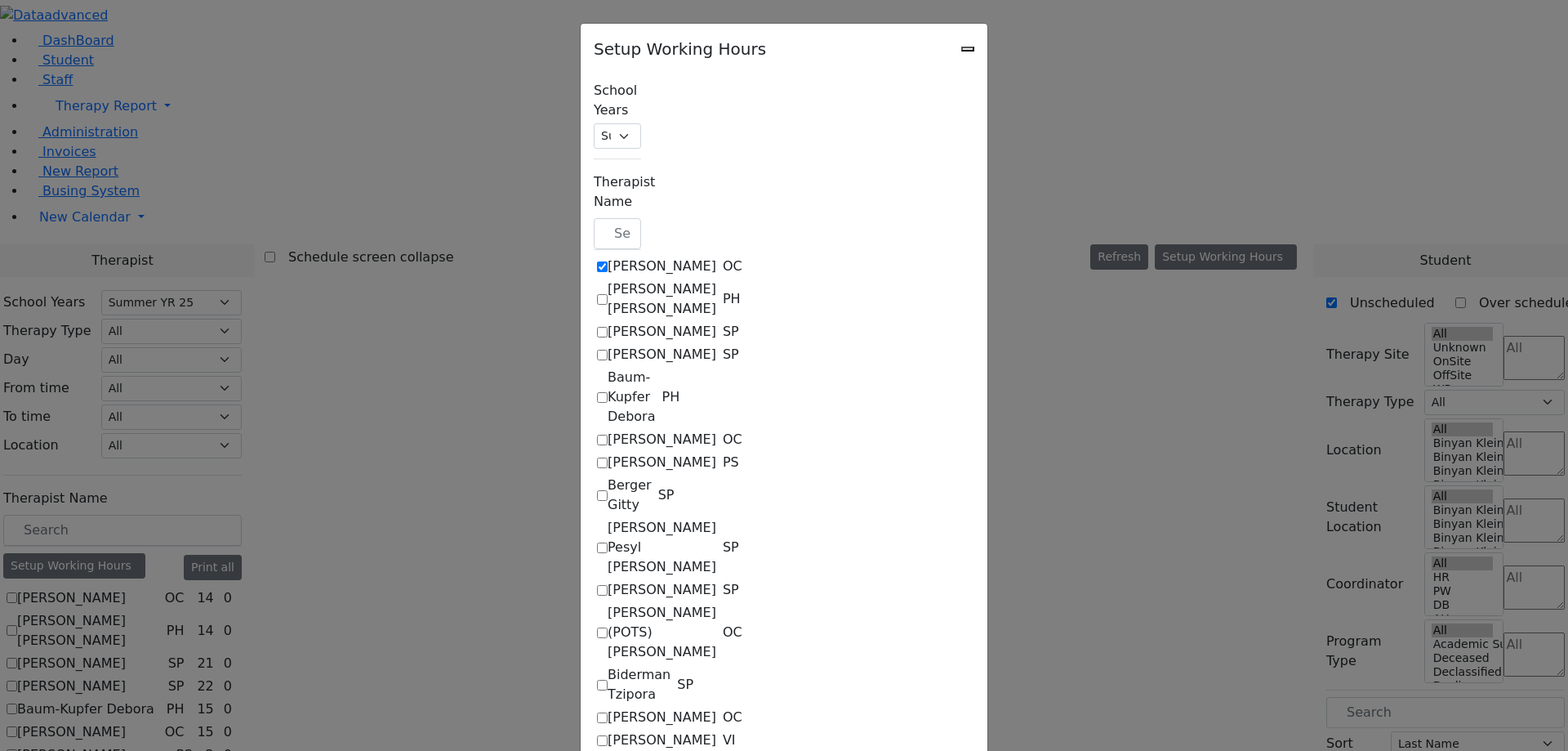
select select "15:00:00"
select select "17:00:00"
select select "1"
select select "10:00:00"
select select "14:00:00"
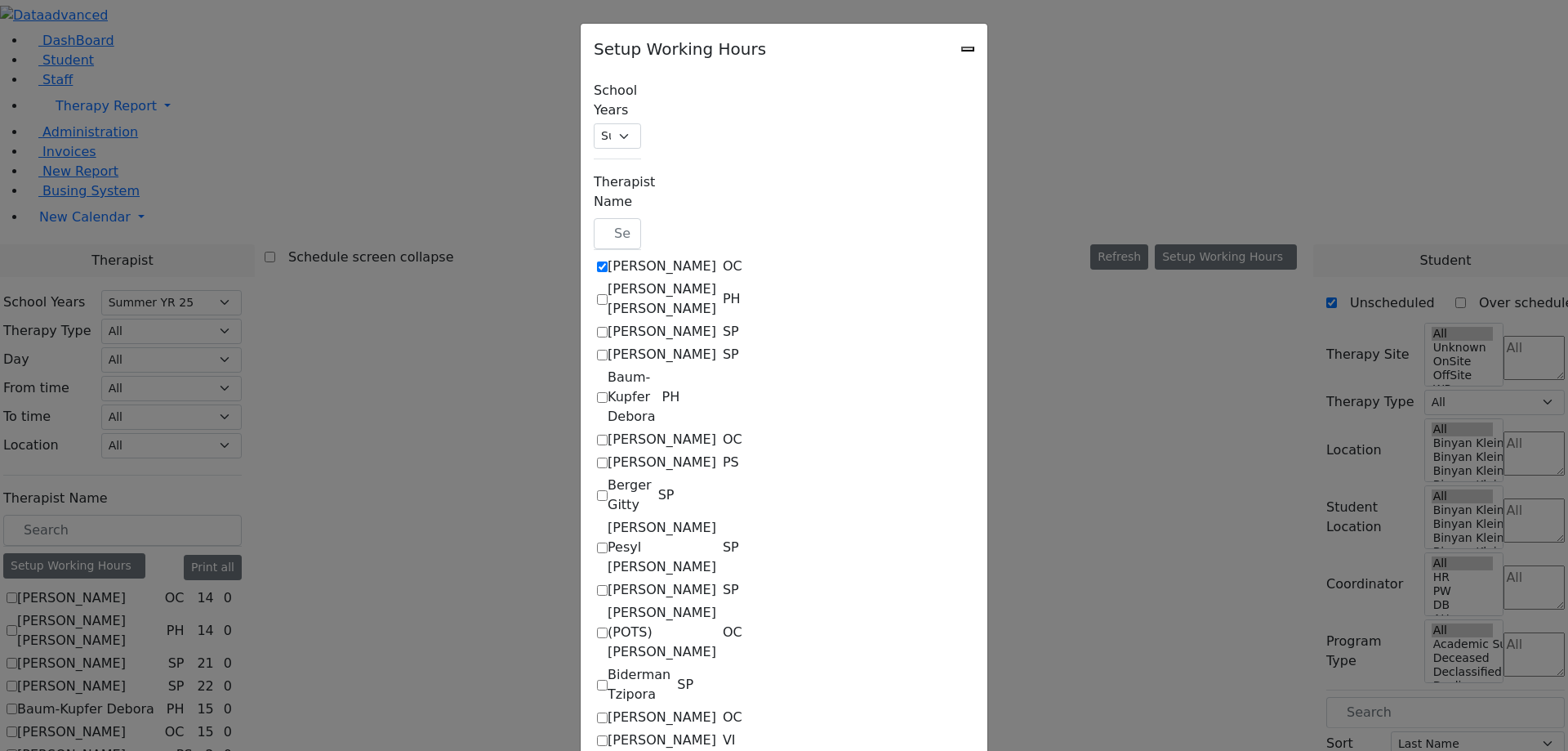
select select "33"
select select "15:00:00"
select select "17:00:00"
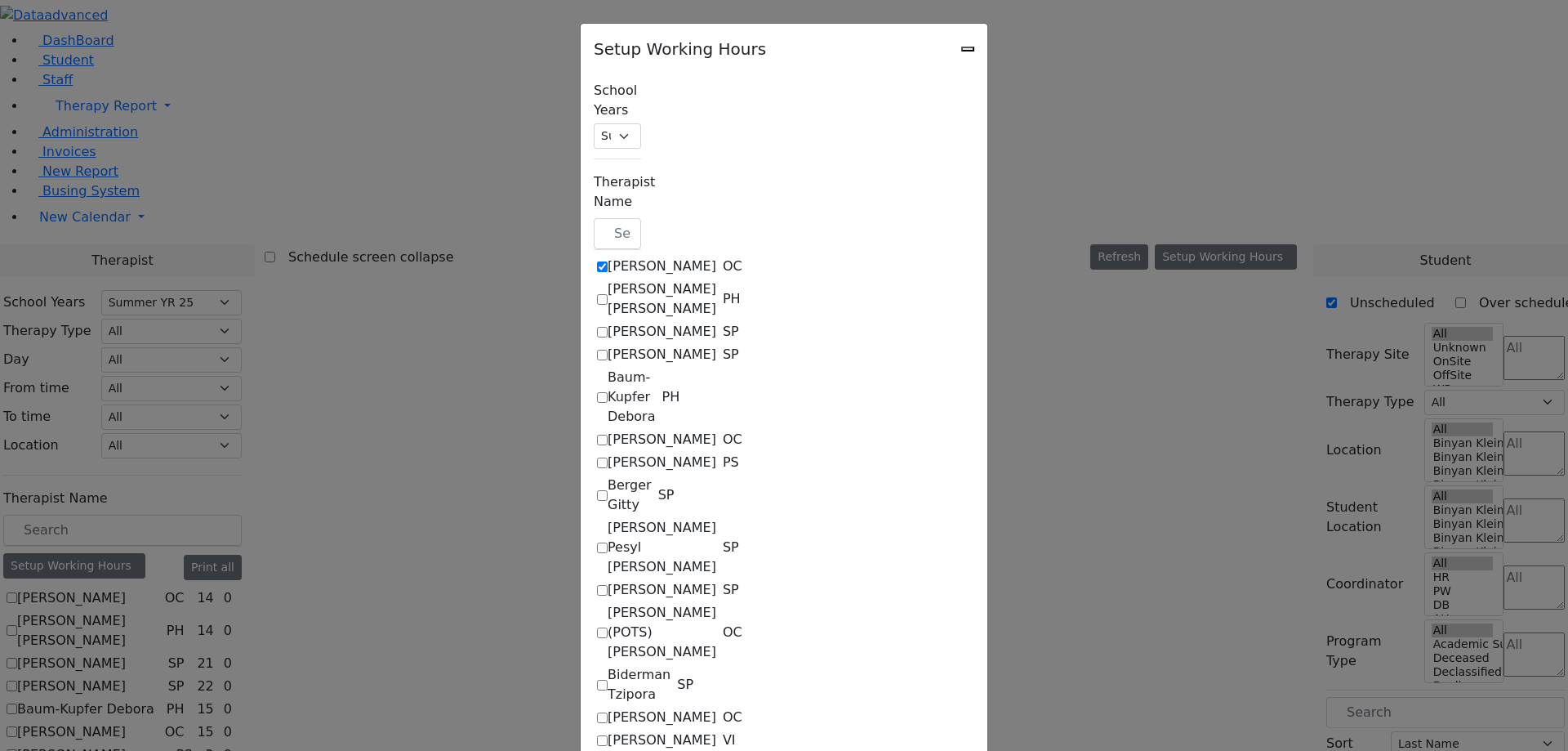
select select "17:00:00"
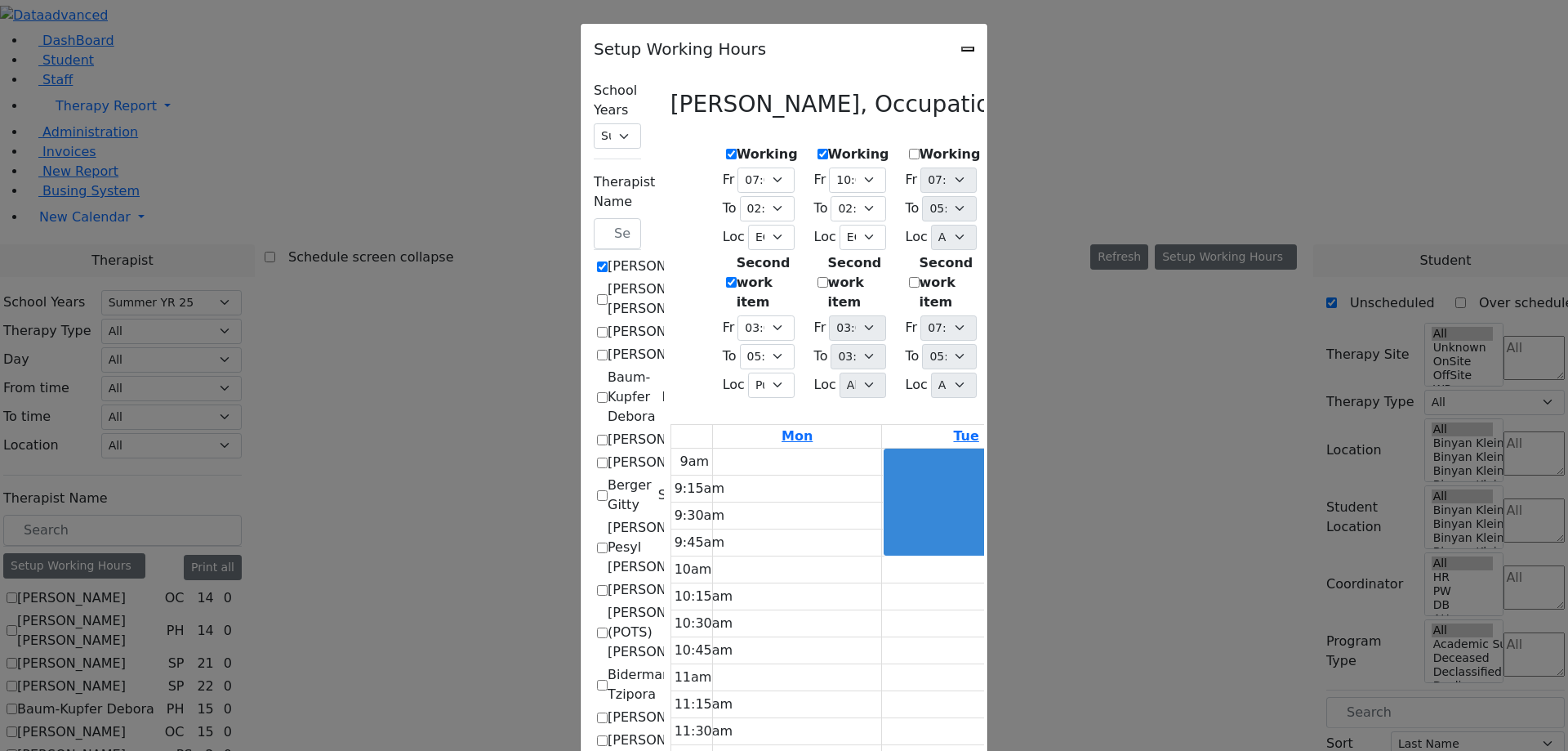
click at [968, 49] on icon "Close" at bounding box center [968, 49] width 0 height 0
checkbox input "false"
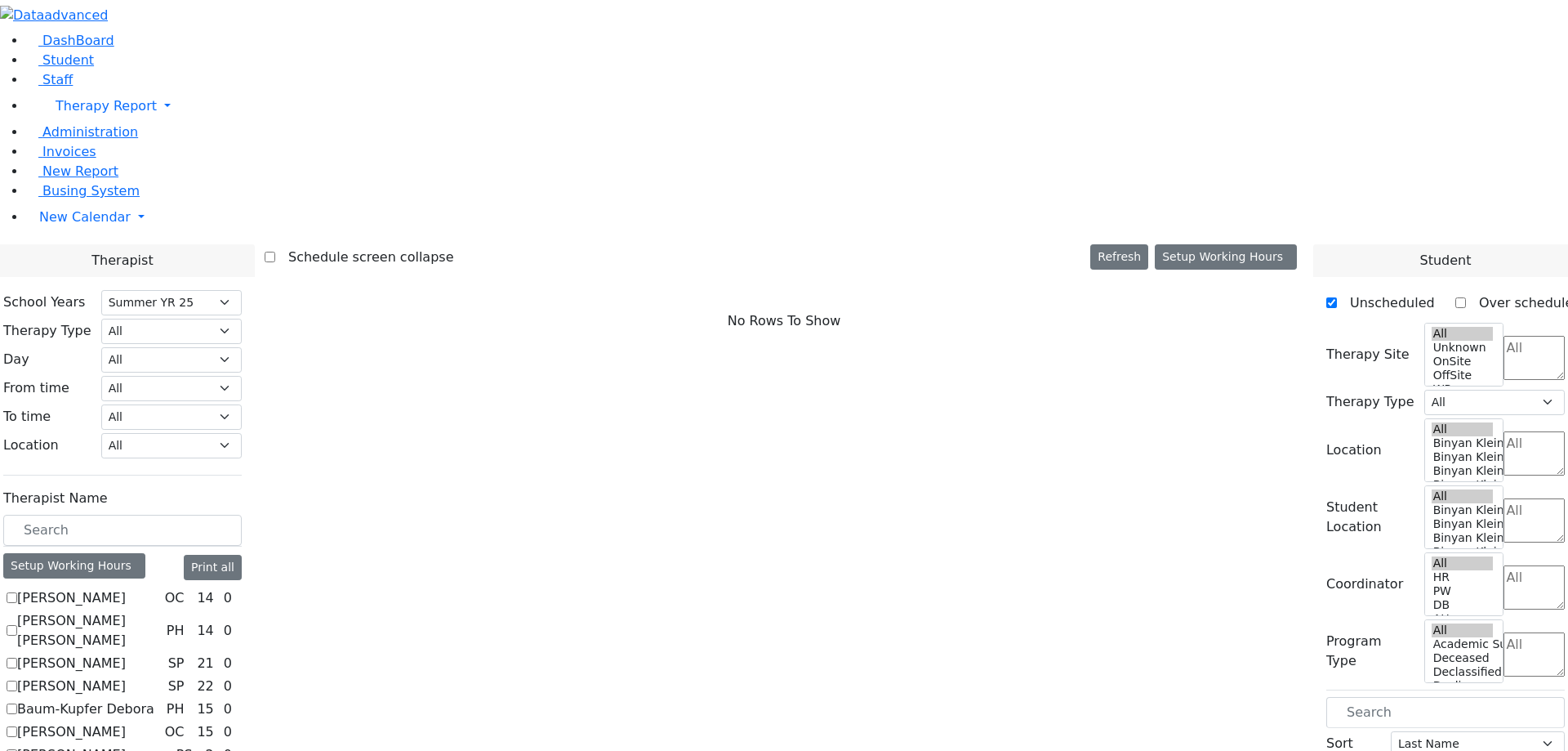
click at [126, 588] on label "[PERSON_NAME]" at bounding box center [71, 598] width 109 height 20
click at [17, 593] on input "[PERSON_NAME]" at bounding box center [12, 598] width 11 height 11
checkbox input "true"
select select "1"
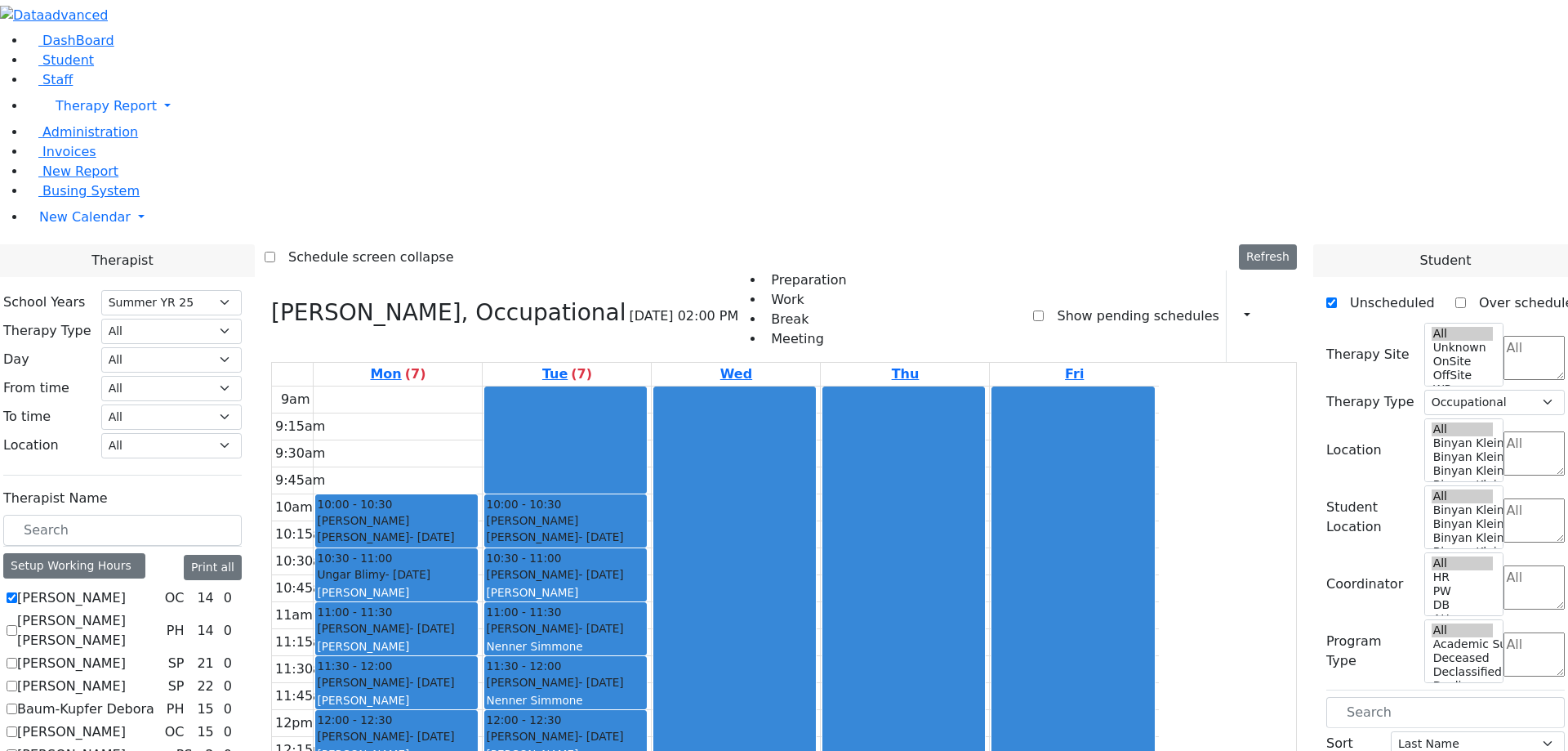
select select "211"
select select "1"
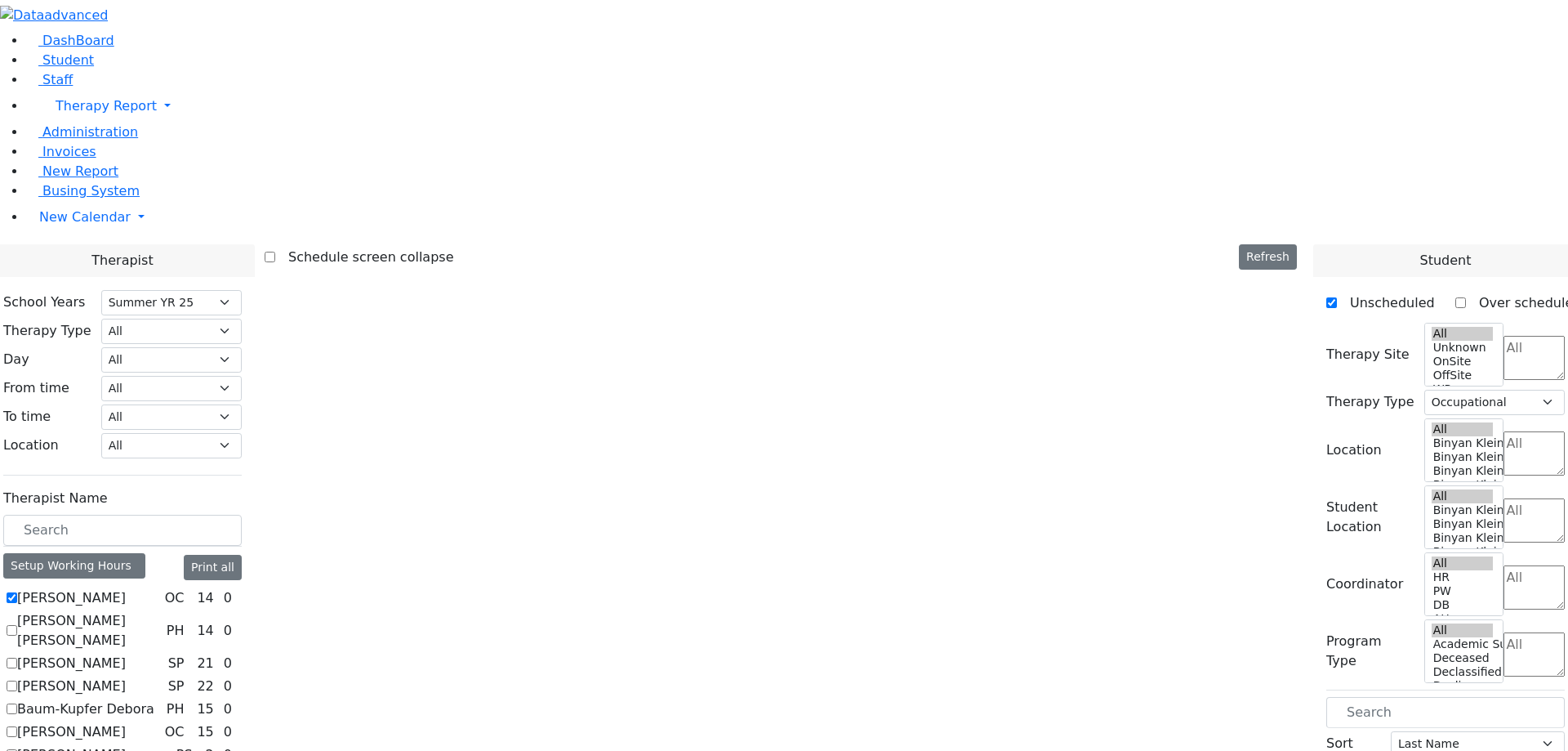
select select "211"
select select "1"
select select "211"
select select "1"
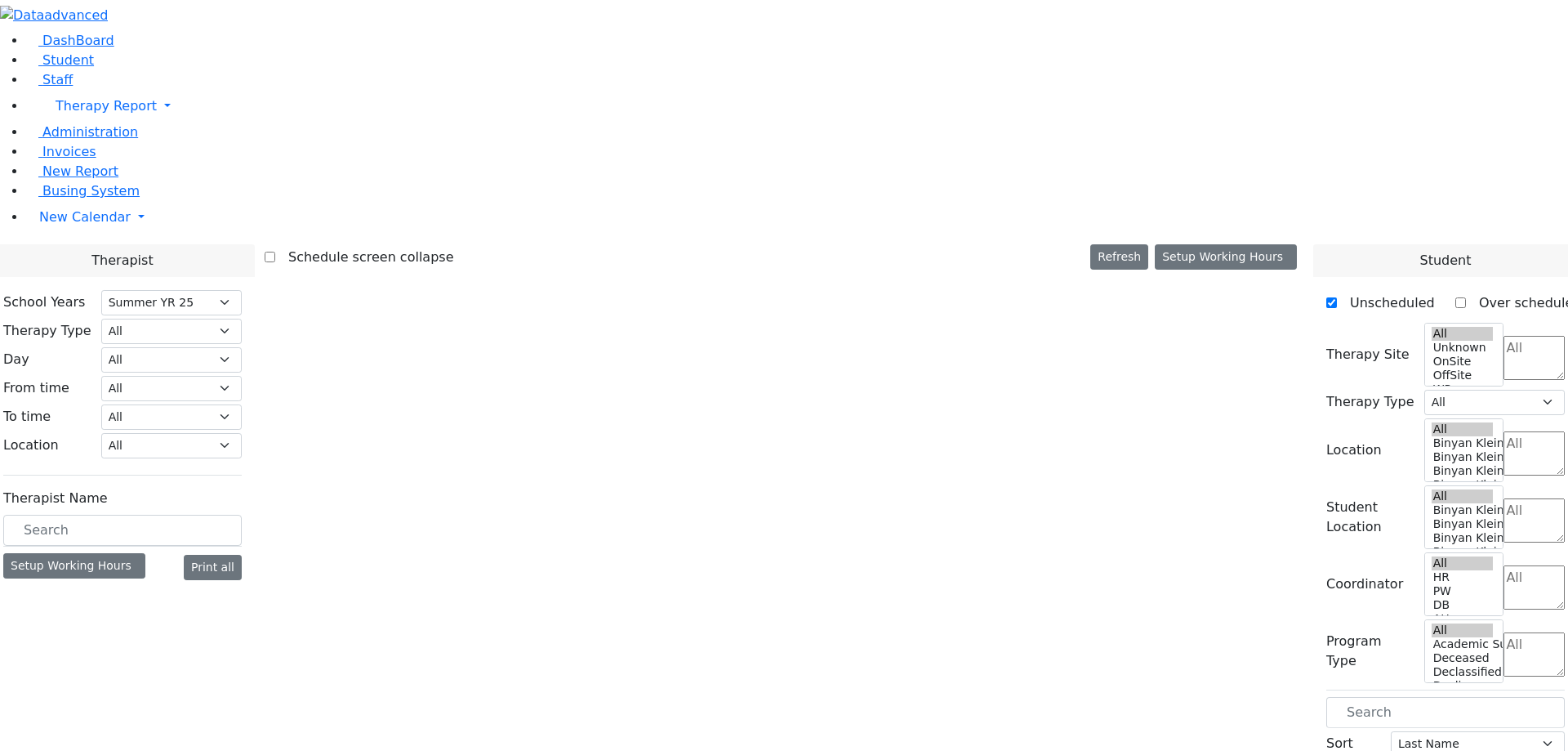
select select "211"
select select "1"
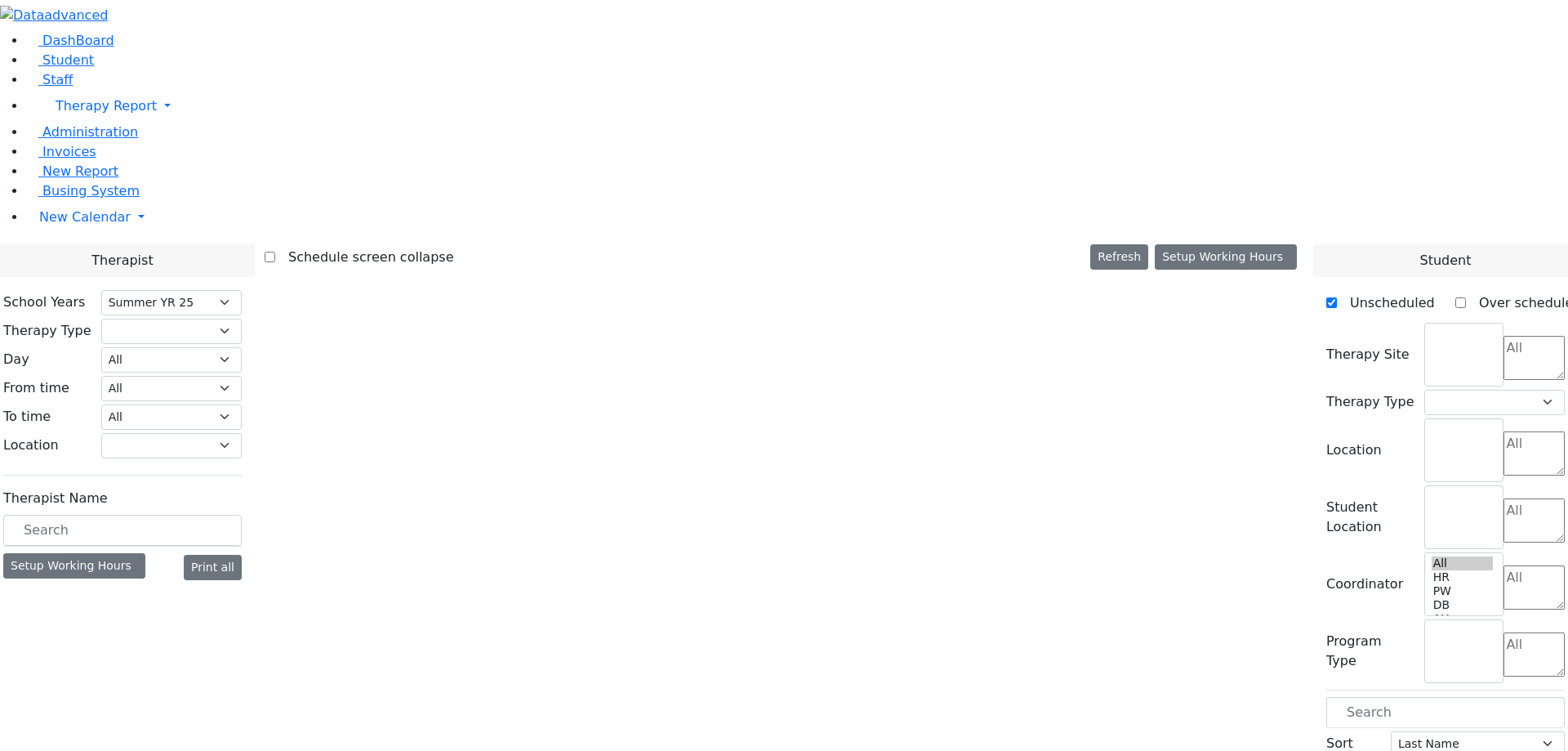
select select "211"
select select "1"
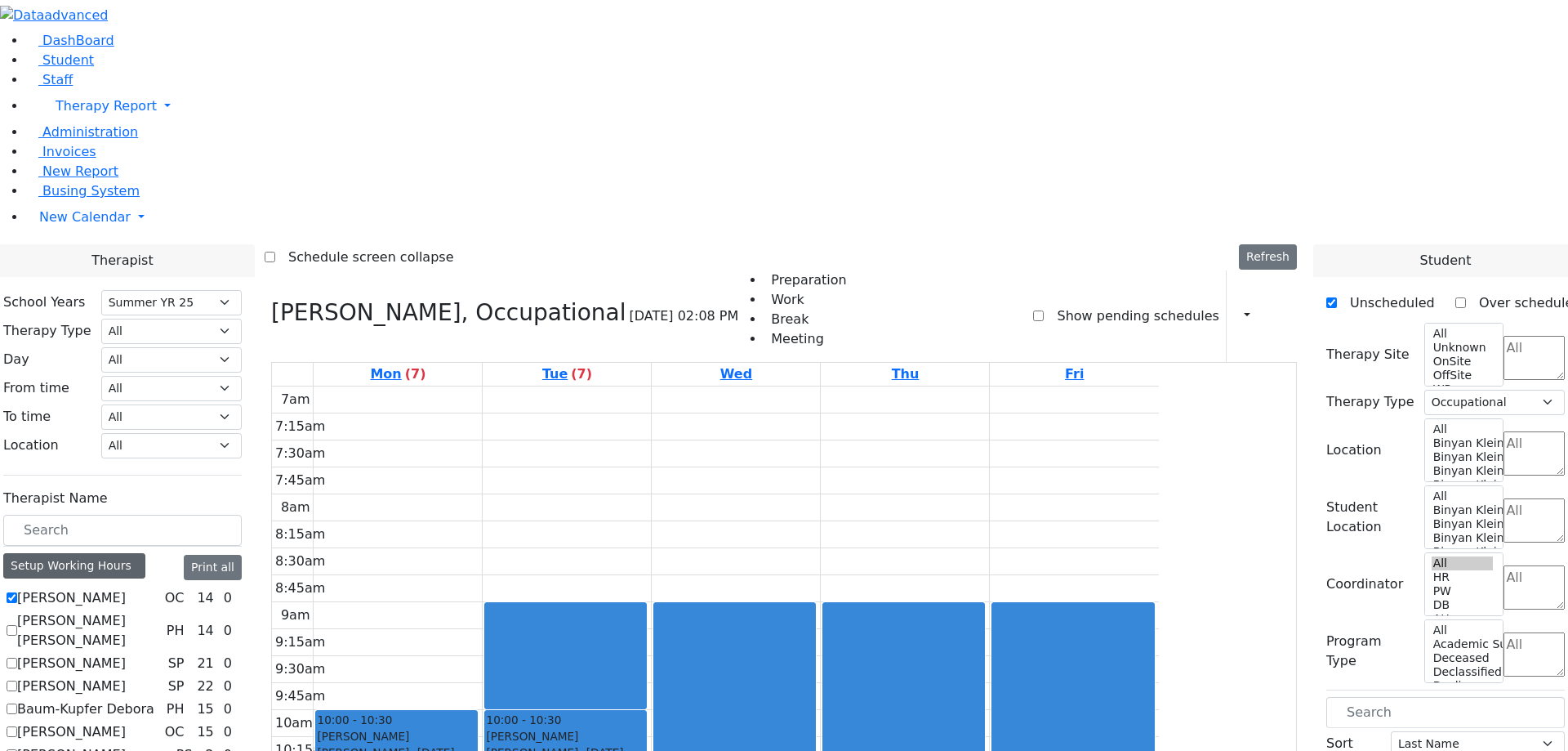
click at [146, 553] on div "Setup Working Hours" at bounding box center [74, 566] width 142 height 25
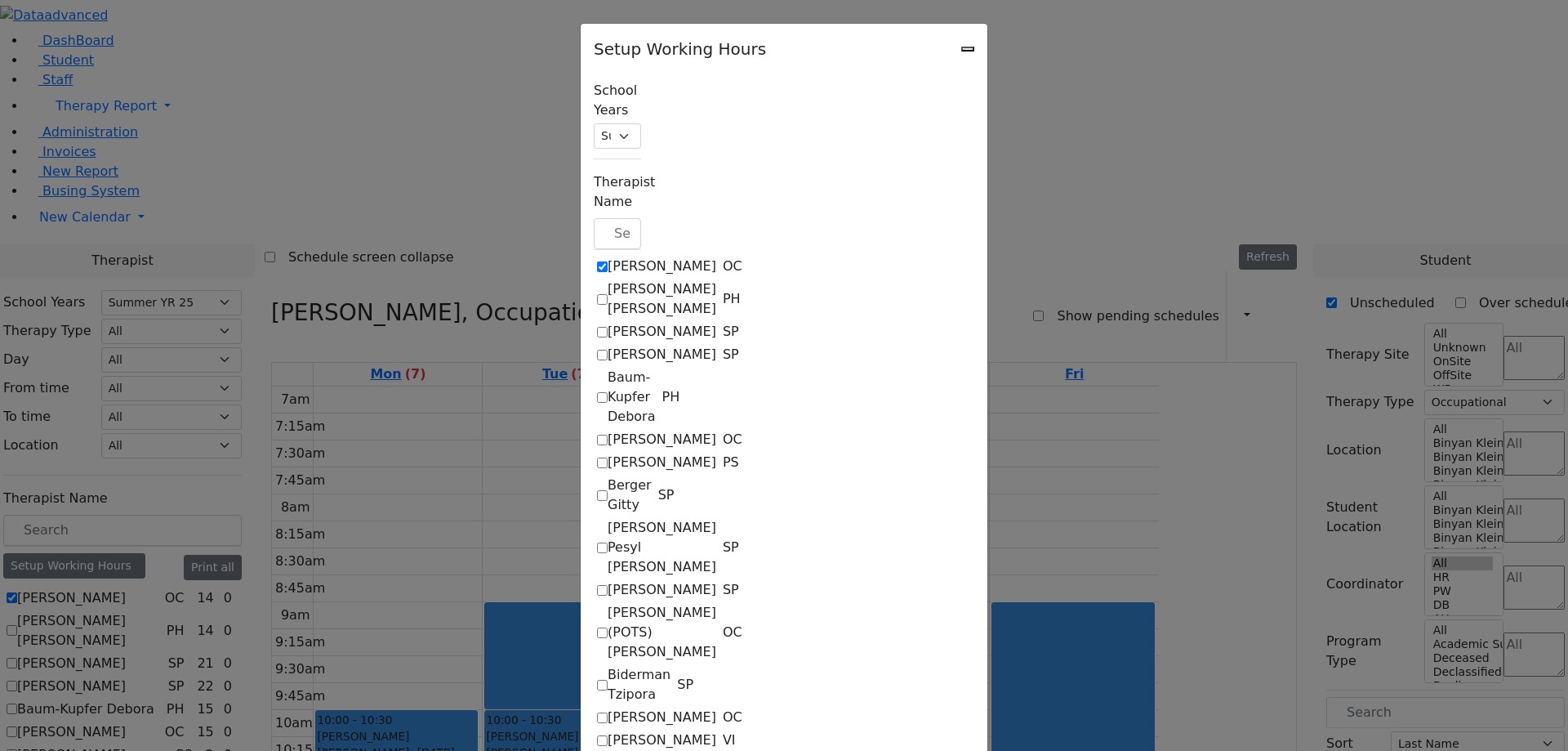
checkbox input "true"
select select "14:00:00"
select select "33"
select select "15:00:00"
select select "17:00:00"
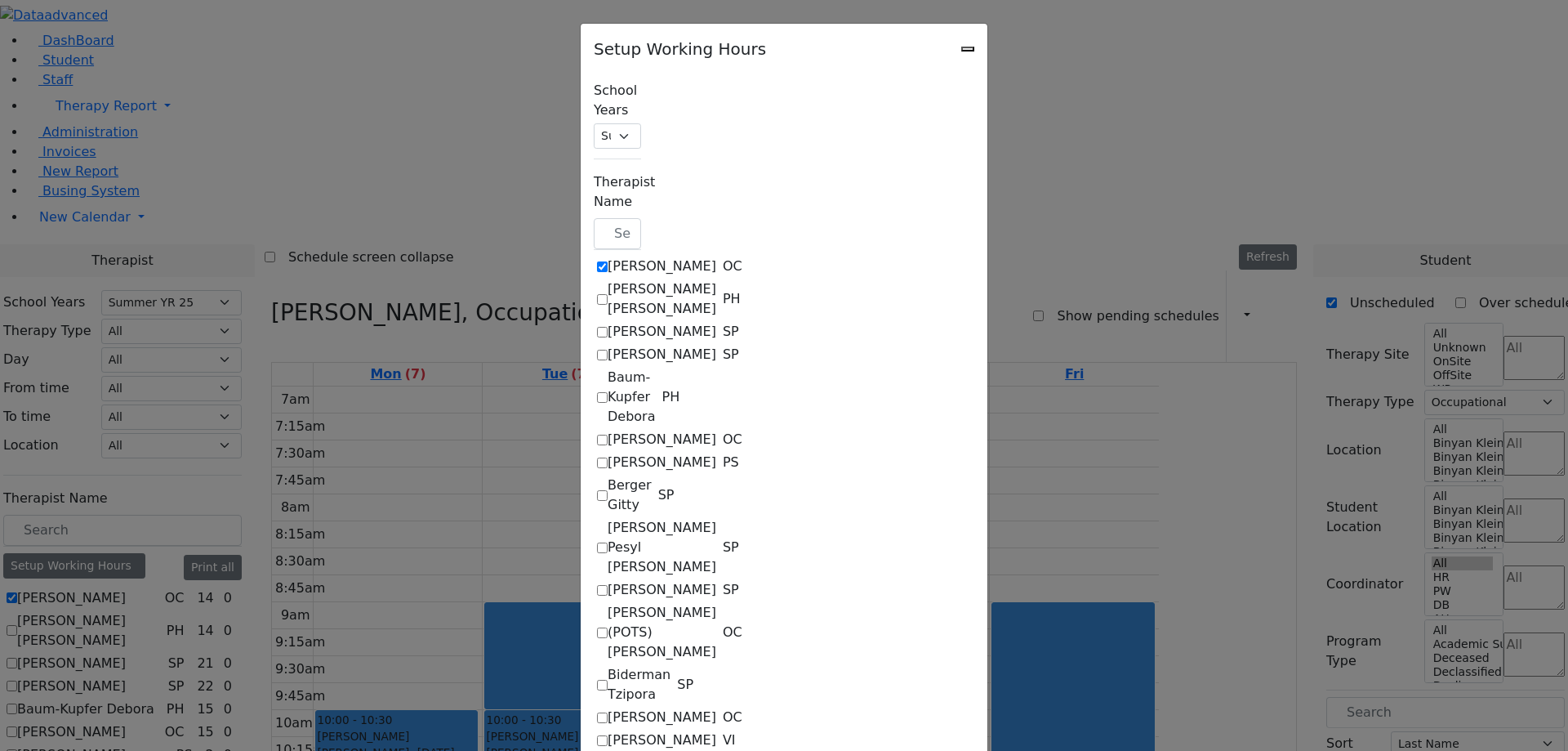
select select "1"
select select "10:00:00"
select select "14:00:00"
select select "33"
select select "15:00:00"
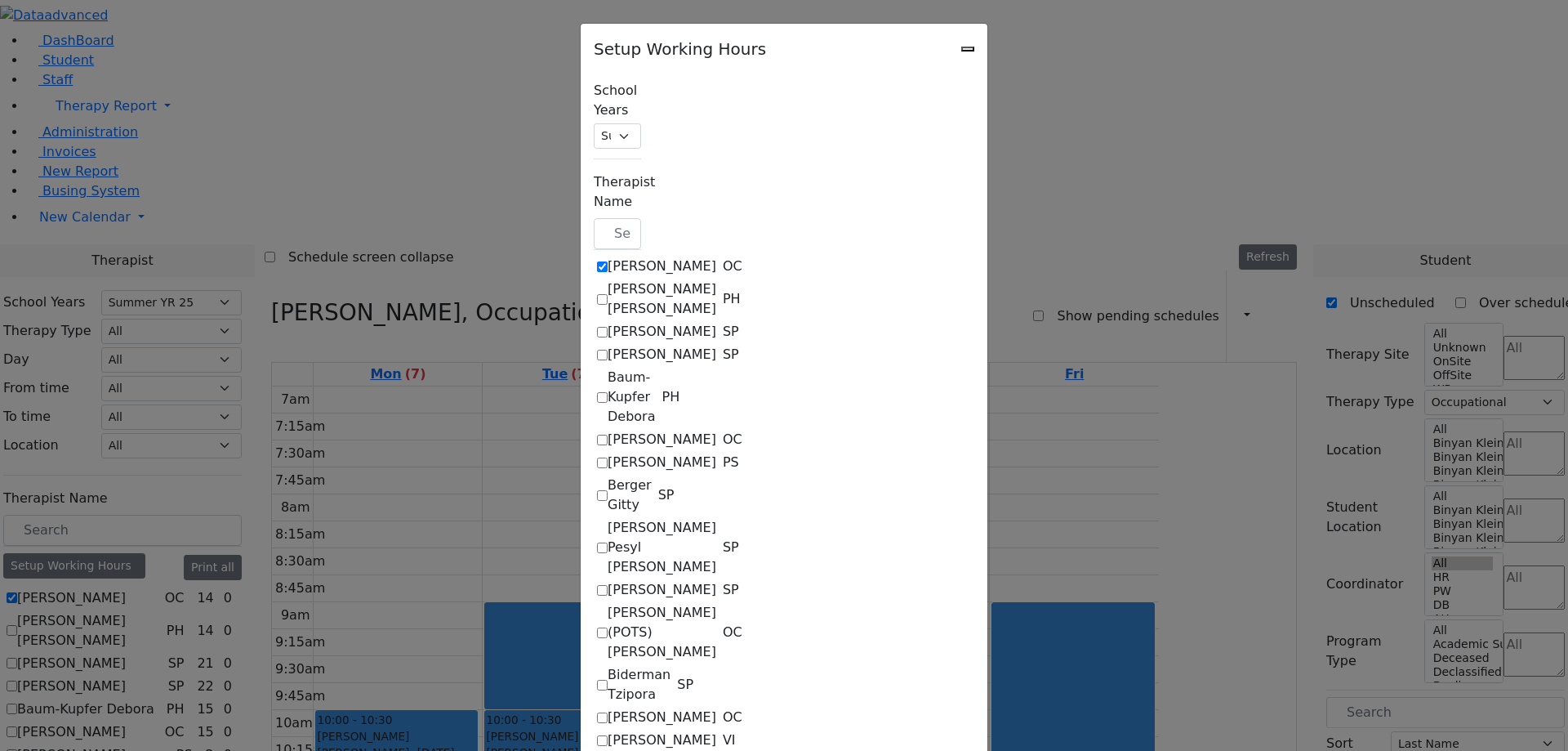
select select "15:00:00"
select select "17:00:00"
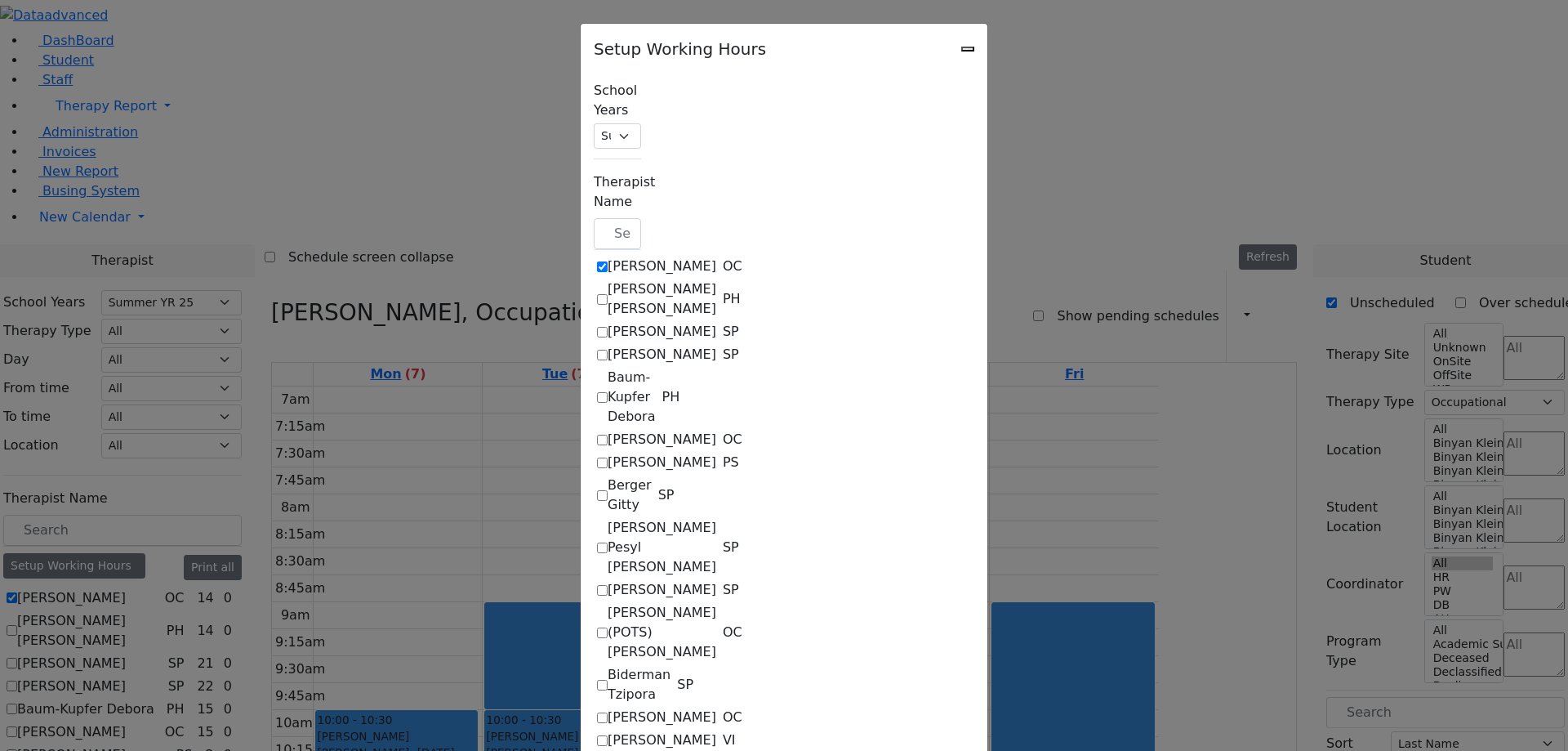
select select "17:00:00"
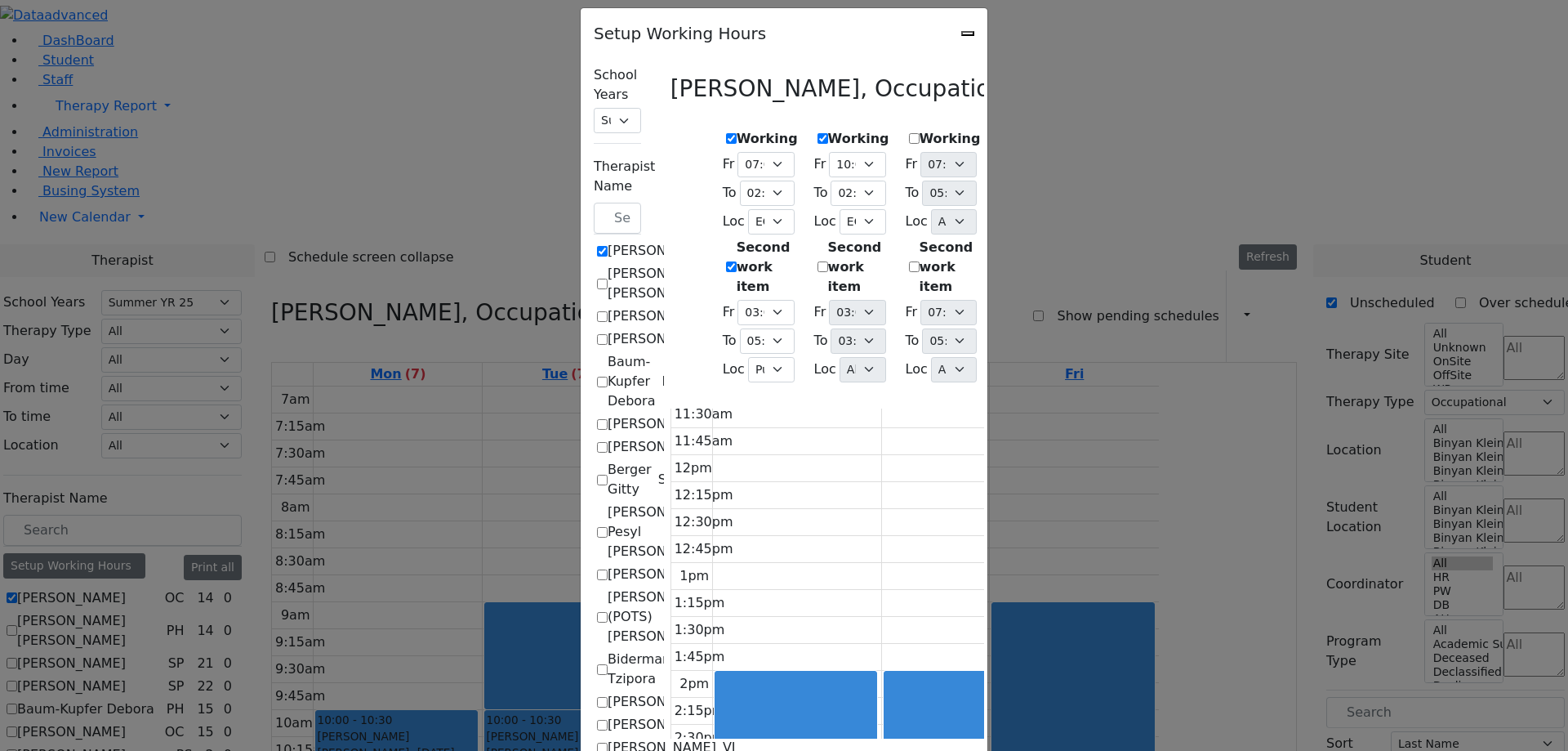
scroll to position [560, 0]
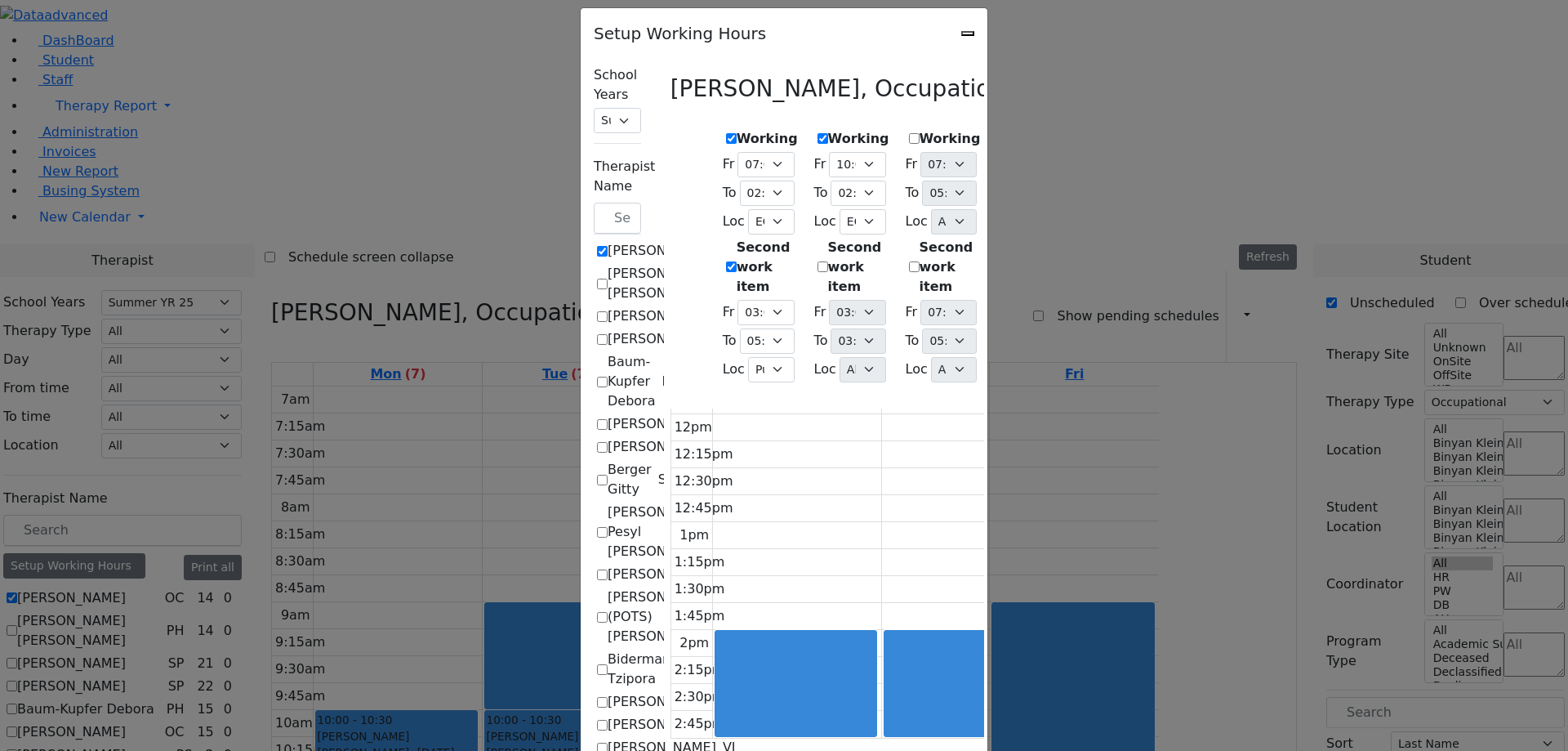
click at [968, 33] on icon "Close" at bounding box center [968, 33] width 0 height 0
checkbox input "false"
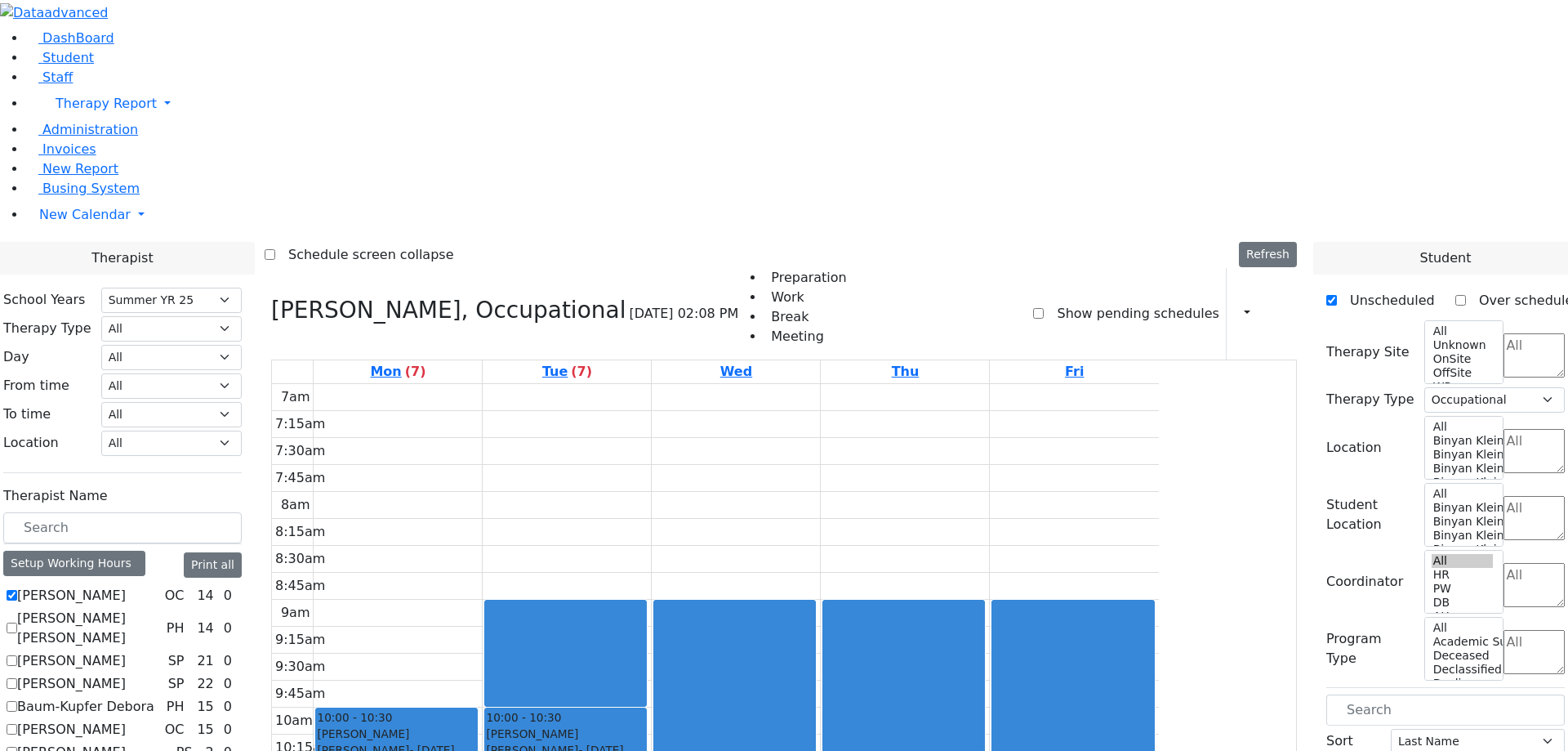
scroll to position [0, 0]
